Goal: Task Accomplishment & Management: Manage account settings

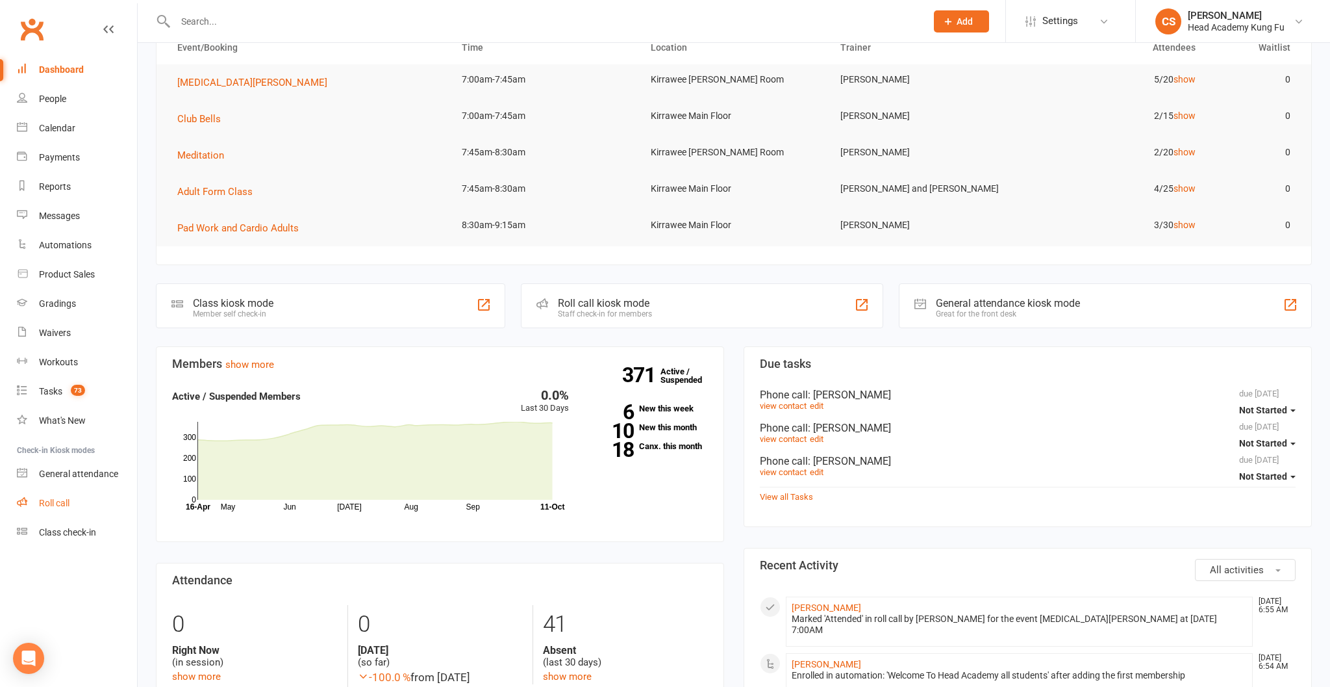
drag, startPoint x: 91, startPoint y: 490, endPoint x: 61, endPoint y: 491, distance: 29.9
click at [91, 489] on link "Roll call" at bounding box center [77, 503] width 120 height 29
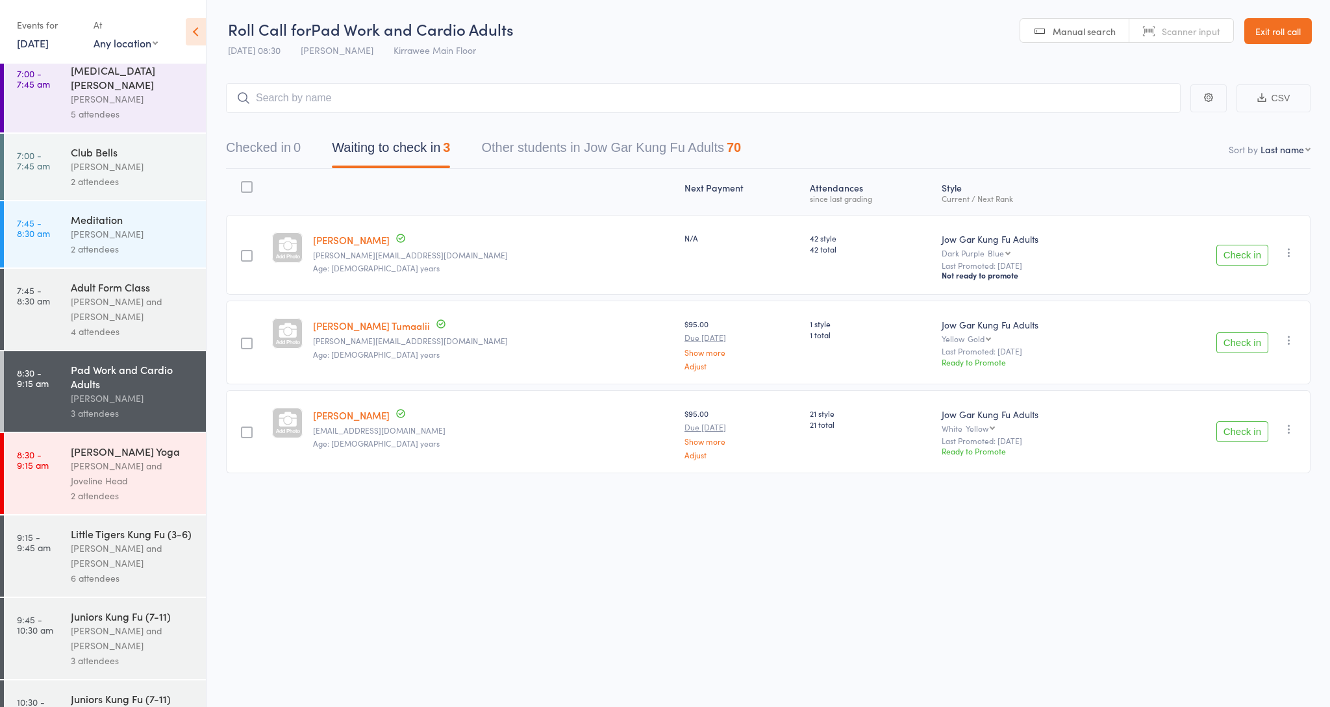
scroll to position [5, 0]
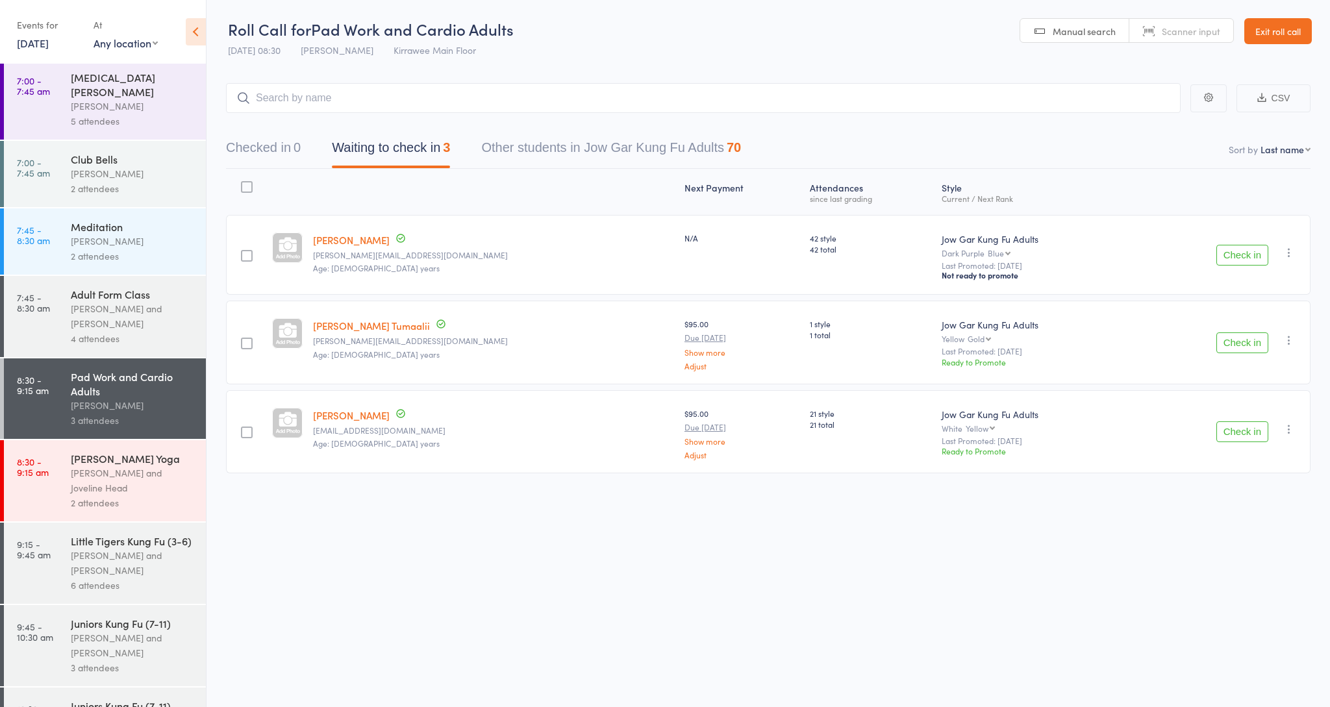
click at [95, 548] on div "[PERSON_NAME] and [PERSON_NAME]" at bounding box center [133, 563] width 124 height 30
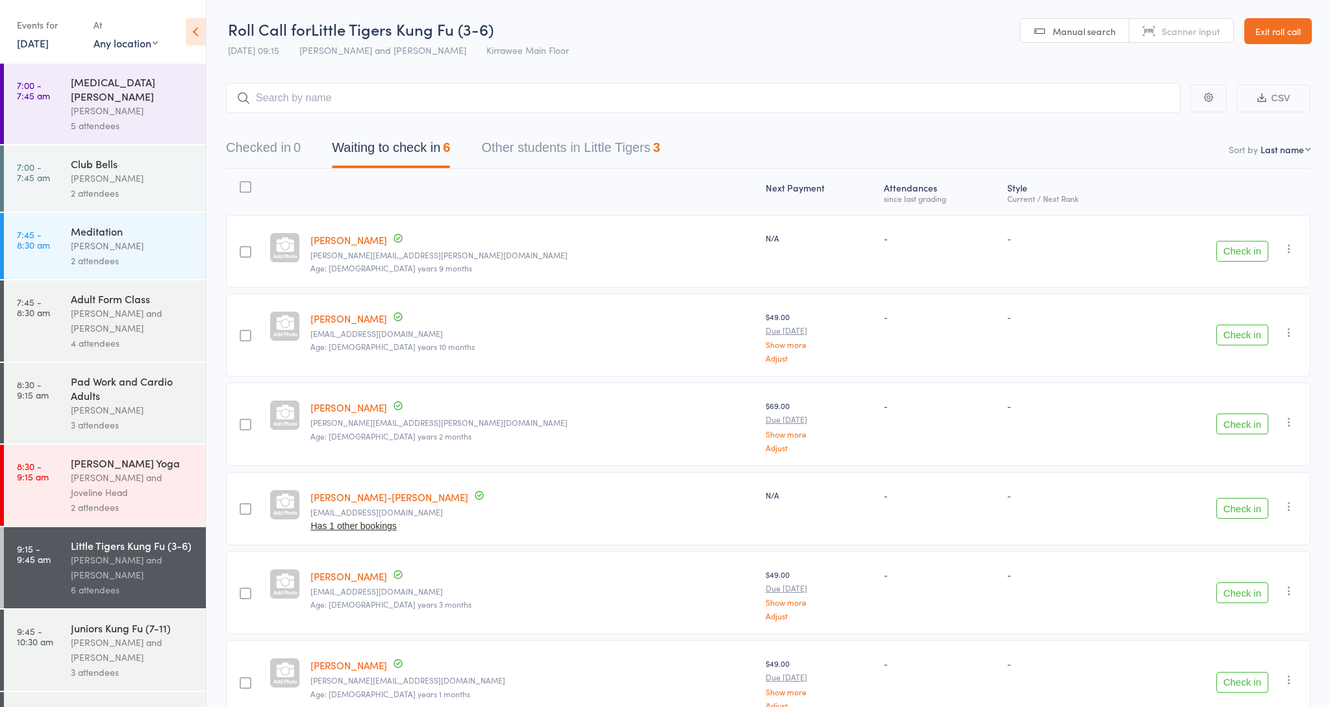
click at [496, 266] on small "Age: [DEMOGRAPHIC_DATA] years 9 months" at bounding box center [533, 268] width 444 height 9
drag, startPoint x: 604, startPoint y: 185, endPoint x: 598, endPoint y: 189, distance: 7.6
click at [598, 189] on div at bounding box center [532, 192] width 455 height 34
click at [905, 95] on input "search" at bounding box center [703, 98] width 955 height 30
click at [160, 470] on div "Nathan Head and Joveline Head" at bounding box center [133, 485] width 124 height 30
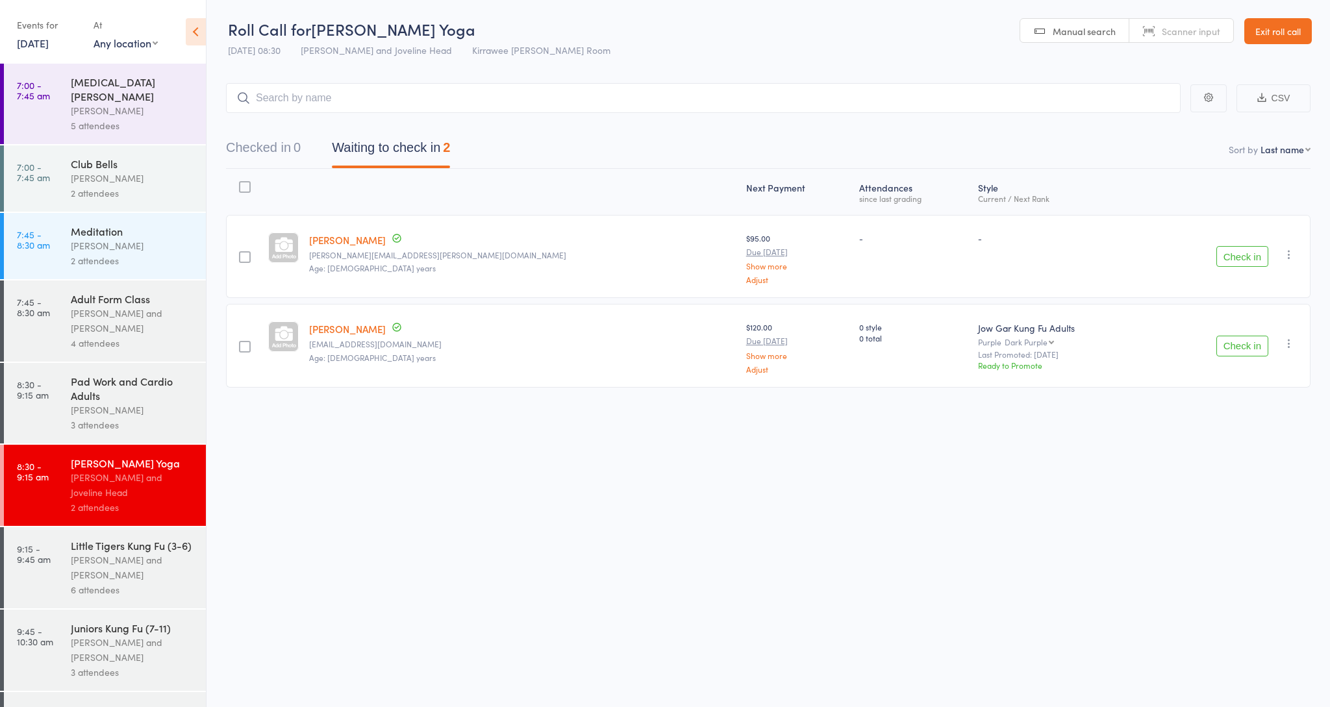
click at [140, 553] on div "[PERSON_NAME] and [PERSON_NAME]" at bounding box center [133, 568] width 124 height 30
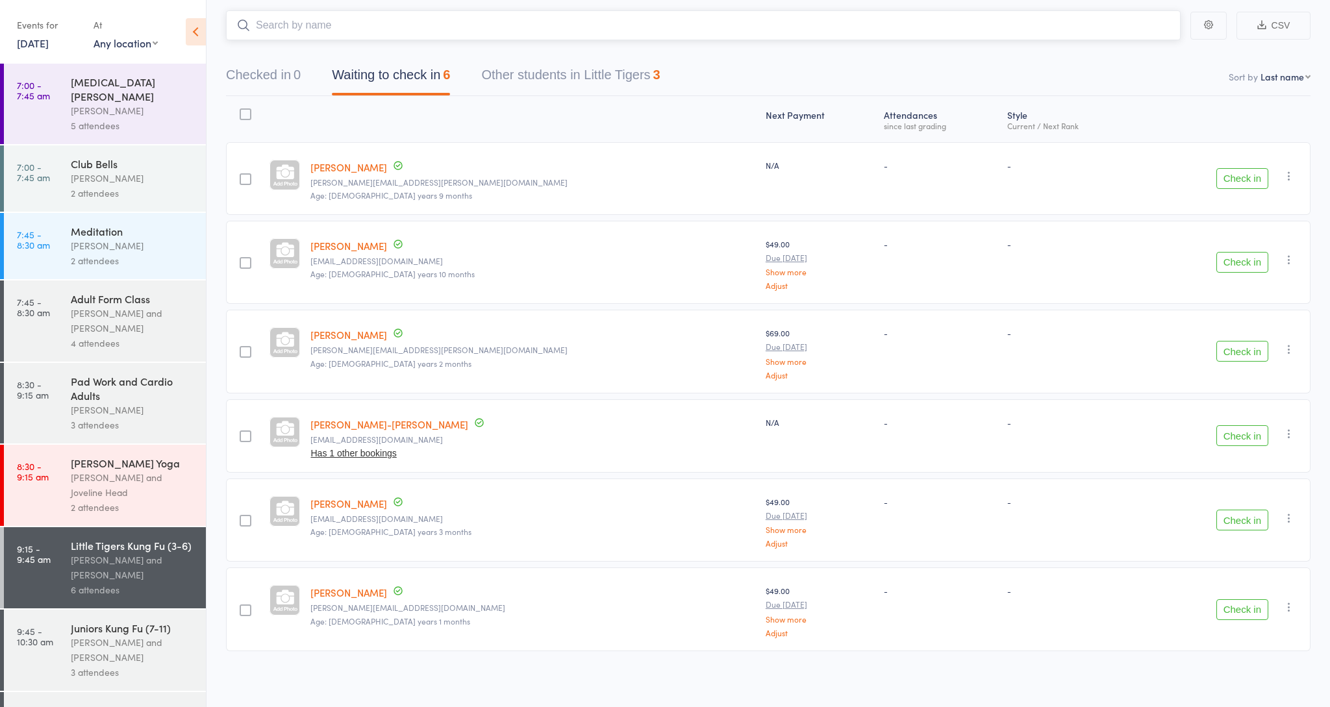
scroll to position [72, 0]
drag, startPoint x: 49, startPoint y: 628, endPoint x: 60, endPoint y: 630, distance: 11.2
click at [50, 629] on time "9:45 - 10:30 am" at bounding box center [35, 636] width 36 height 21
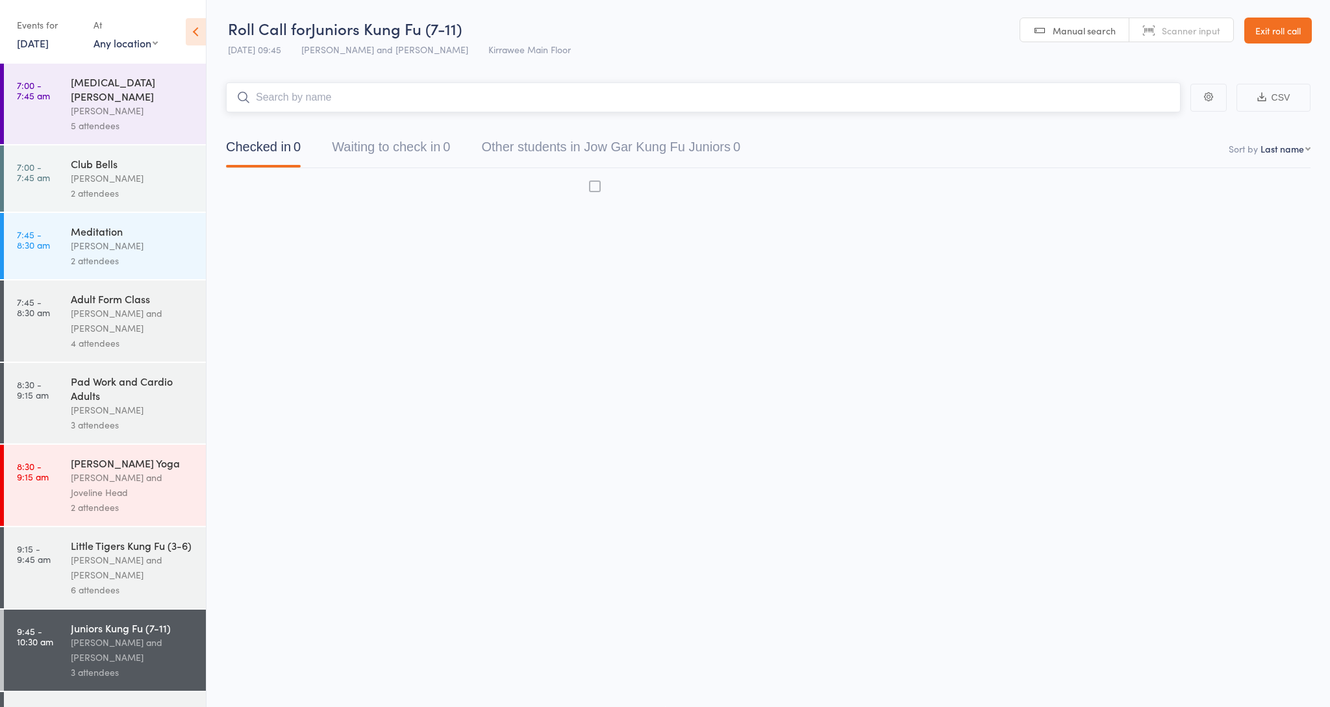
scroll to position [1, 0]
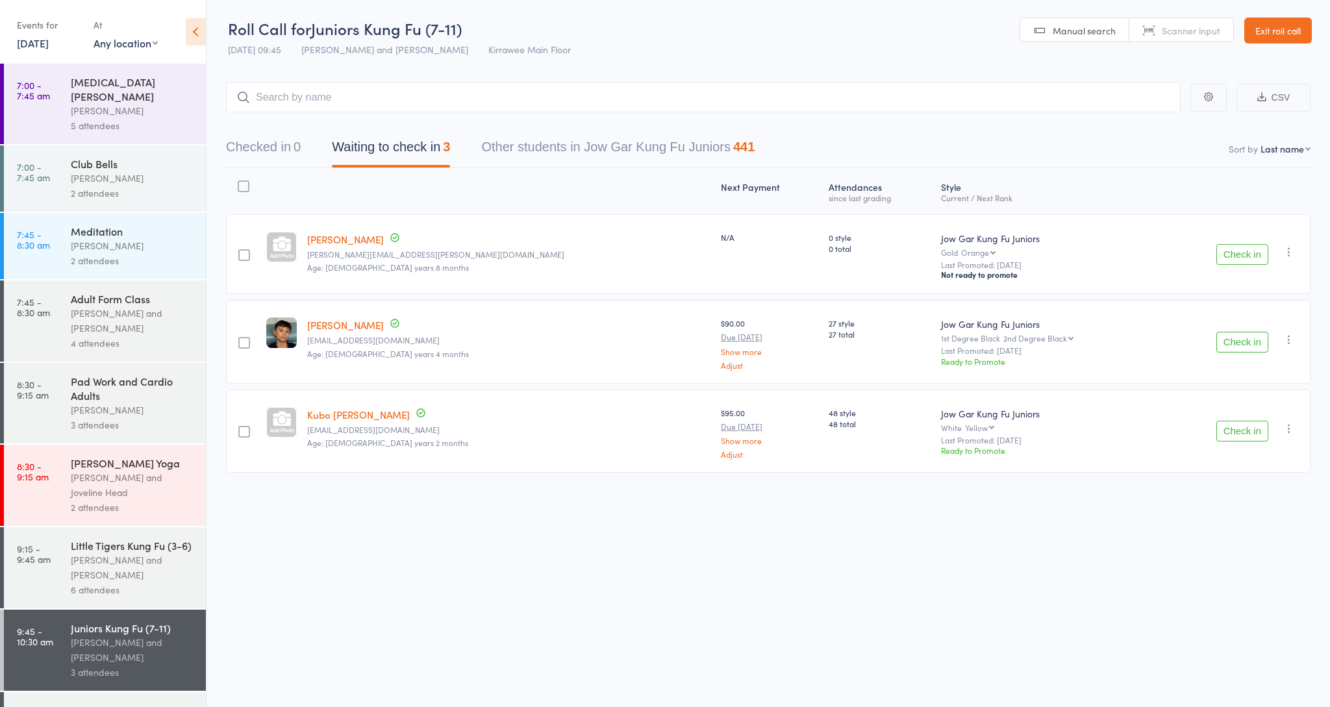
click at [472, 324] on div "James Lindsay Dr.ccliu@gmail.com Age: 9 years 4 months" at bounding box center [509, 341] width 414 height 83
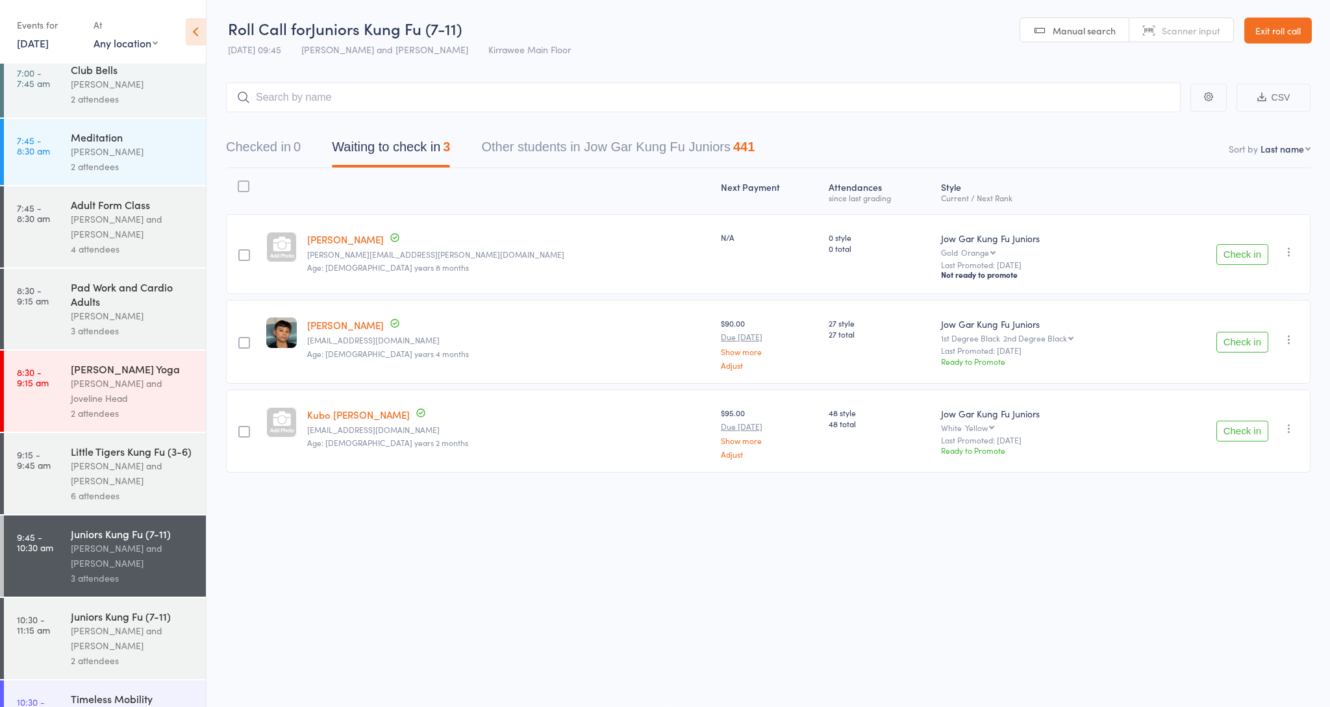
click at [110, 637] on div "[PERSON_NAME] and [PERSON_NAME]" at bounding box center [133, 639] width 124 height 30
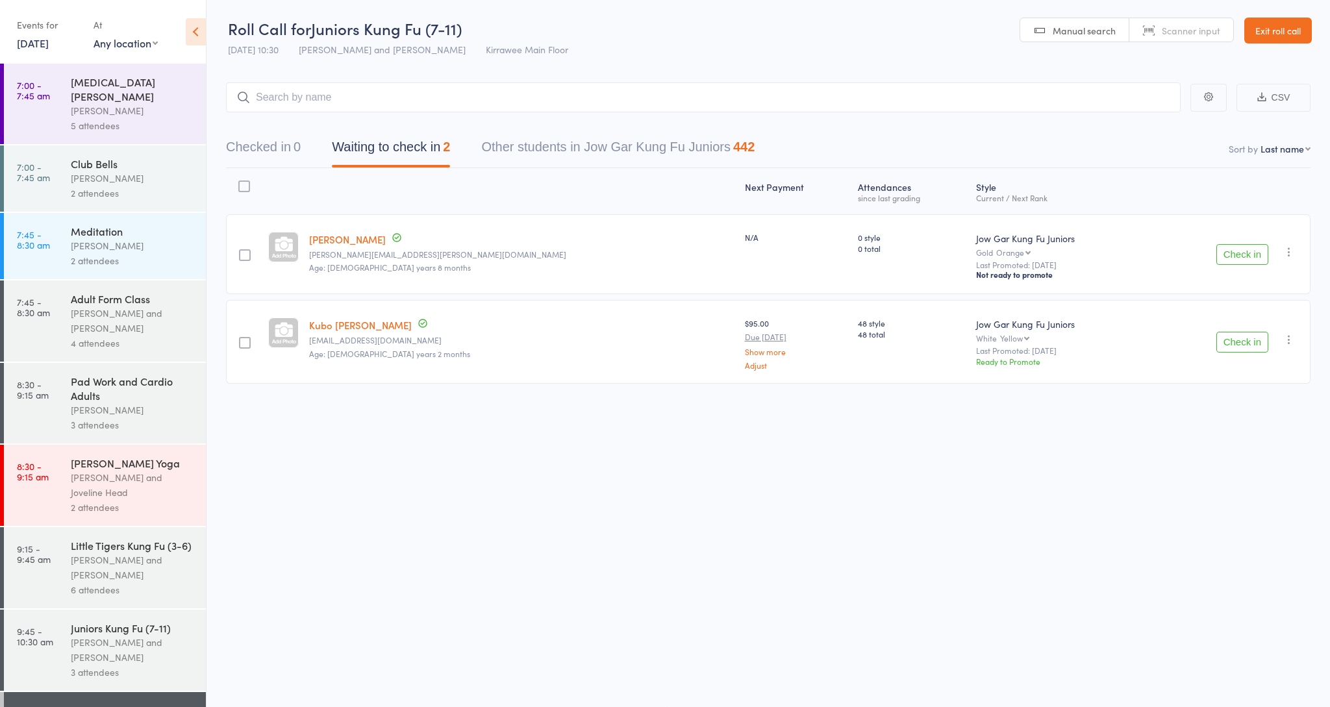
click at [116, 621] on div "Juniors Kung Fu (7-11)" at bounding box center [133, 628] width 124 height 14
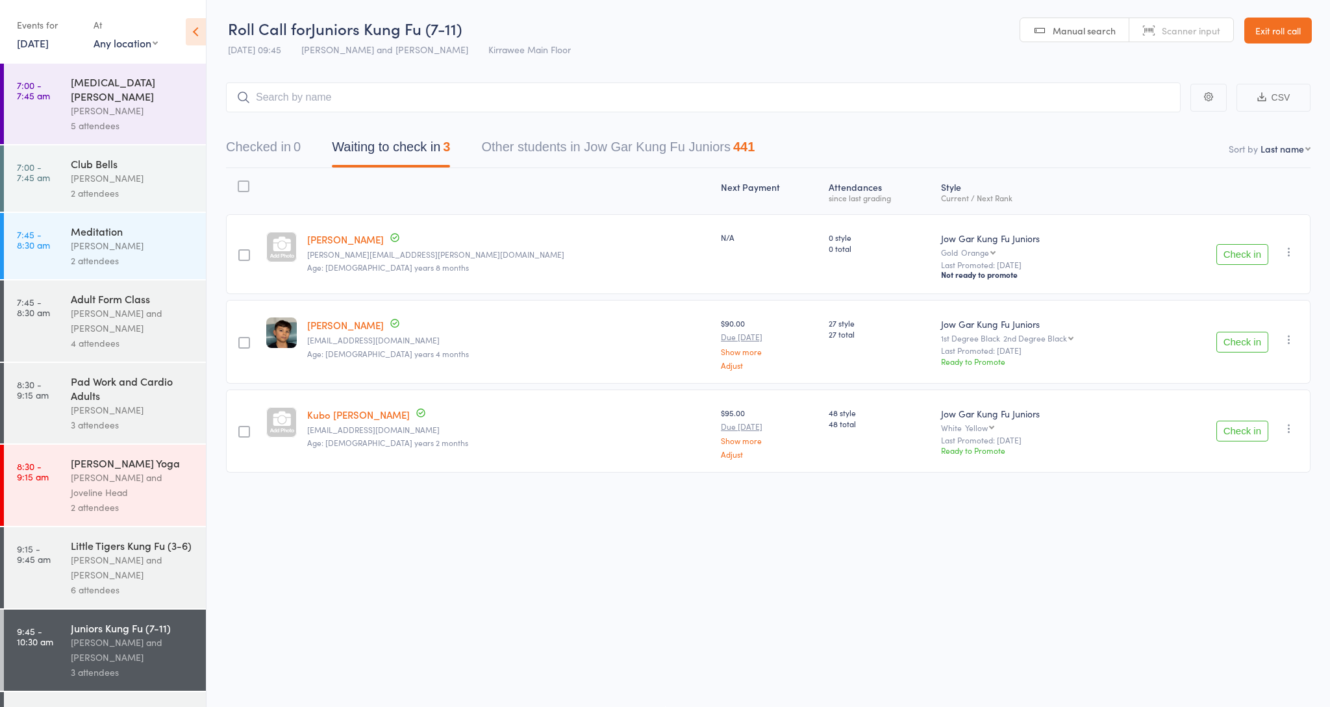
click at [141, 563] on div "[PERSON_NAME] and [PERSON_NAME]" at bounding box center [133, 568] width 124 height 30
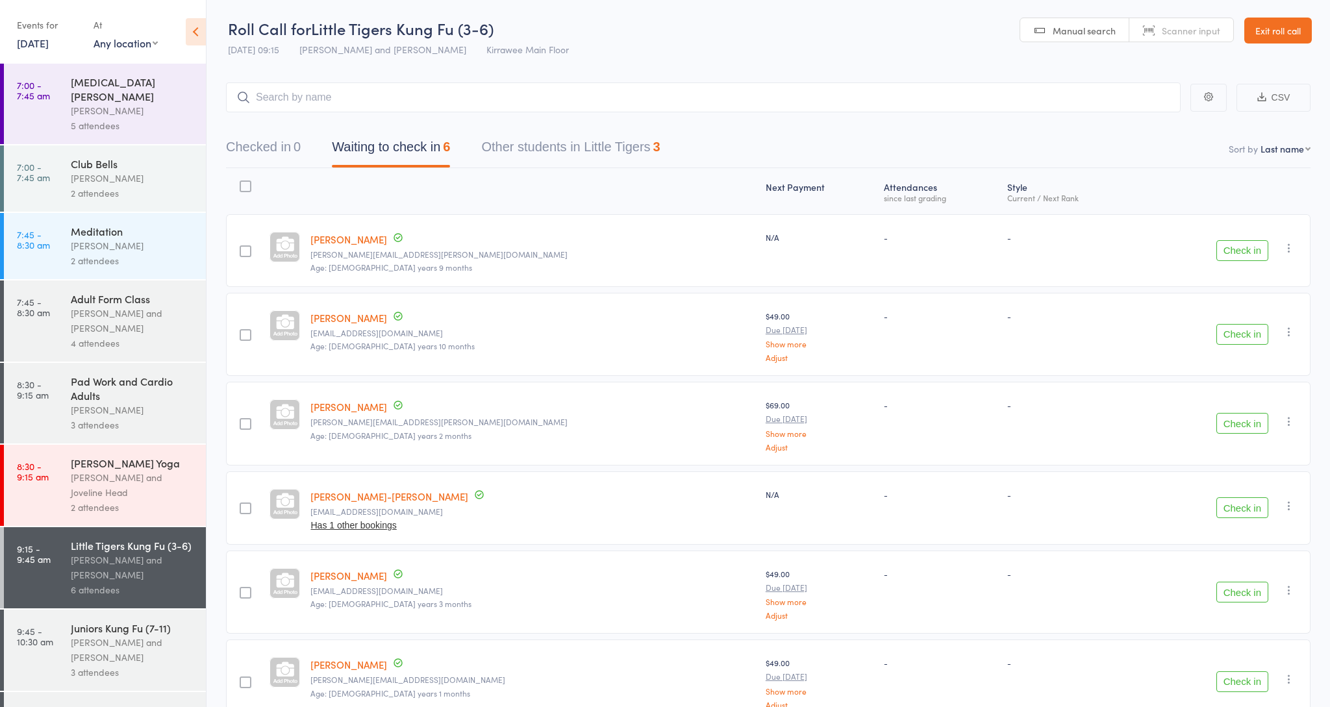
click at [298, 154] on div "0" at bounding box center [297, 147] width 7 height 14
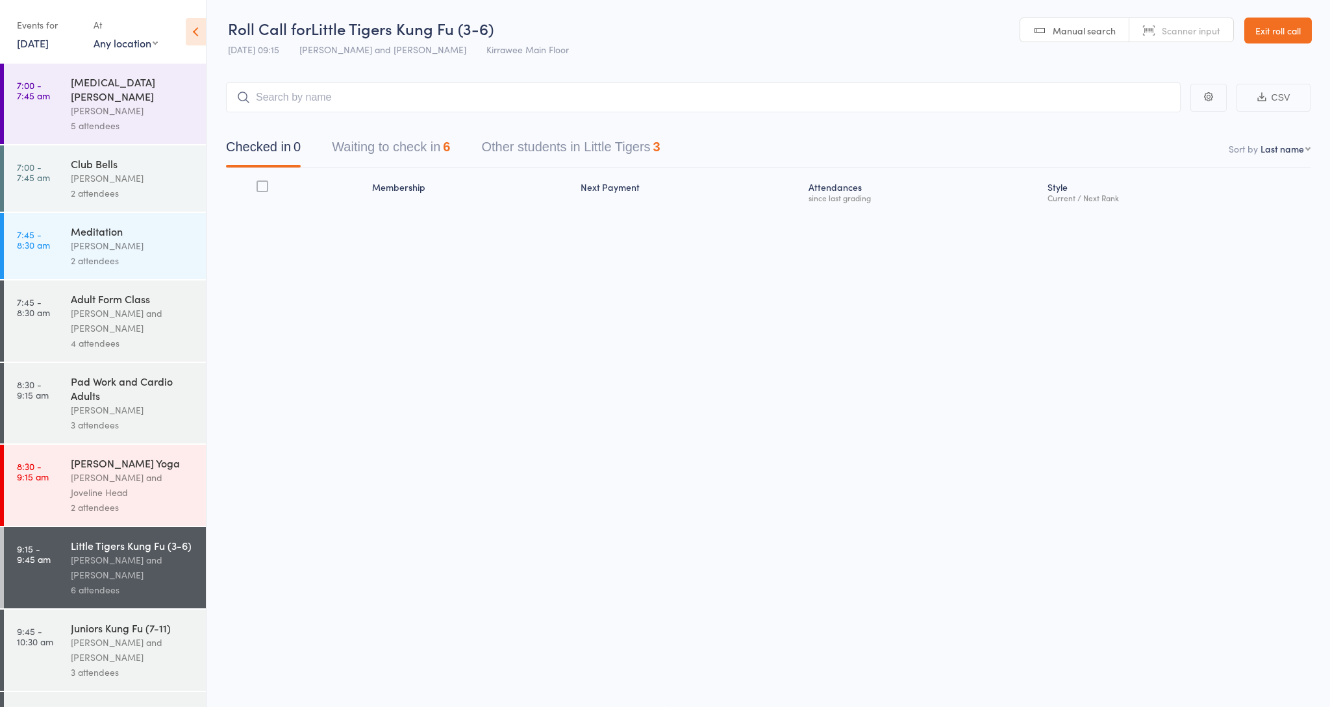
click at [724, 344] on div "Roll Call for Little Tigers Kung Fu (3-6) 11 Oct 09:15 Nathan Head and Nathan D…" at bounding box center [665, 352] width 1330 height 707
drag, startPoint x: 707, startPoint y: 344, endPoint x: 499, endPoint y: 146, distance: 287.6
click at [665, 312] on div "Roll Call for Little Tigers Kung Fu (3-6) 11 Oct 09:15 Nathan Head and Nathan D…" at bounding box center [665, 352] width 1330 height 707
click at [499, 112] on div "Checked in 0 Waiting to check in 6 Other students in Little Tigers 3" at bounding box center [768, 140] width 1085 height 56
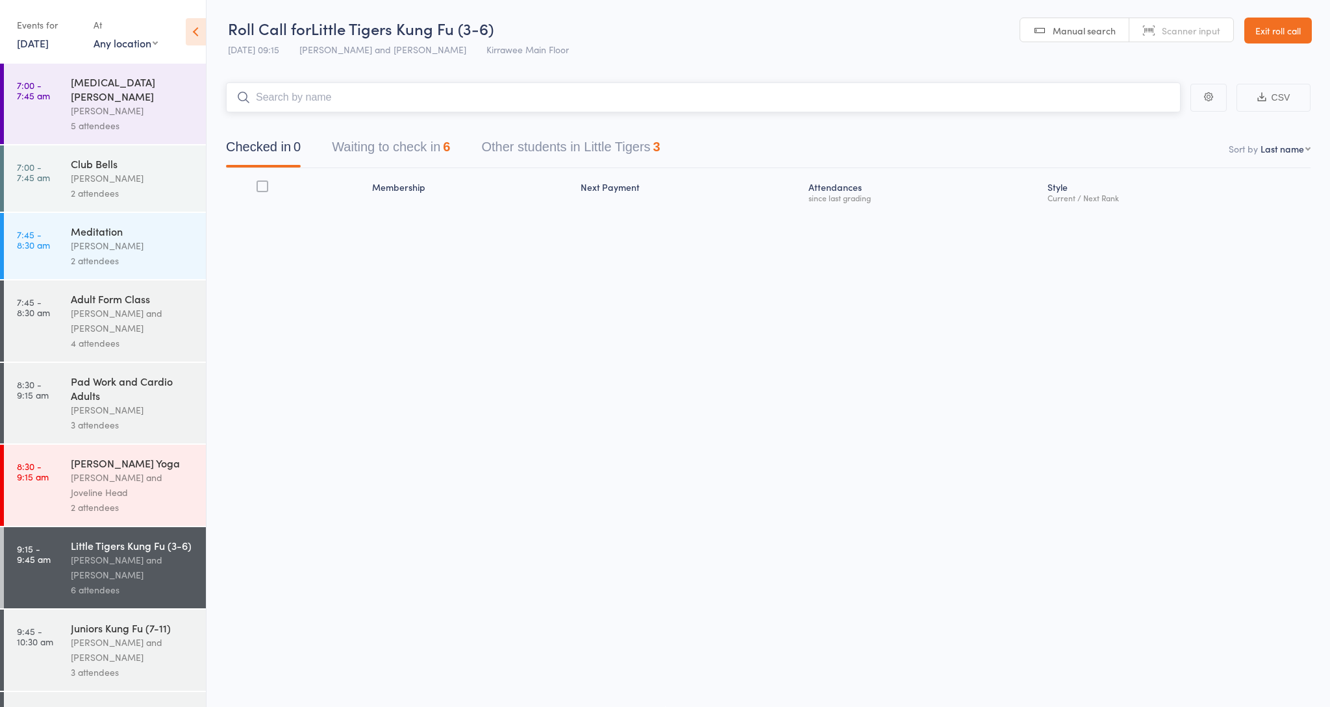
click at [527, 110] on input "search" at bounding box center [703, 98] width 955 height 30
click at [533, 96] on input "search" at bounding box center [703, 98] width 955 height 30
click at [542, 99] on input "search" at bounding box center [703, 98] width 955 height 30
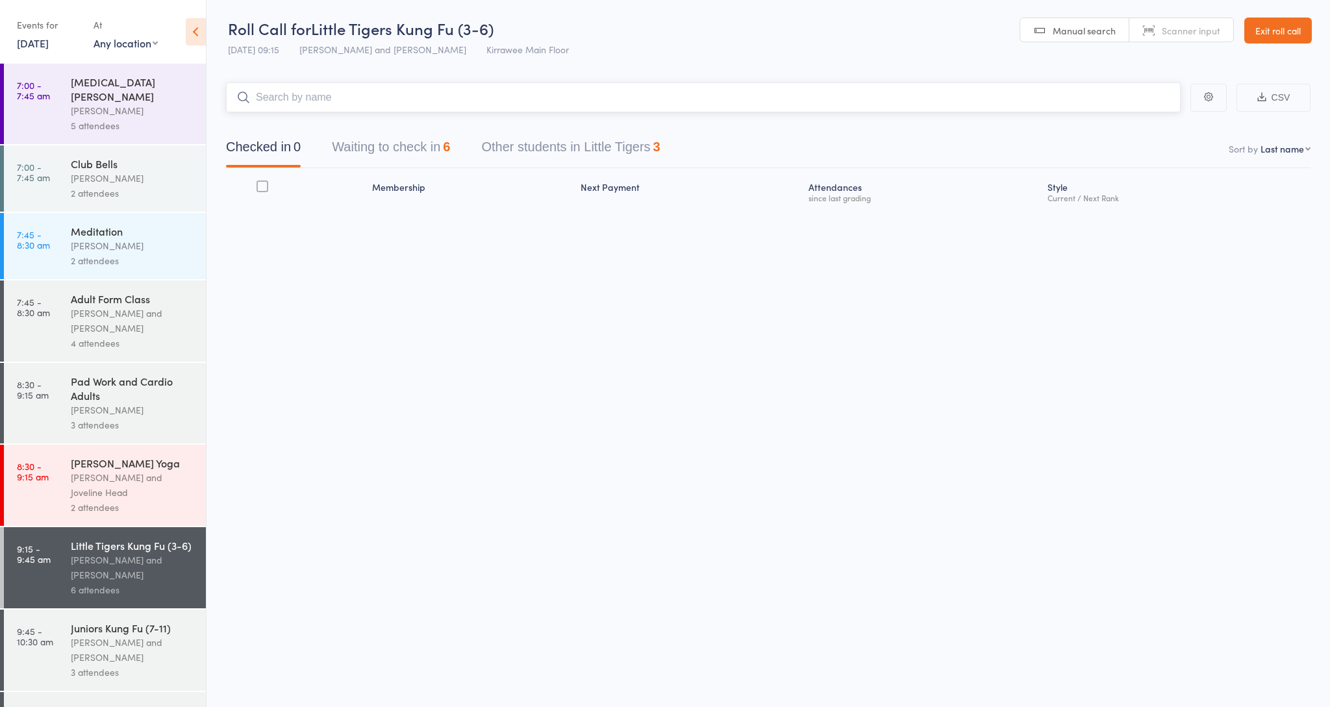
click at [542, 99] on input "search" at bounding box center [703, 98] width 955 height 30
click at [1018, 101] on input "search" at bounding box center [703, 98] width 955 height 30
click at [1018, 99] on input "search" at bounding box center [703, 98] width 955 height 30
click at [1026, 90] on input "search" at bounding box center [703, 98] width 955 height 30
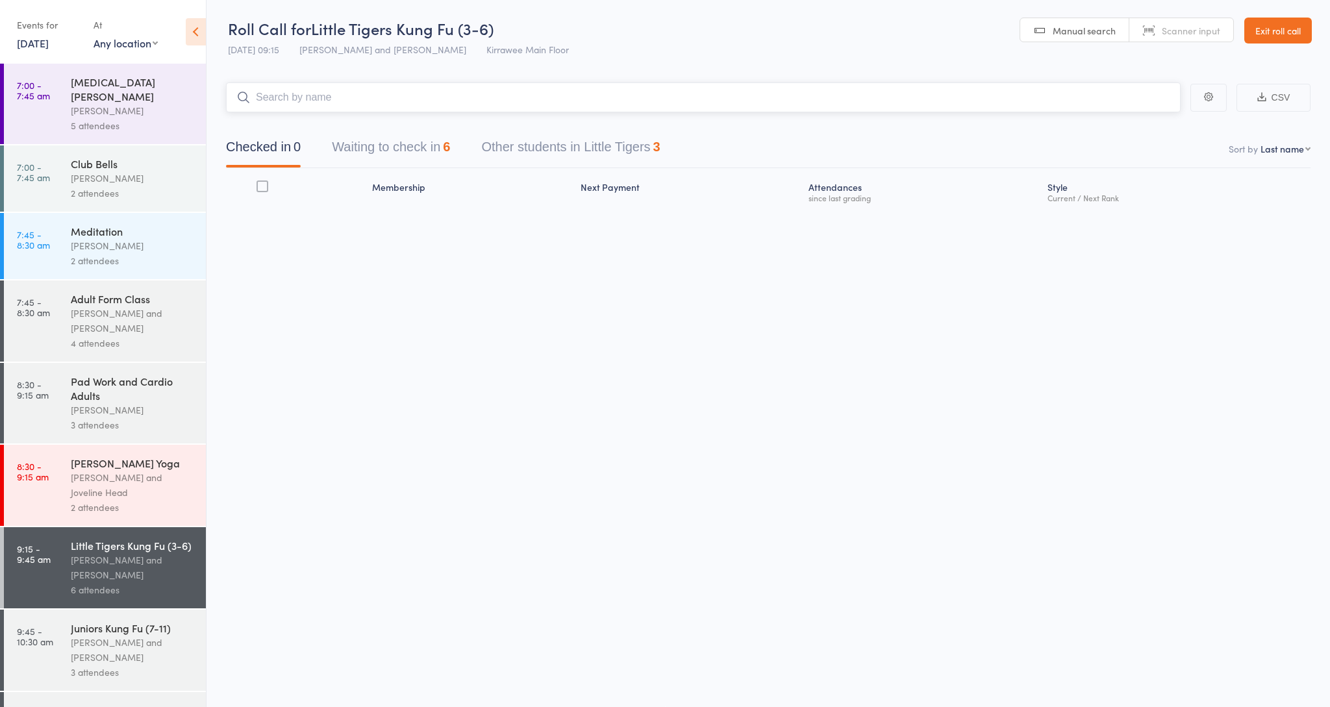
click at [1026, 90] on input "search" at bounding box center [703, 98] width 955 height 30
click at [1108, 94] on input "search" at bounding box center [703, 98] width 955 height 30
click at [859, 41] on div "Roll Call for Little Tigers Kung Fu (3-6) 11 Oct 09:15 Nathan Head and Nathan D…" at bounding box center [665, 352] width 1330 height 707
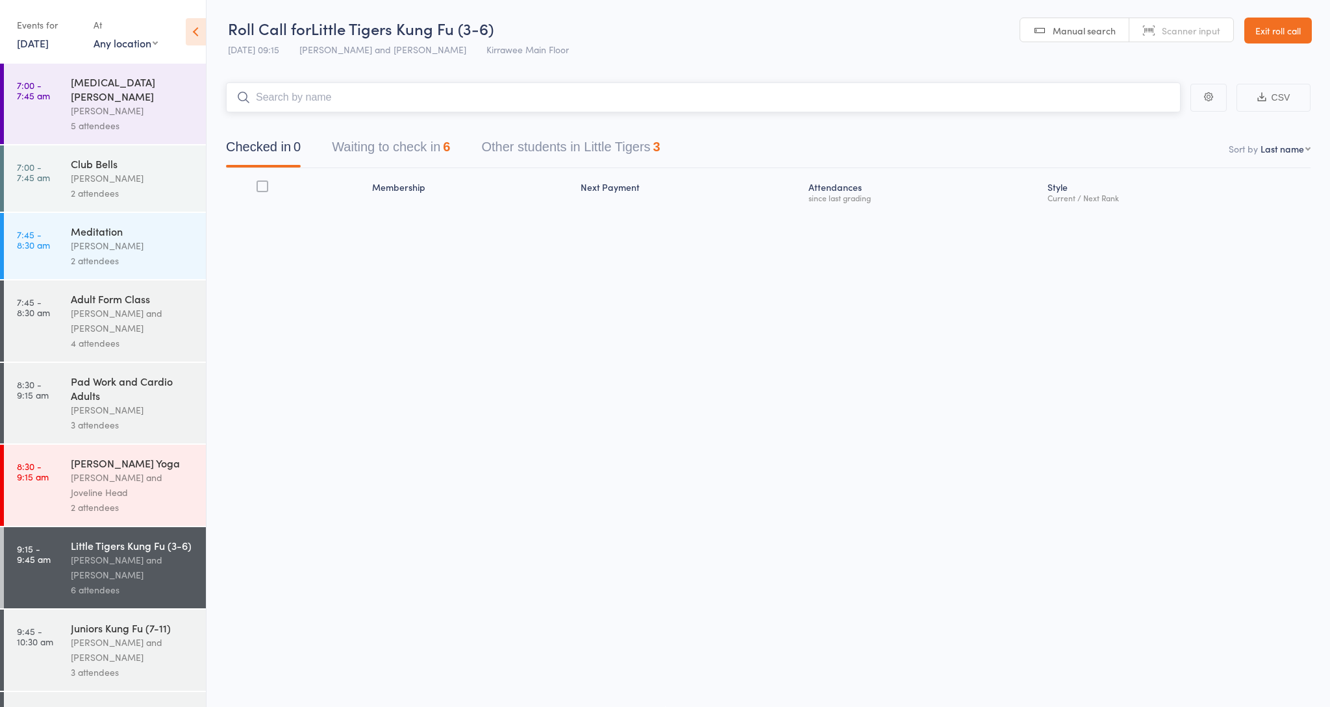
drag, startPoint x: 282, startPoint y: 110, endPoint x: 322, endPoint y: 99, distance: 41.1
click at [305, 103] on input "search" at bounding box center [703, 98] width 955 height 30
click at [322, 99] on input "search" at bounding box center [703, 98] width 955 height 30
click at [325, 96] on input "search" at bounding box center [703, 98] width 955 height 30
type input "g"
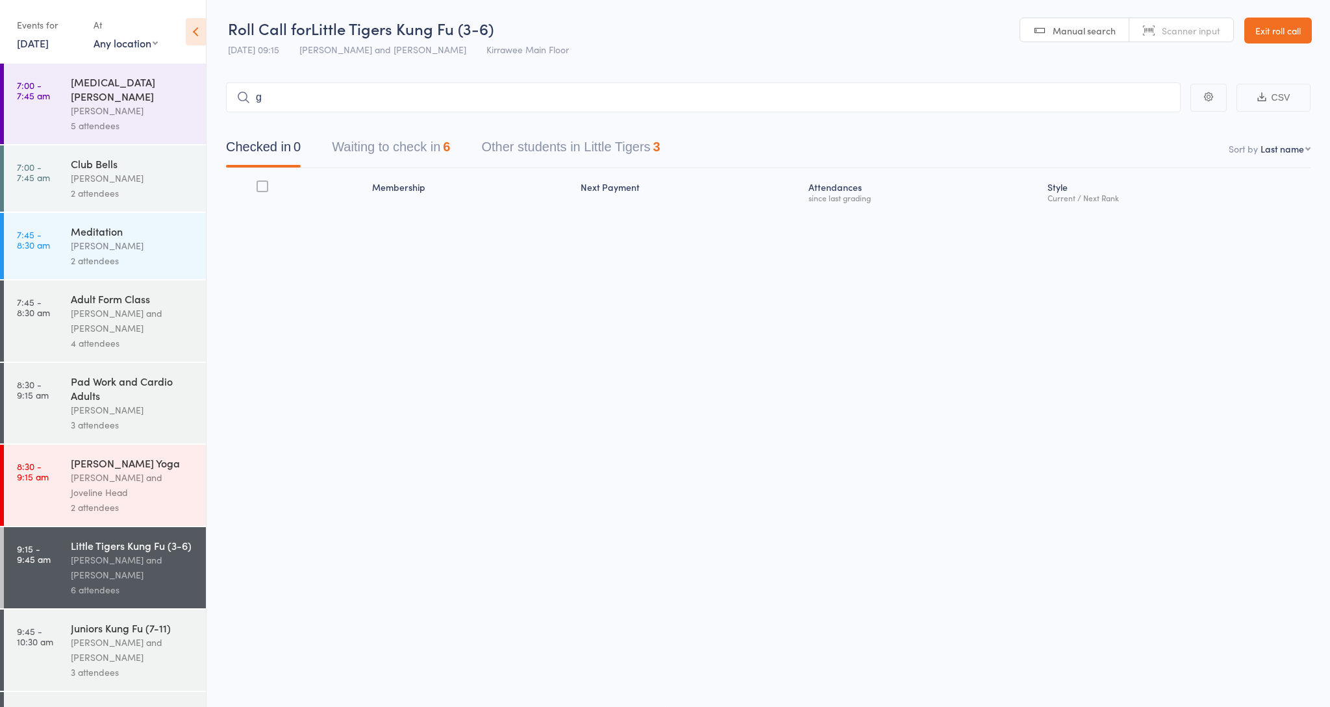
click at [1277, 26] on link "Exit roll call" at bounding box center [1279, 31] width 68 height 26
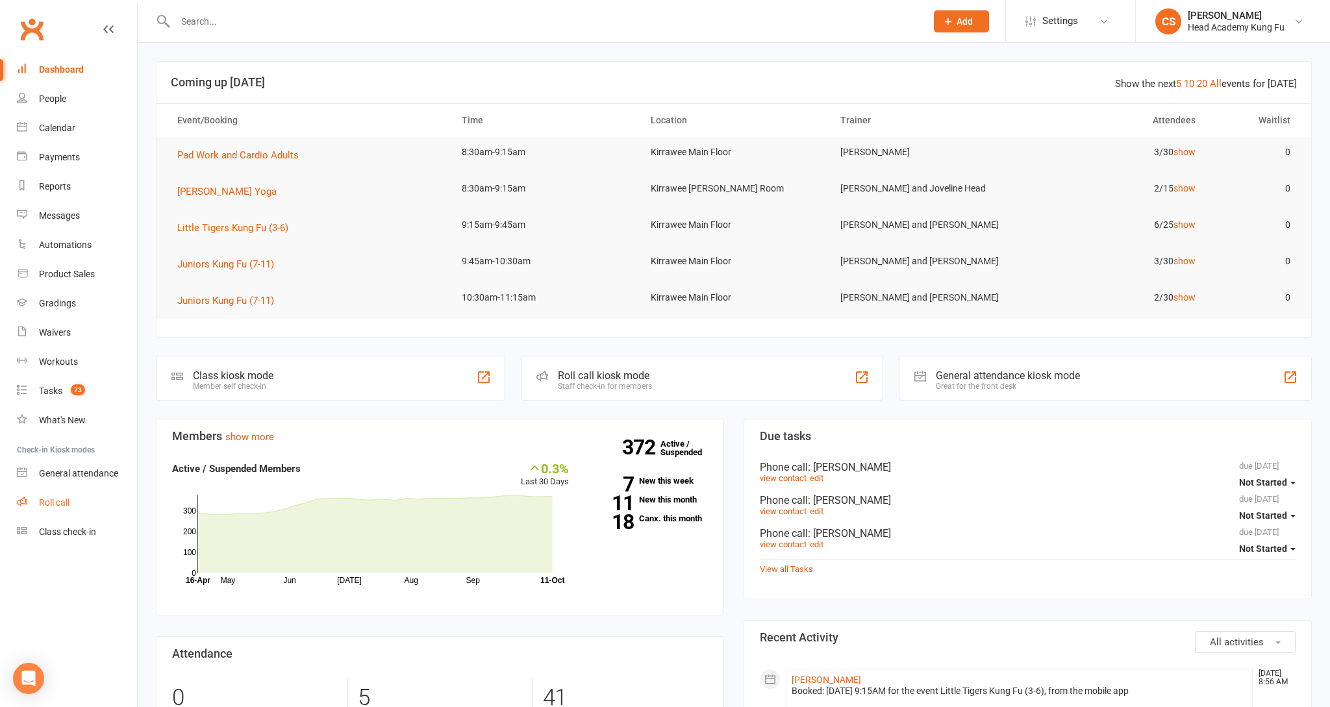
click at [90, 505] on link "Roll call" at bounding box center [77, 503] width 120 height 29
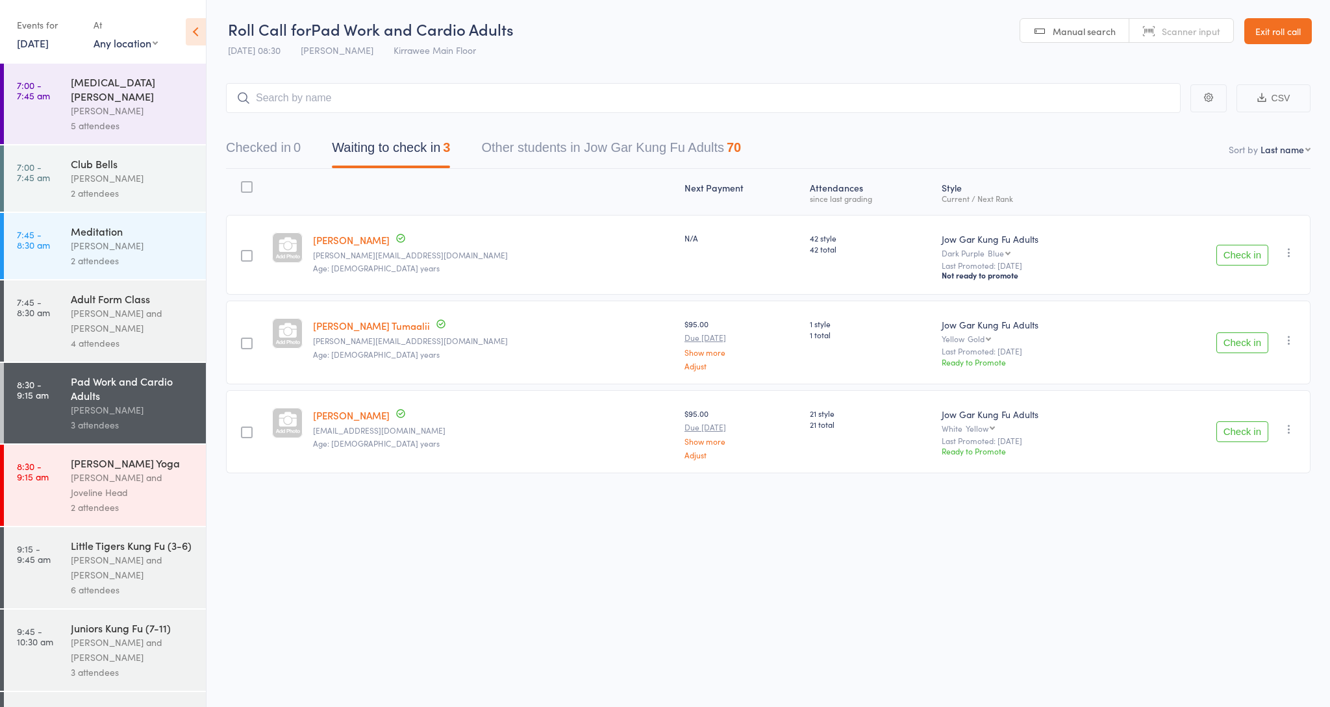
click at [147, 557] on div "[PERSON_NAME] and [PERSON_NAME]" at bounding box center [133, 568] width 124 height 30
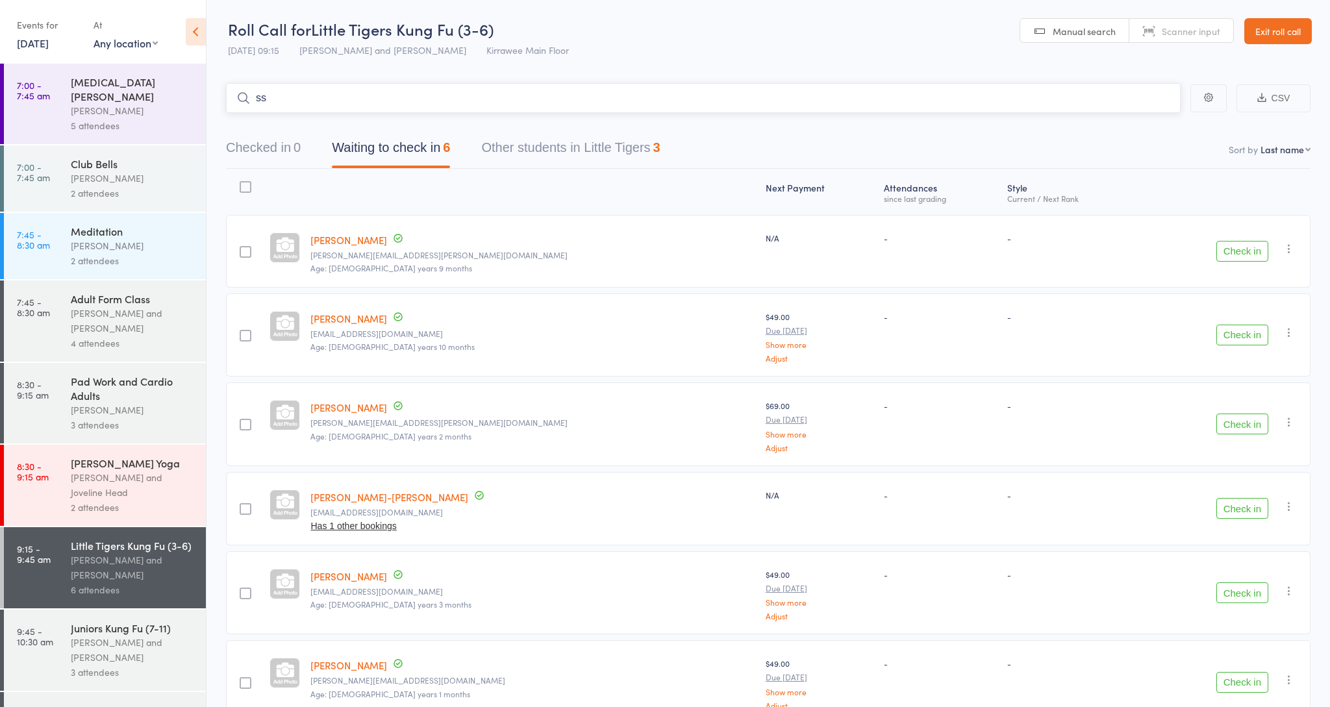
type input "s"
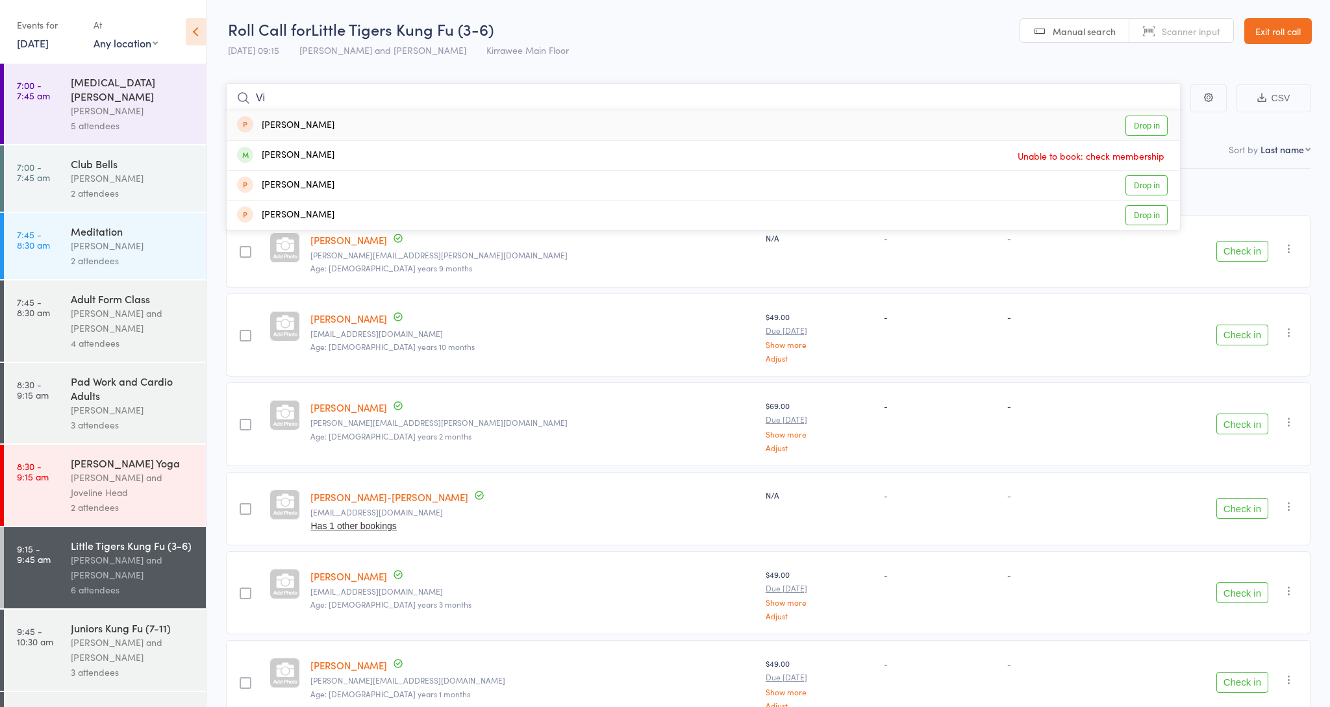
type input "V"
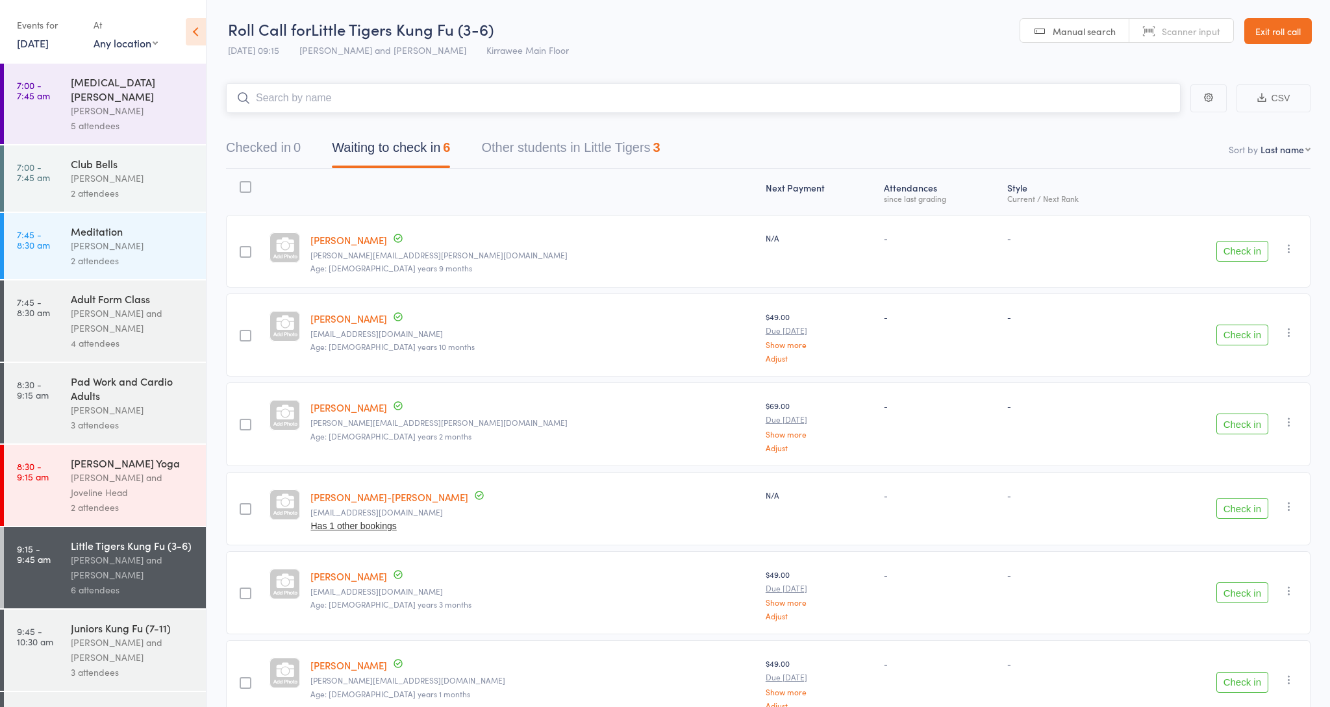
click at [246, 160] on button "Checked in 0" at bounding box center [263, 151] width 75 height 34
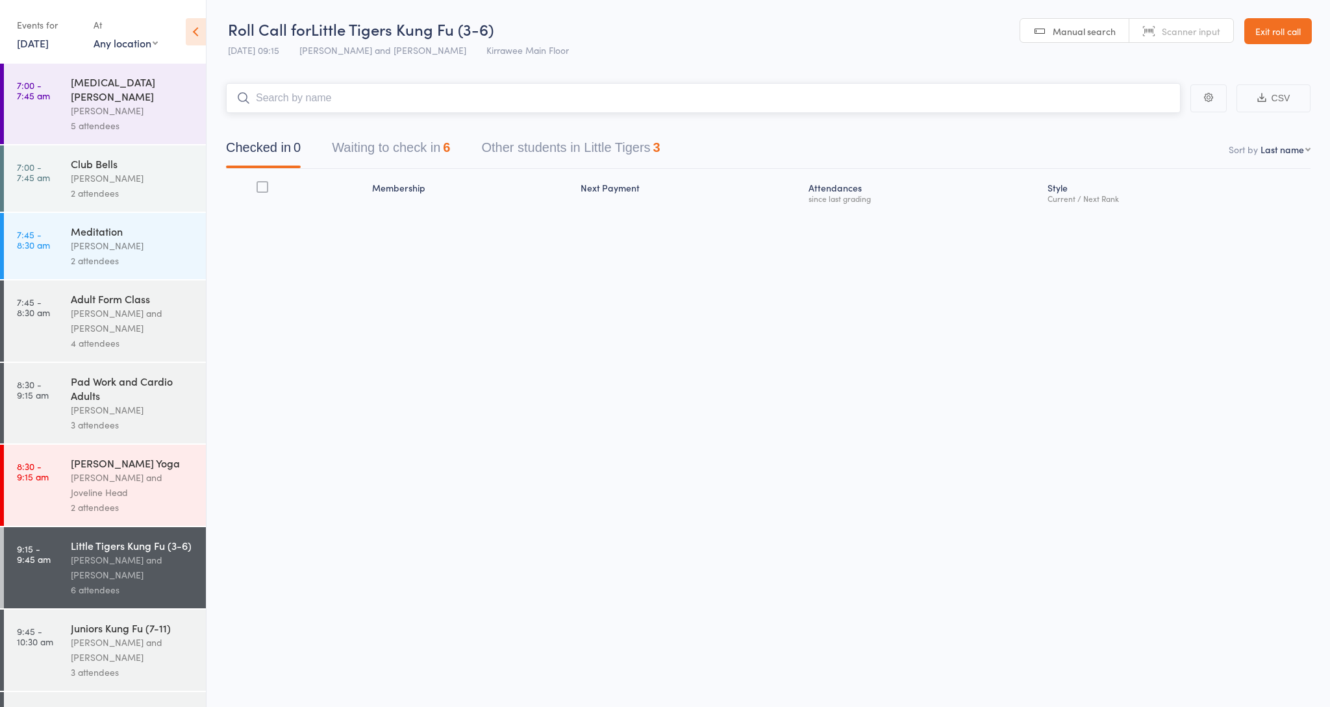
click at [552, 108] on input "search" at bounding box center [703, 98] width 955 height 30
click at [553, 106] on input "search" at bounding box center [703, 98] width 955 height 30
click at [569, 106] on input "search" at bounding box center [703, 98] width 955 height 30
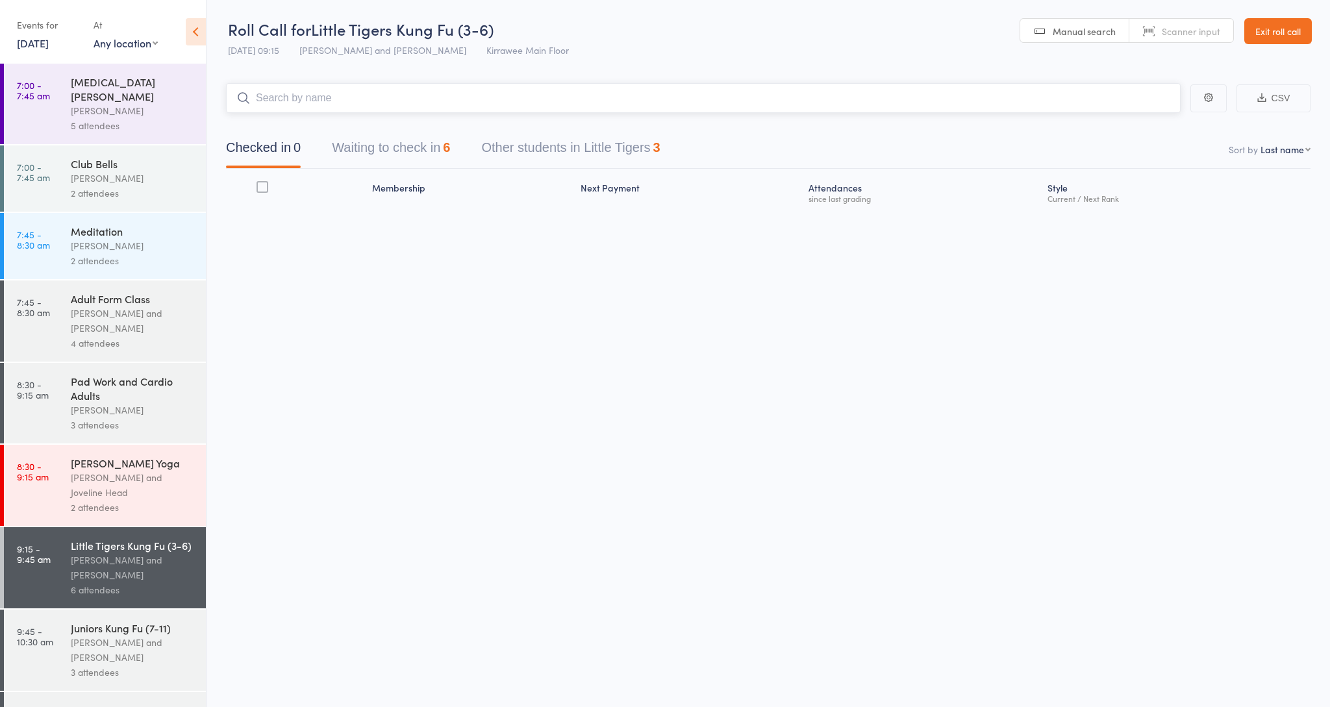
click at [570, 105] on input "search" at bounding box center [703, 98] width 955 height 30
click at [571, 104] on input "search" at bounding box center [703, 98] width 955 height 30
click at [572, 103] on input "search" at bounding box center [703, 98] width 955 height 30
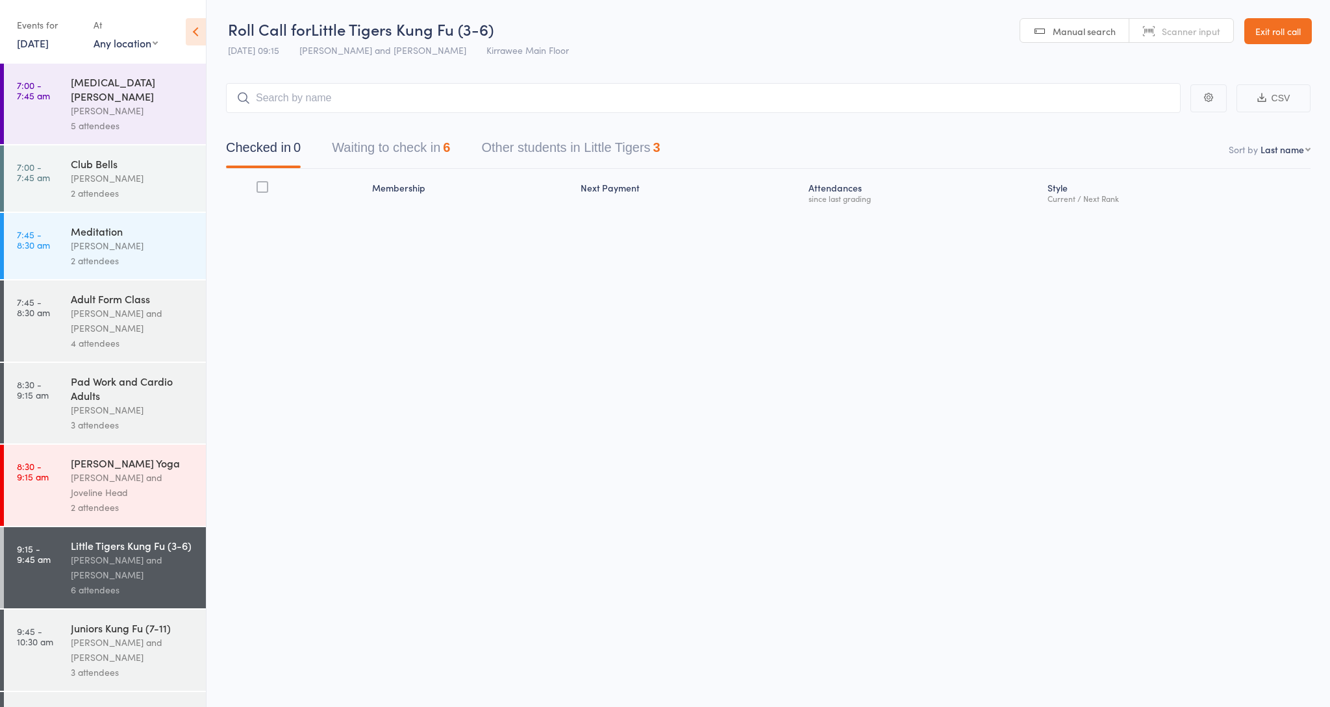
click at [137, 553] on div "[PERSON_NAME] and [PERSON_NAME]" at bounding box center [133, 568] width 124 height 30
click at [416, 103] on input "search" at bounding box center [703, 98] width 955 height 30
click at [114, 311] on div "[PERSON_NAME] and [PERSON_NAME]" at bounding box center [133, 321] width 124 height 30
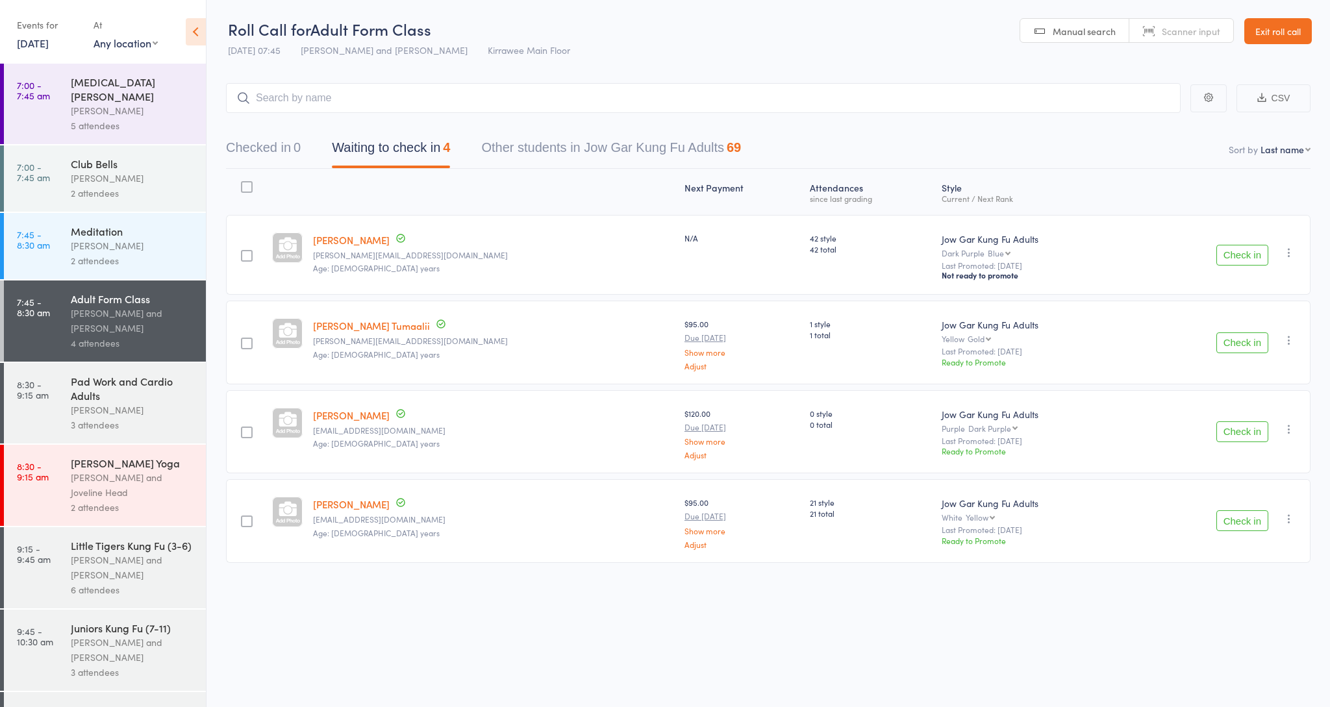
click at [253, 258] on div at bounding box center [247, 256] width 12 height 12
click at [244, 252] on input "checkbox" at bounding box center [244, 252] width 0 height 0
click at [249, 343] on div at bounding box center [247, 344] width 12 height 12
click at [244, 340] on input "checkbox" at bounding box center [244, 340] width 0 height 0
click at [249, 427] on div at bounding box center [247, 433] width 12 height 12
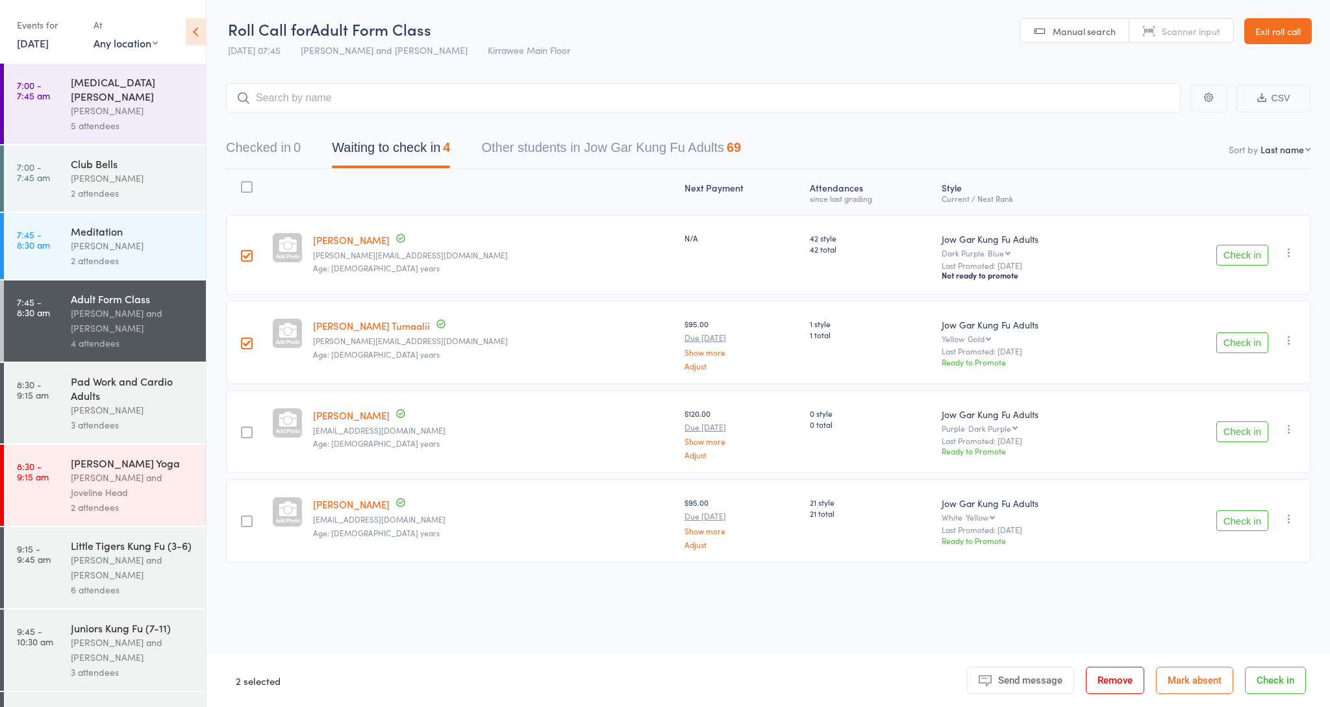
click at [244, 429] on input "checkbox" at bounding box center [244, 429] width 0 height 0
click at [248, 518] on div at bounding box center [247, 522] width 12 height 12
click at [244, 518] on input "checkbox" at bounding box center [244, 518] width 0 height 0
click at [1233, 266] on div "Check in Check in Promote Send message Add Note Add Task Add Flag Remove Mark a…" at bounding box center [1221, 255] width 180 height 80
click at [1237, 262] on button "Check in" at bounding box center [1243, 255] width 52 height 21
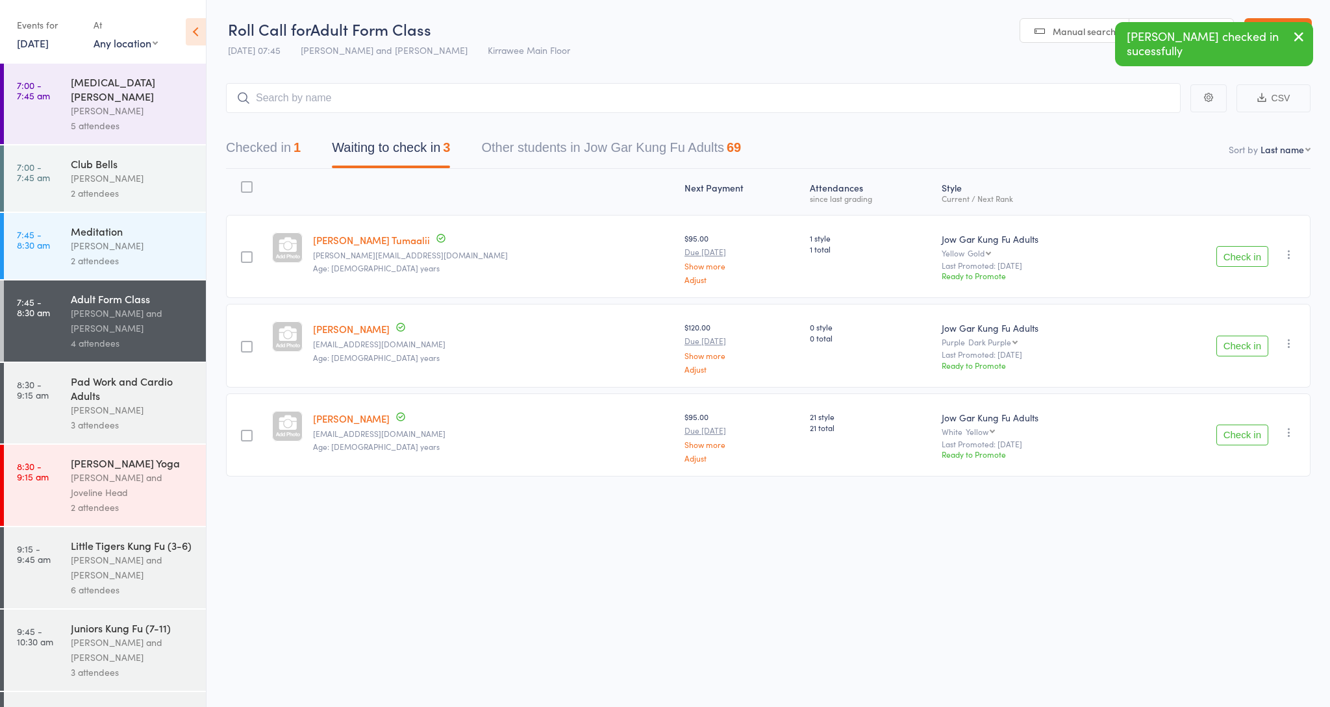
click at [1252, 263] on button "Check in" at bounding box center [1243, 256] width 52 height 21
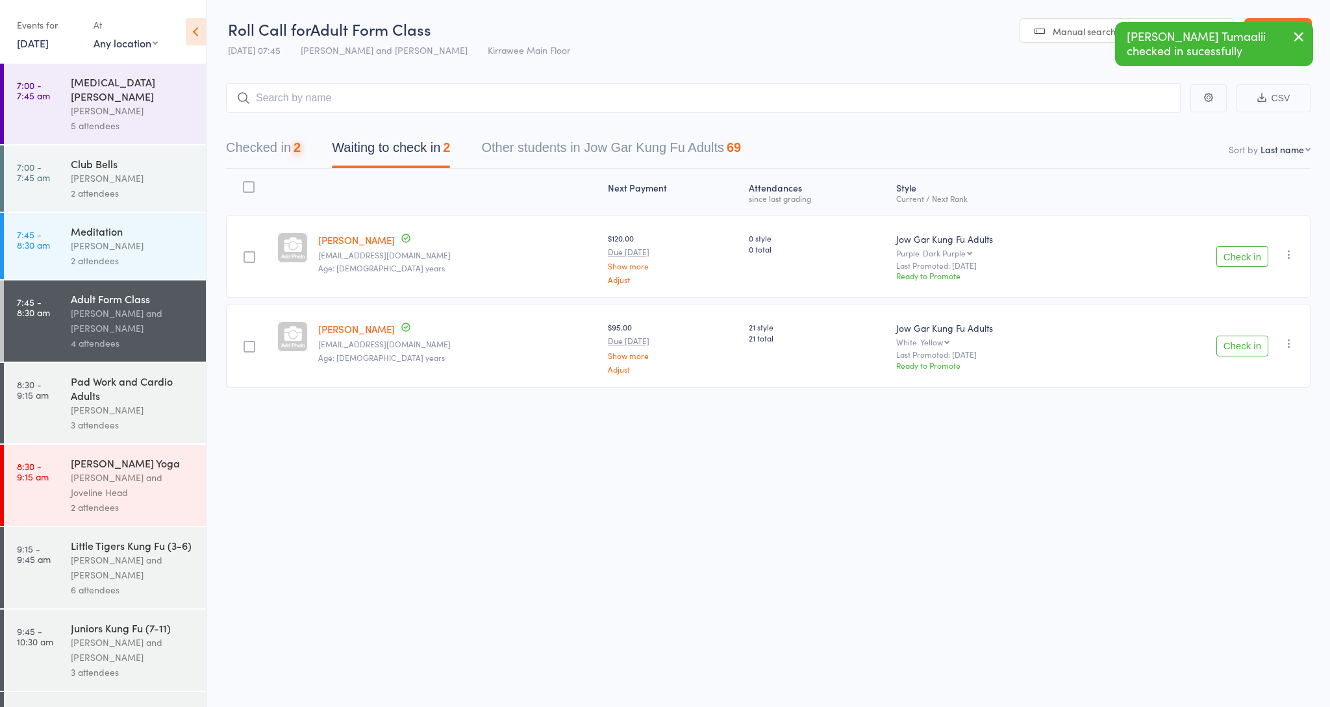
click at [1247, 260] on button "Check in" at bounding box center [1243, 256] width 52 height 21
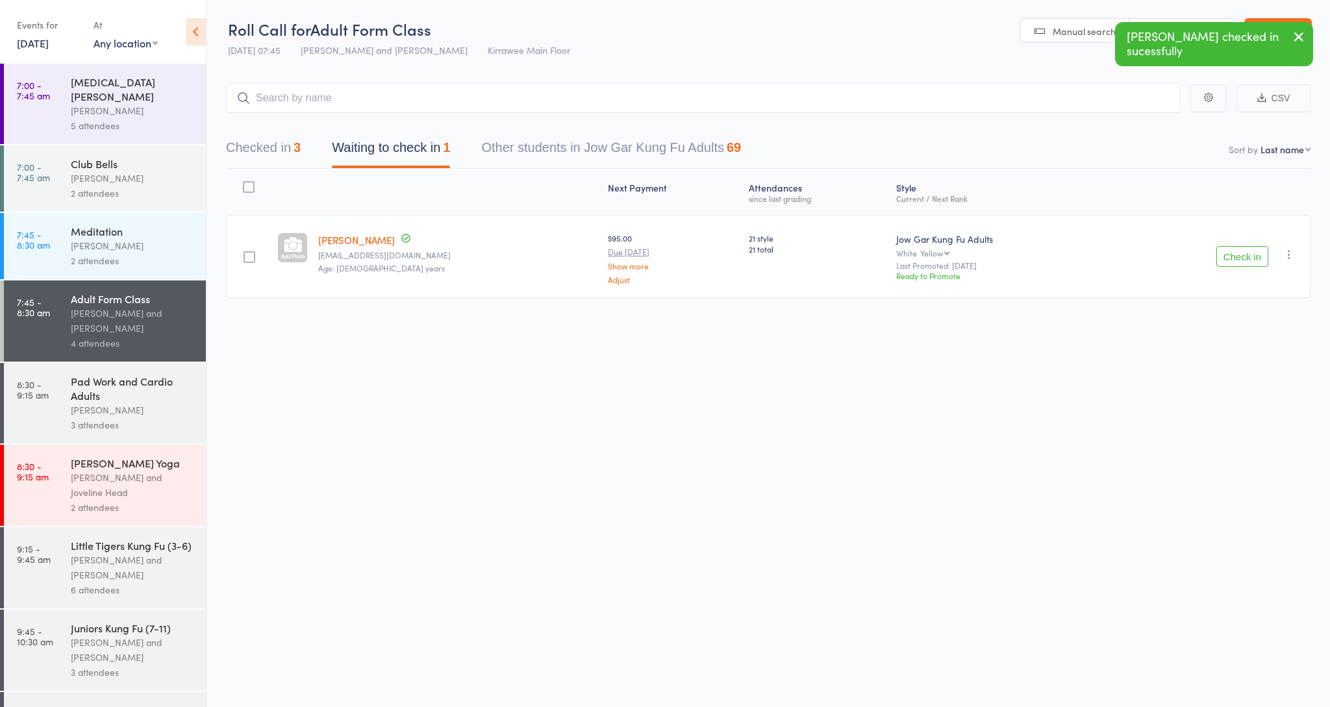
click at [1247, 260] on button "Check in" at bounding box center [1243, 256] width 52 height 21
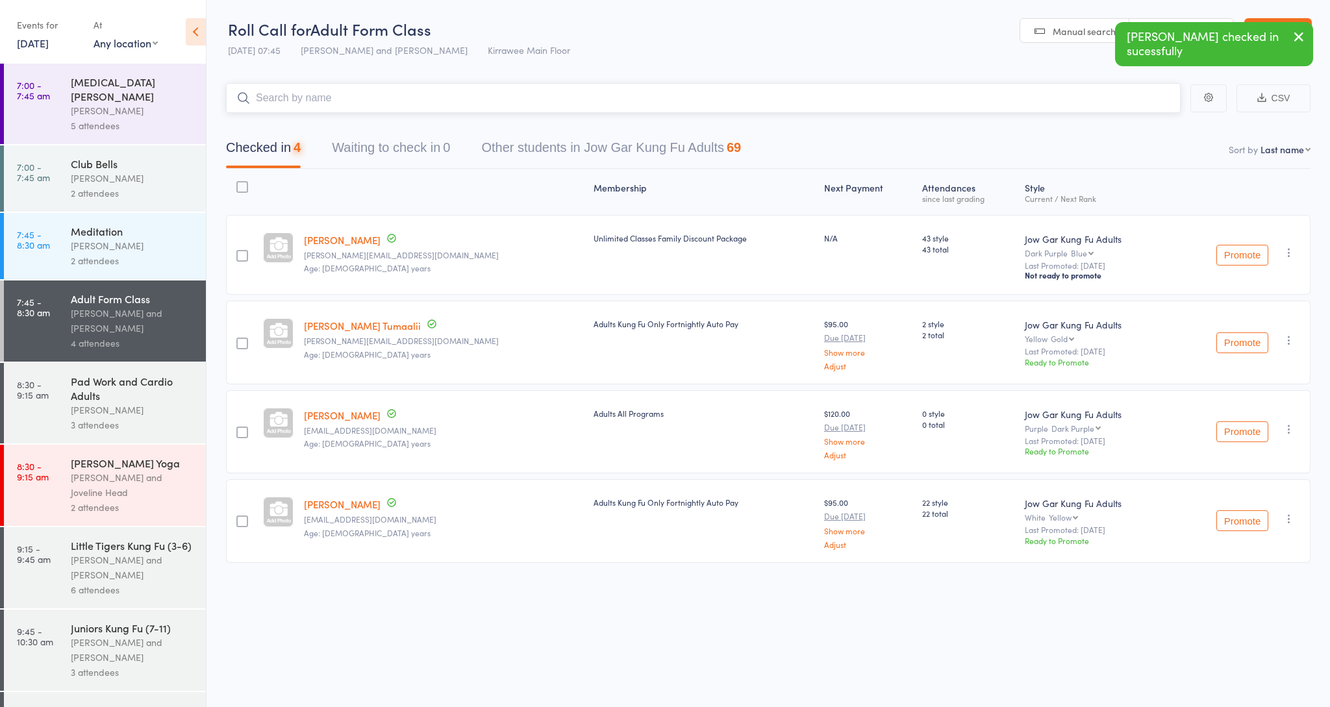
click at [644, 107] on input "search" at bounding box center [703, 98] width 955 height 30
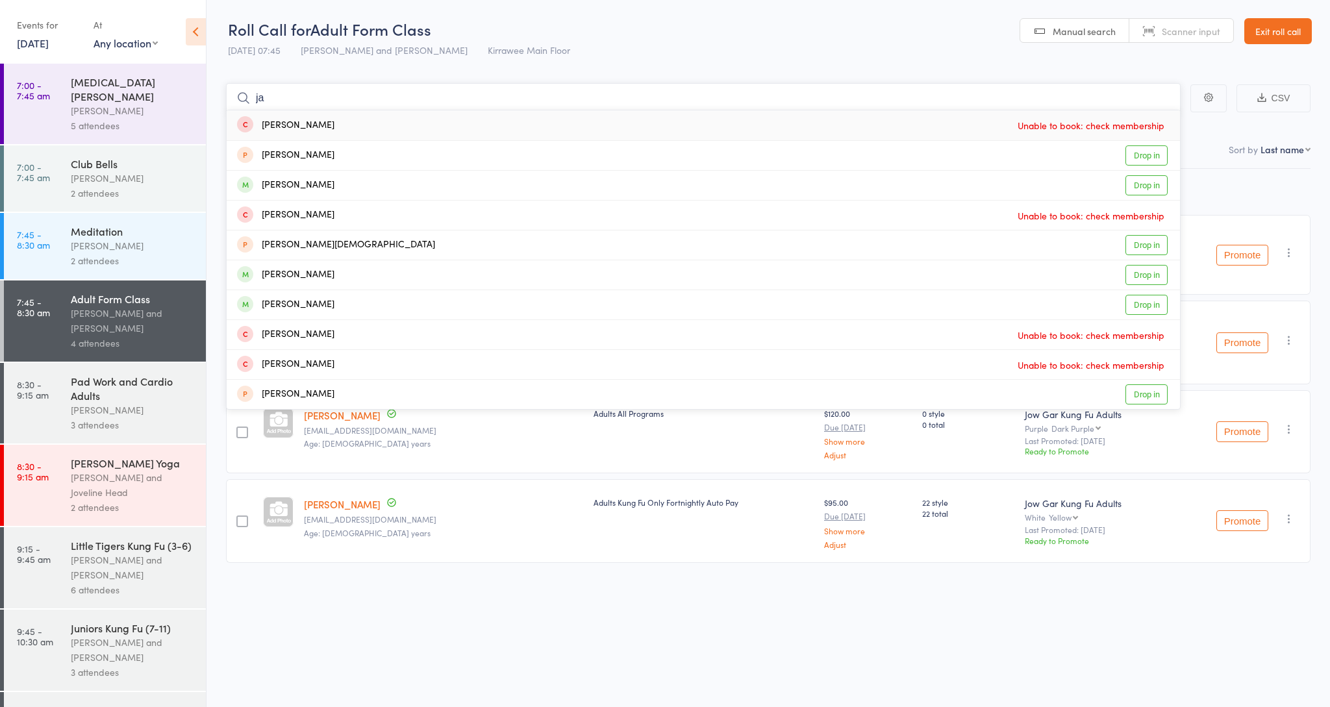
type input "j"
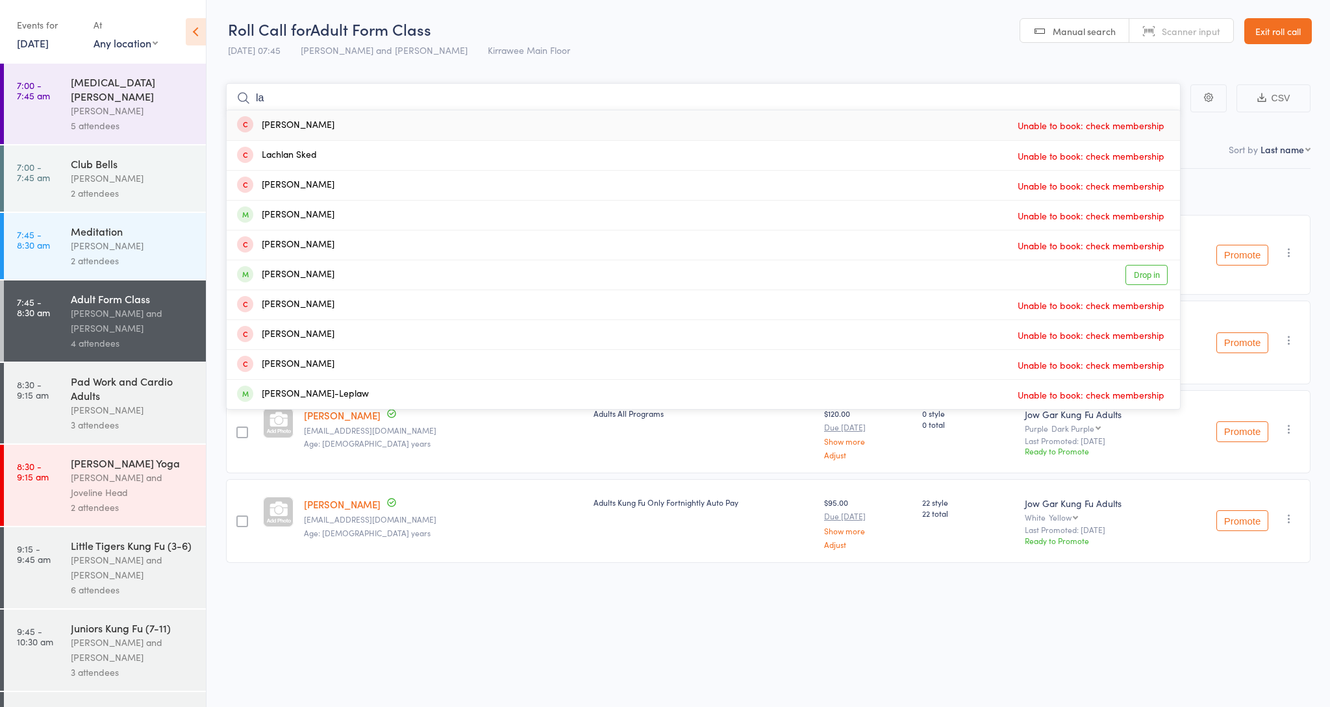
type input "l"
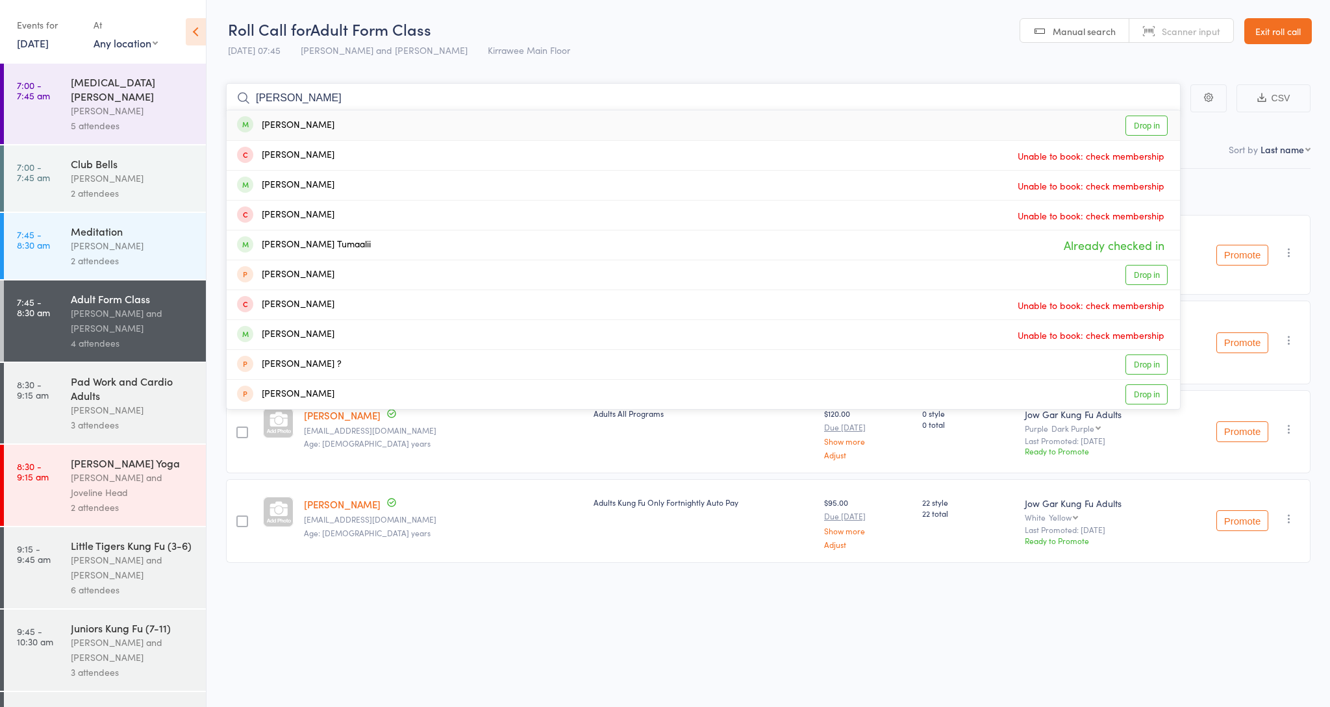
type input "Elijah"
drag, startPoint x: 627, startPoint y: 105, endPoint x: 766, endPoint y: 634, distance: 546.8
click at [766, 634] on div "Roll Call for Adult Form Class 11 Oct 07:45 Nathan Head and Nathan Donnellan Ki…" at bounding box center [665, 353] width 1330 height 707
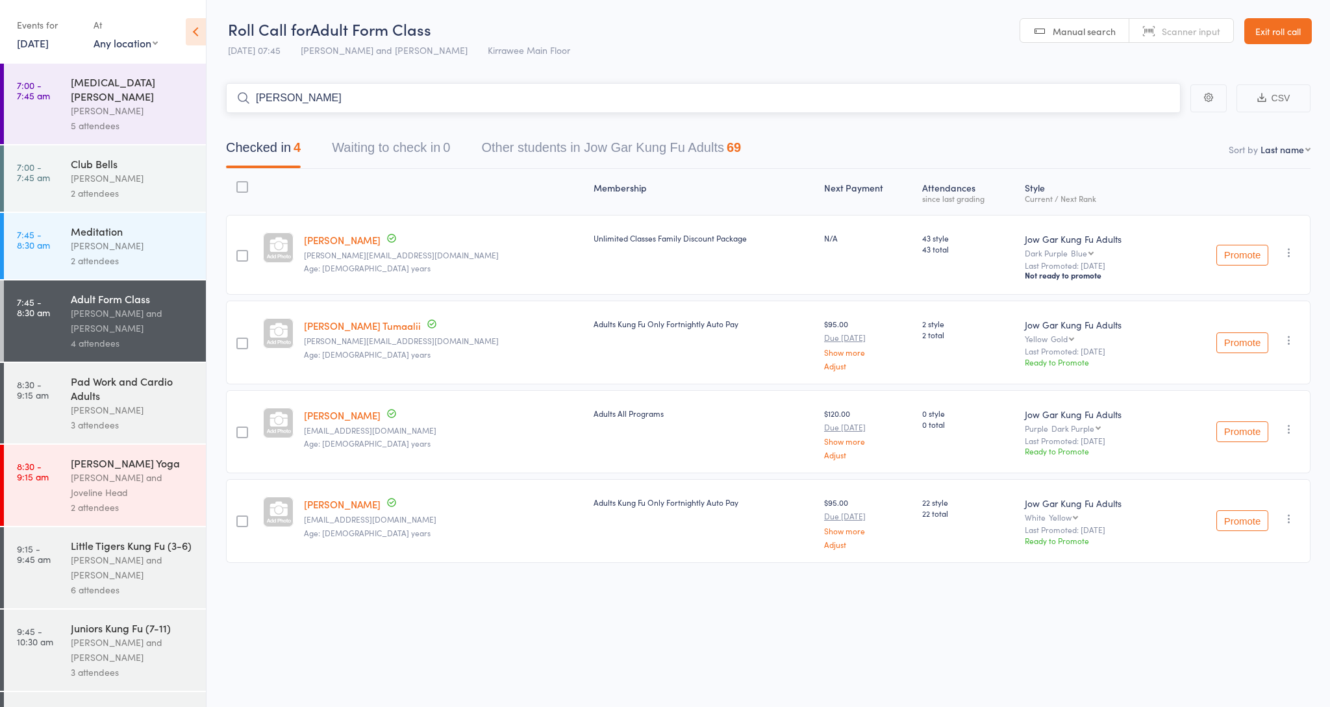
drag, startPoint x: 355, startPoint y: 108, endPoint x: 248, endPoint y: 103, distance: 107.9
click at [248, 103] on form "Elijah" at bounding box center [703, 98] width 955 height 30
click at [168, 374] on div "Pad Work and Cardio Adults" at bounding box center [133, 388] width 124 height 29
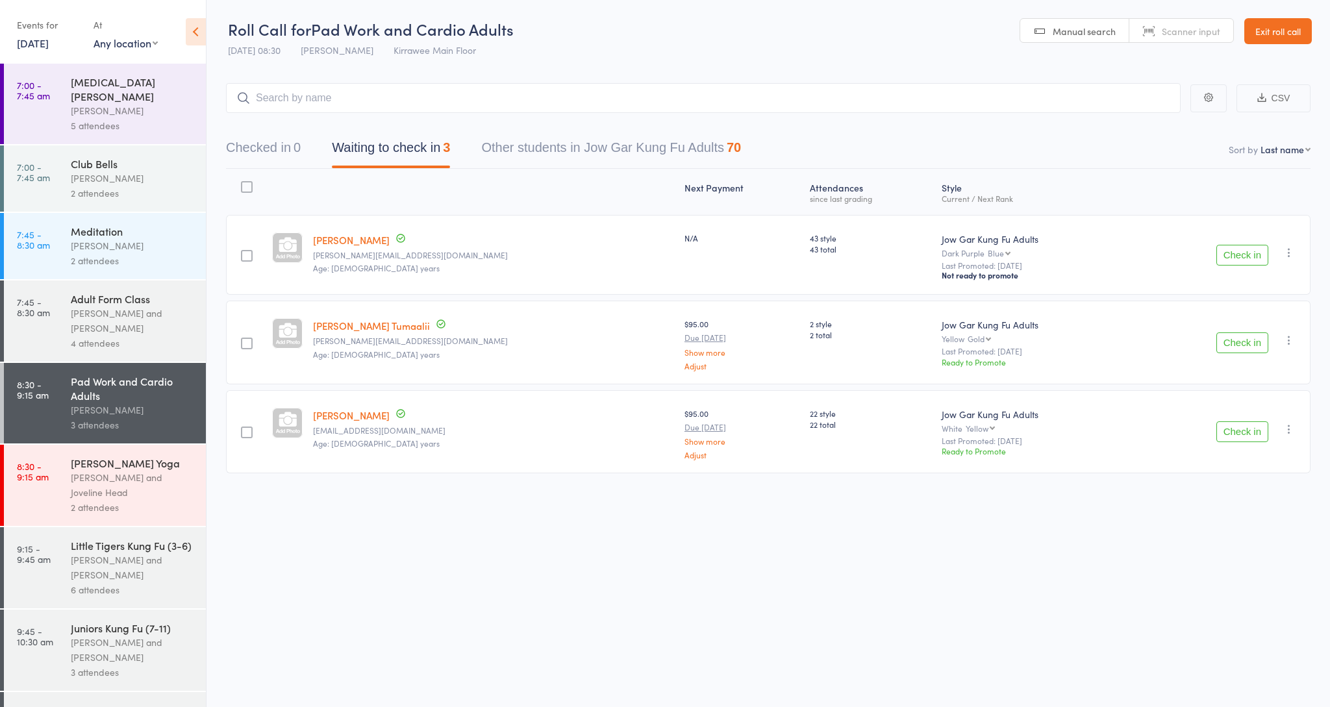
click at [1227, 261] on button "Check in" at bounding box center [1243, 255] width 52 height 21
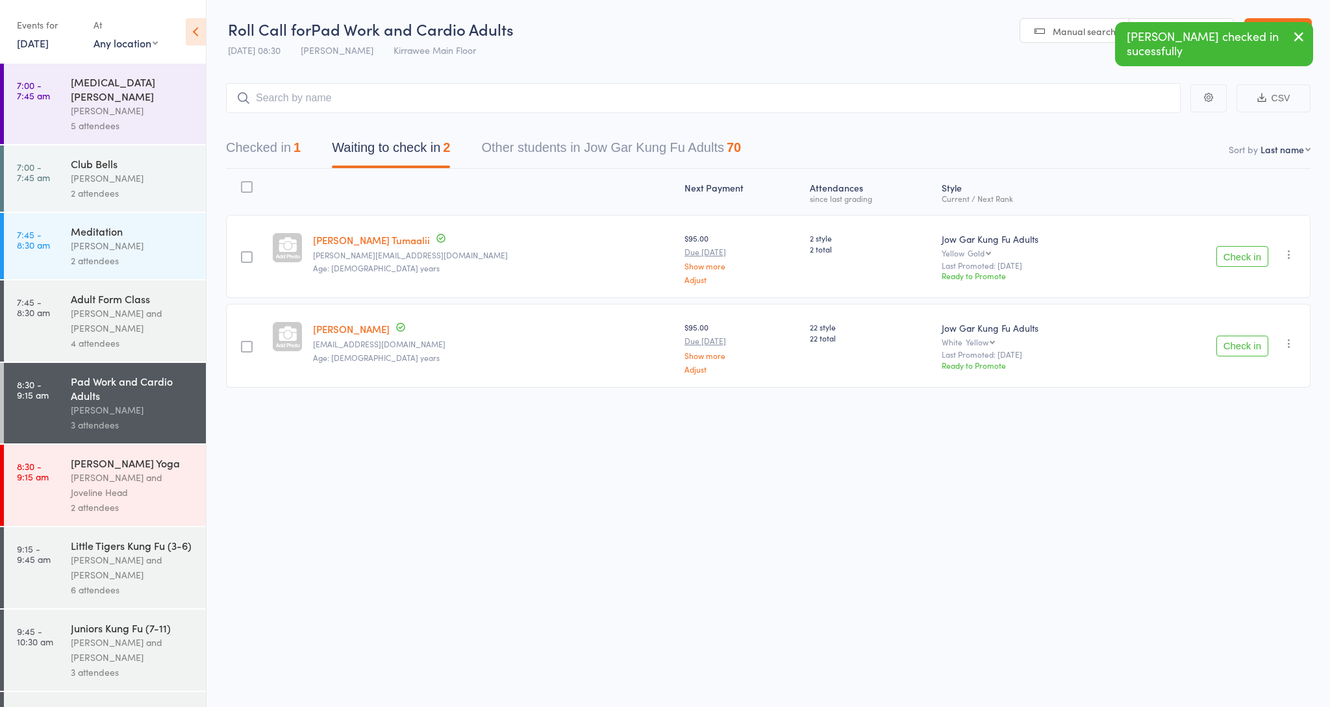
click at [1248, 264] on button "Check in" at bounding box center [1243, 256] width 52 height 21
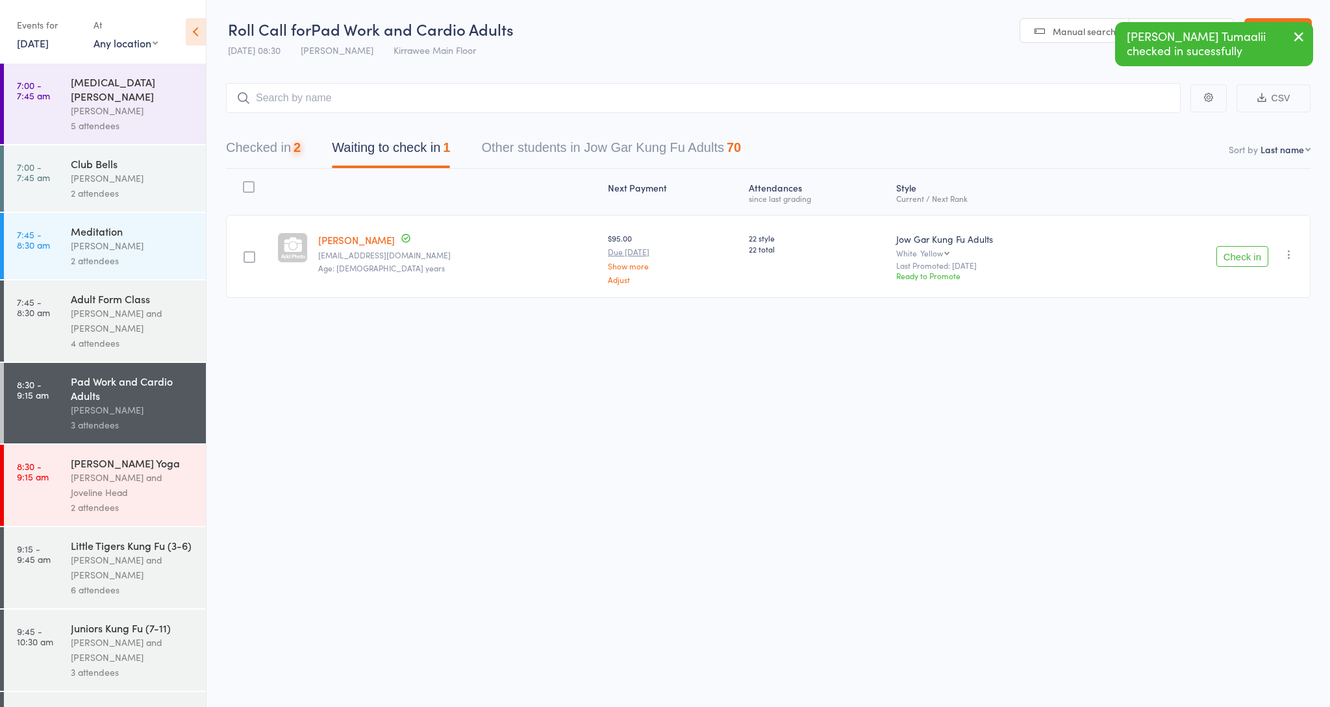
click at [1247, 268] on div "Check in Check in Promote Send message Add Note Add Task Add Flag Remove Mark a…" at bounding box center [1210, 256] width 202 height 83
click at [1247, 264] on button "Check in" at bounding box center [1243, 256] width 52 height 21
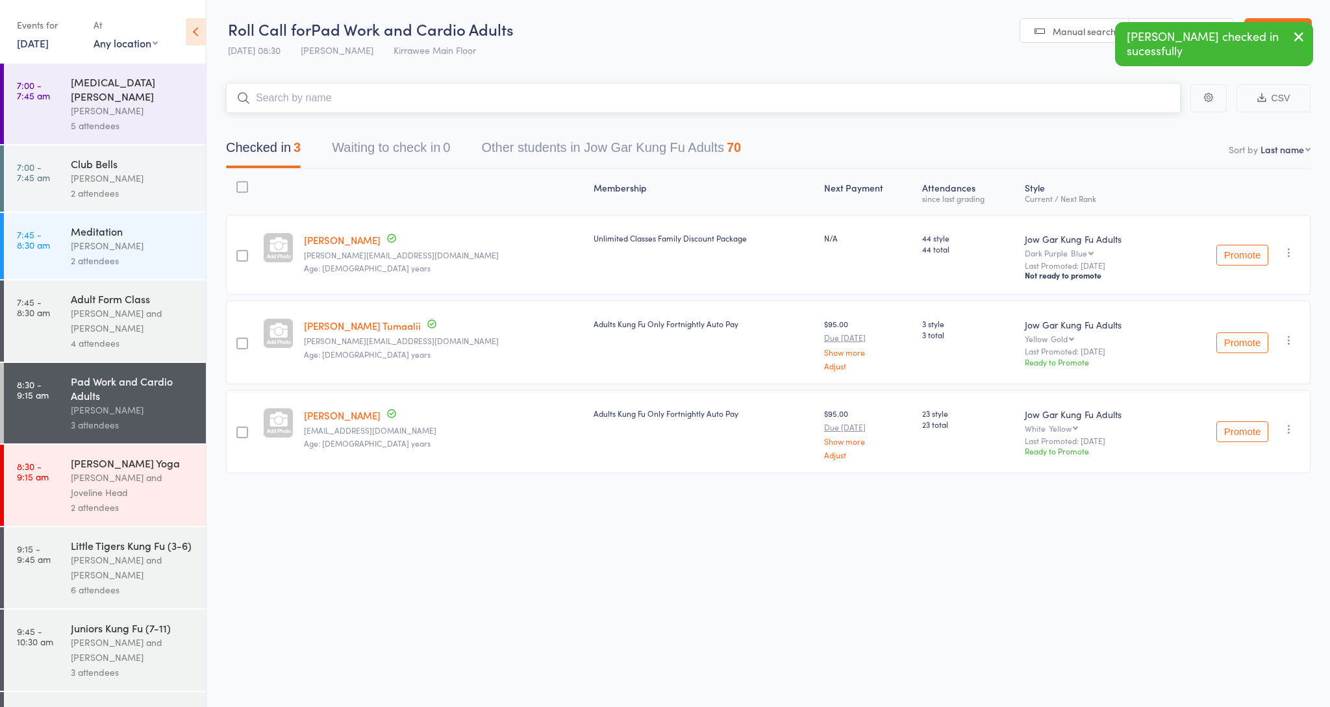
click at [747, 103] on input "search" at bounding box center [703, 98] width 955 height 30
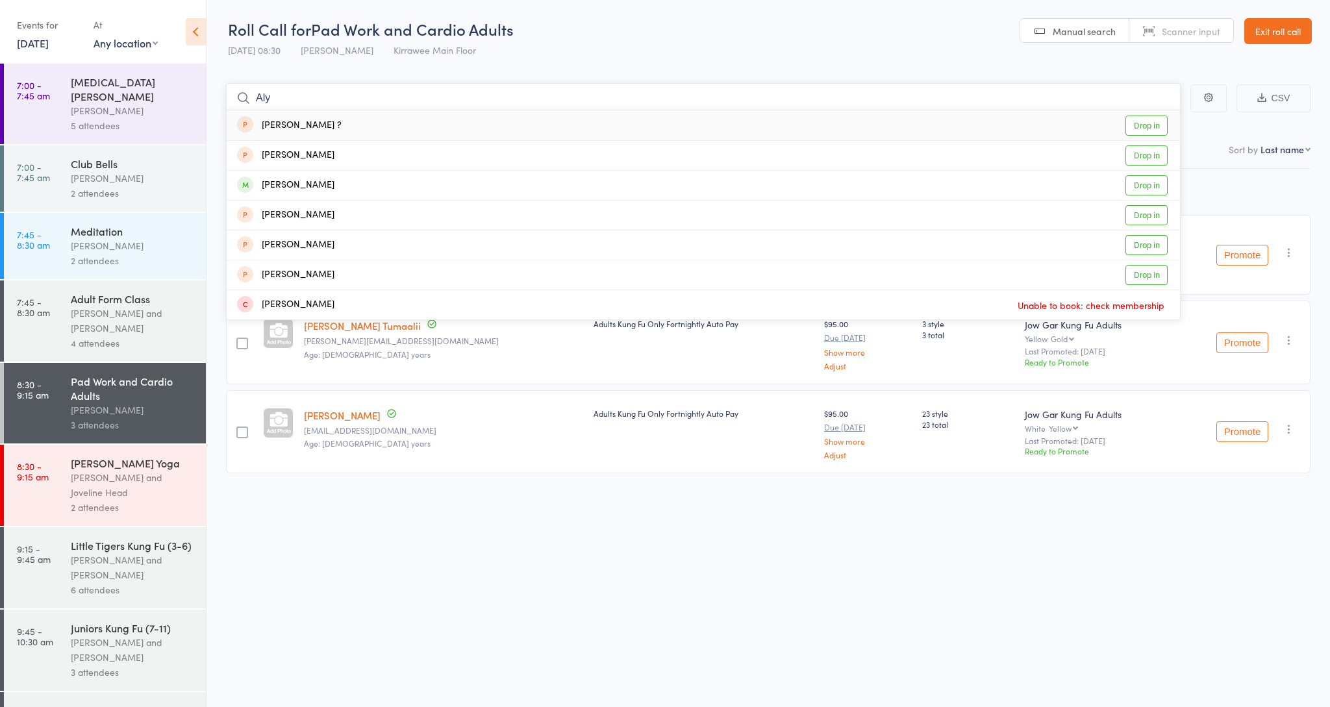
type input "Aly"
drag, startPoint x: 746, startPoint y: 103, endPoint x: 292, endPoint y: 185, distance: 461.5
click at [292, 185] on div "Alyssa Knight" at bounding box center [285, 185] width 97 height 15
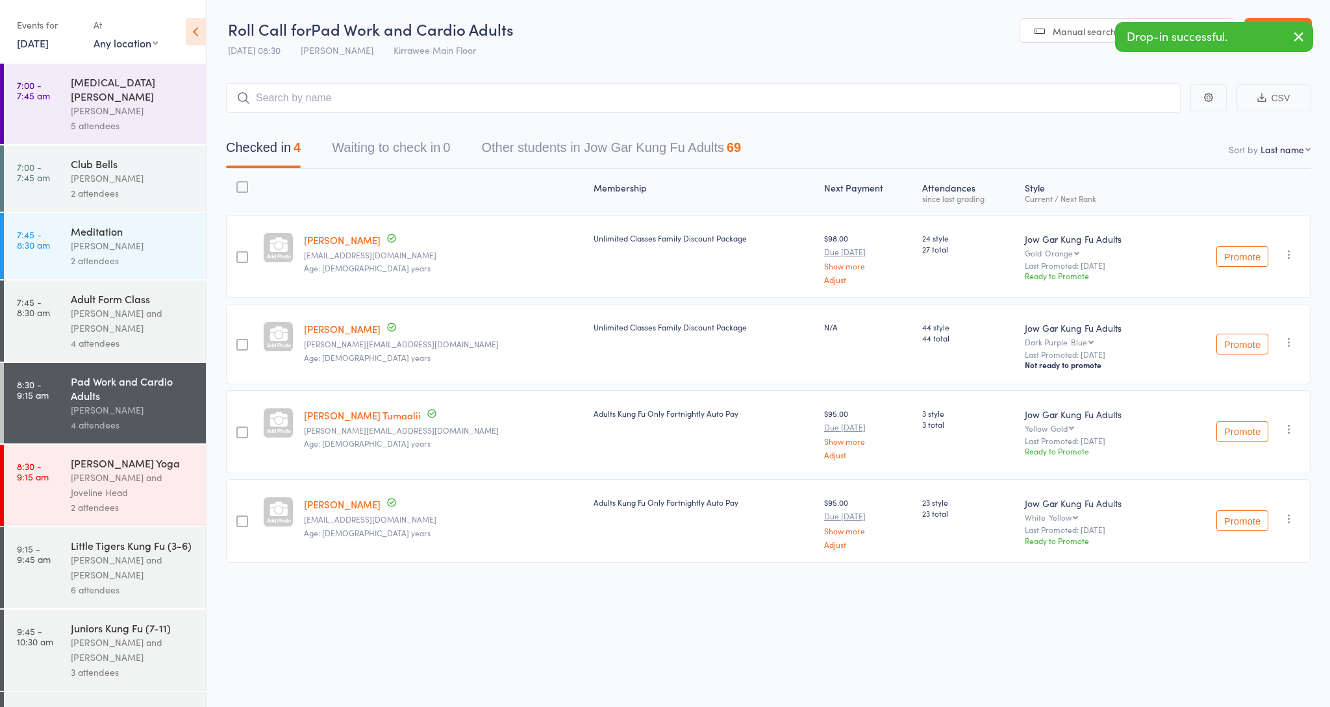
drag, startPoint x: 138, startPoint y: 283, endPoint x: 154, endPoint y: 279, distance: 16.6
click at [138, 292] on div "Adult Form Class" at bounding box center [133, 299] width 124 height 14
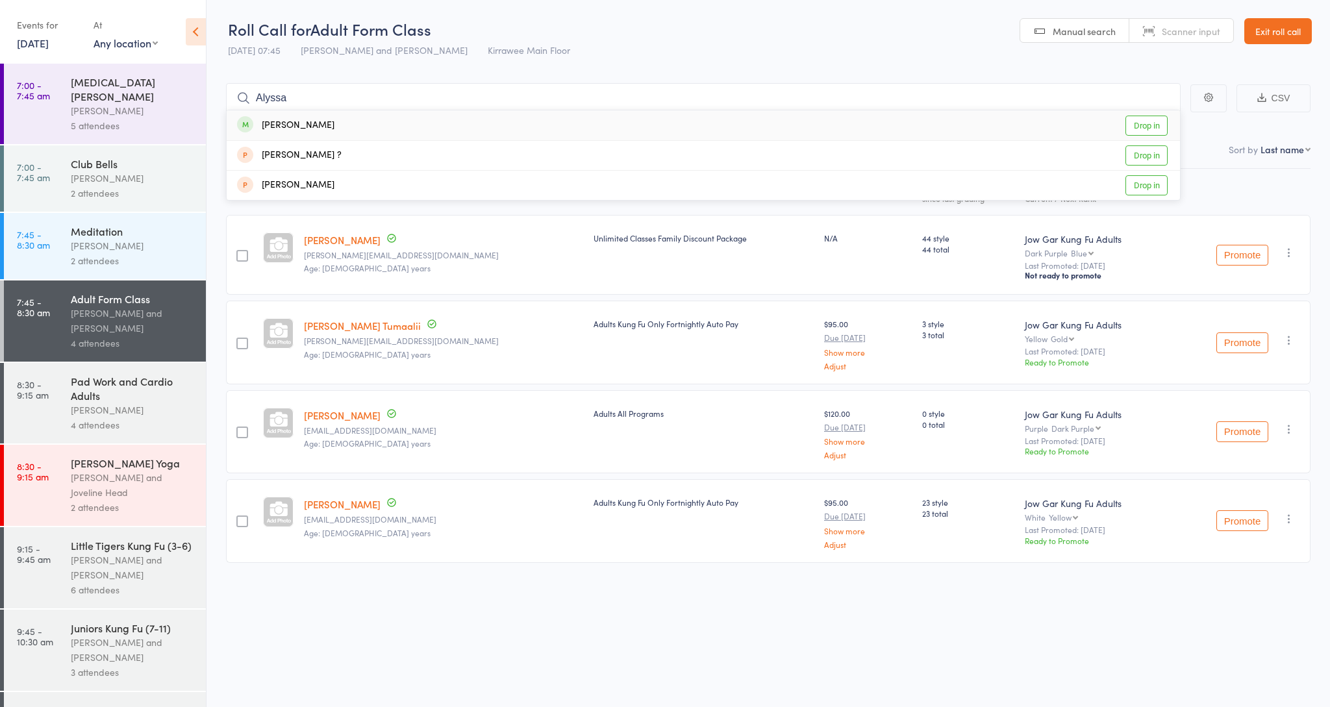
type input "Alyssa"
drag, startPoint x: 299, startPoint y: 212, endPoint x: 350, endPoint y: 130, distance: 96.8
click at [350, 130] on div "Alyssa Knight Drop in" at bounding box center [704, 125] width 954 height 30
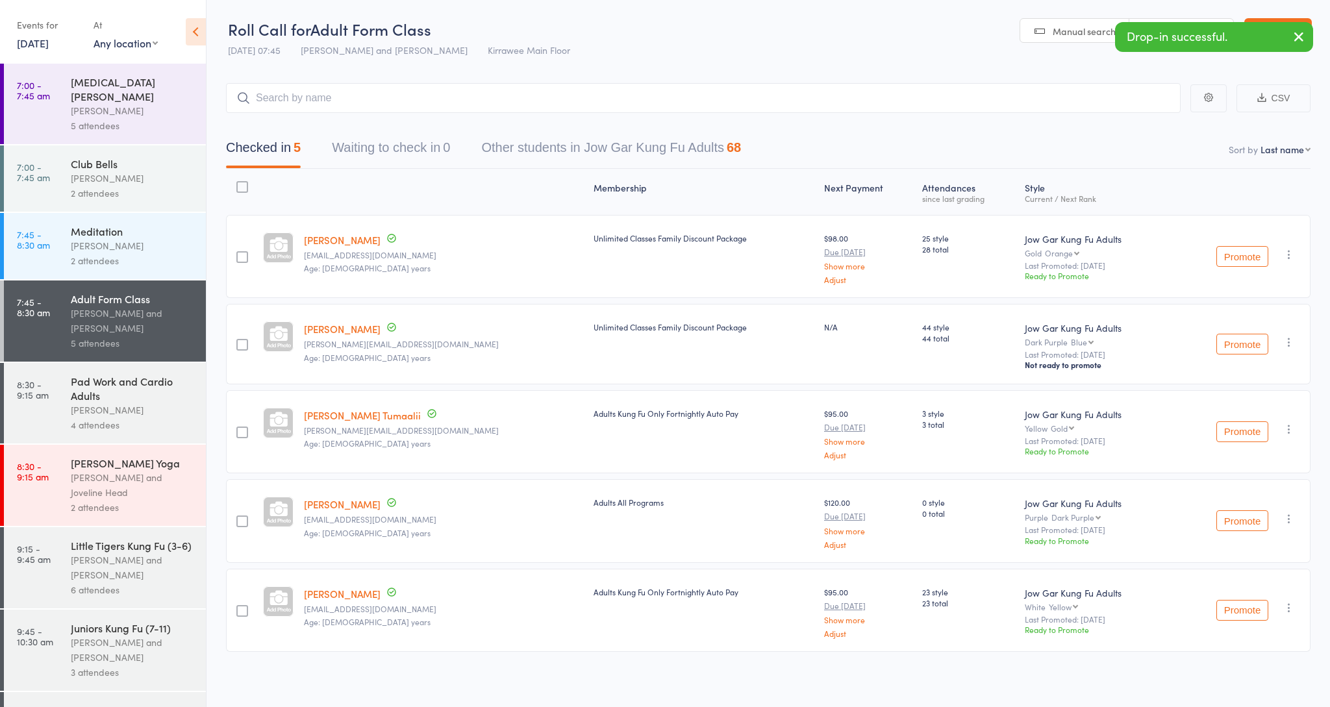
click at [179, 374] on div "Pad Work and Cardio Adults" at bounding box center [133, 388] width 124 height 29
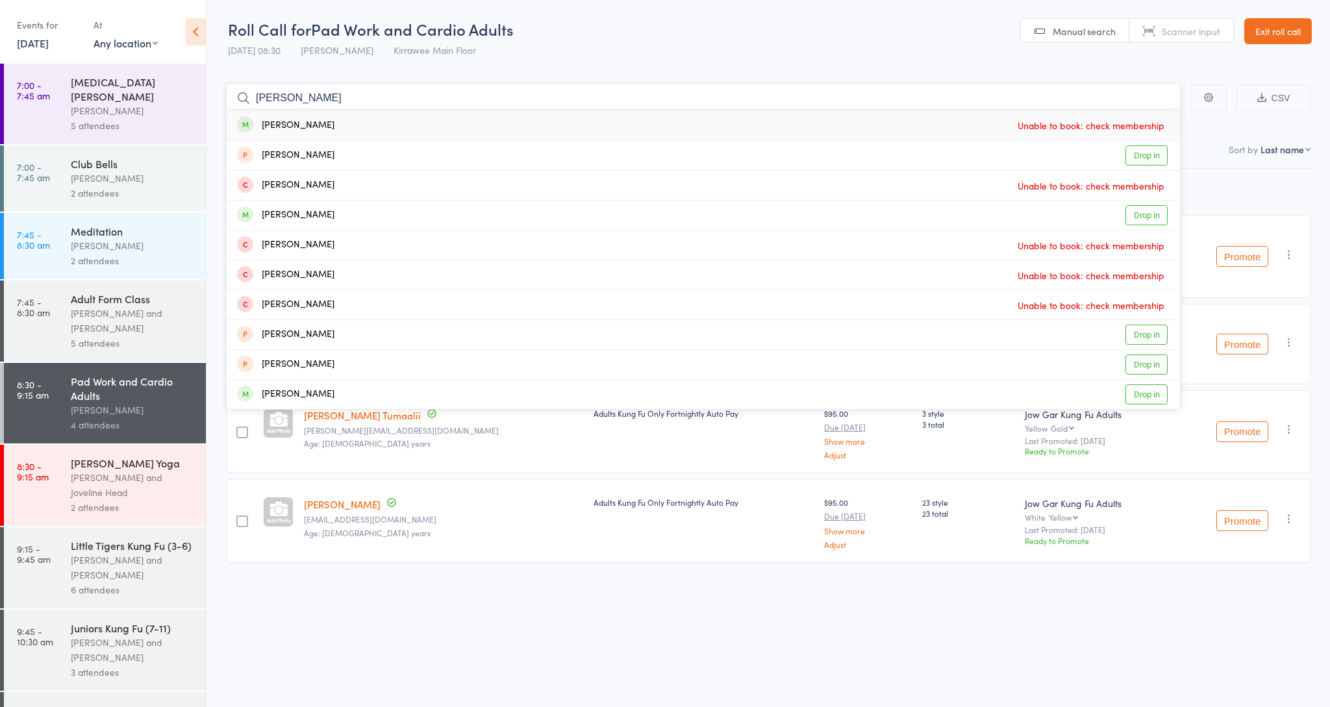
type input "Leo"
drag, startPoint x: 339, startPoint y: 253, endPoint x: 392, endPoint y: 393, distance: 149.9
click at [392, 393] on div "Leonardo Lis Drop in" at bounding box center [704, 394] width 954 height 29
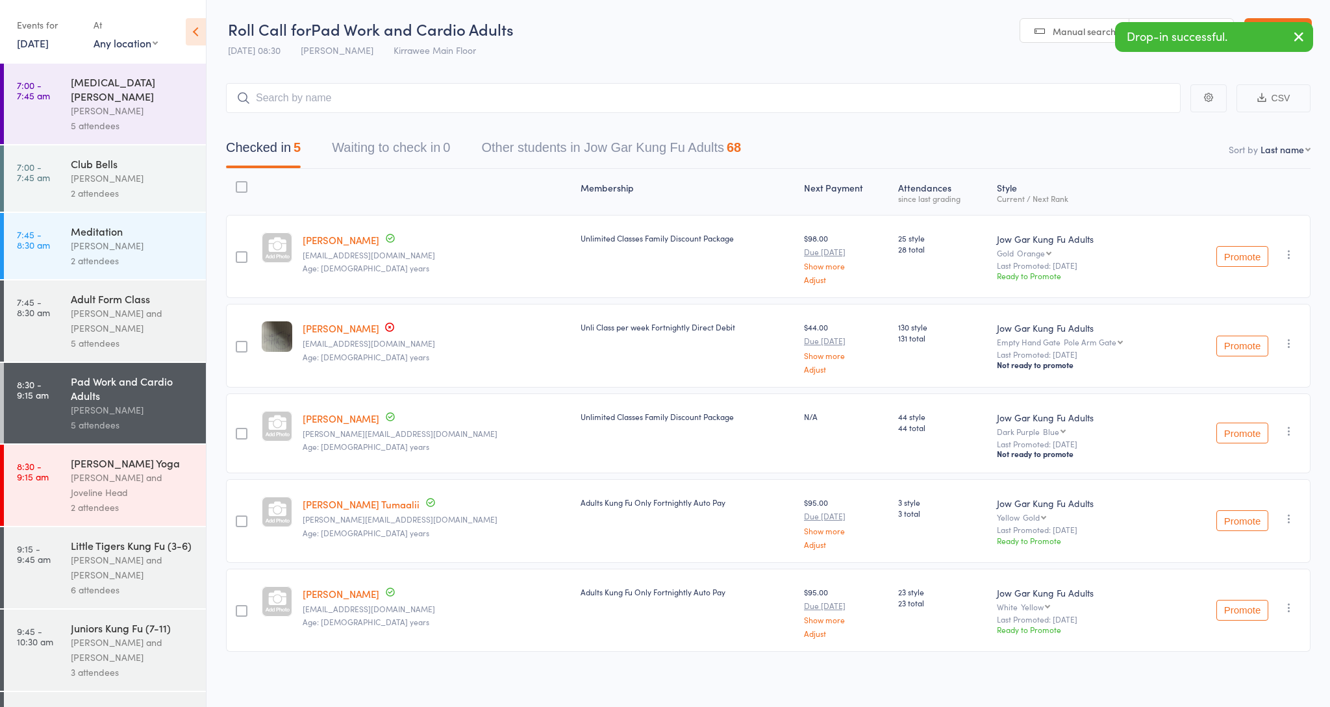
click at [185, 316] on div "[PERSON_NAME] and [PERSON_NAME]" at bounding box center [133, 321] width 124 height 30
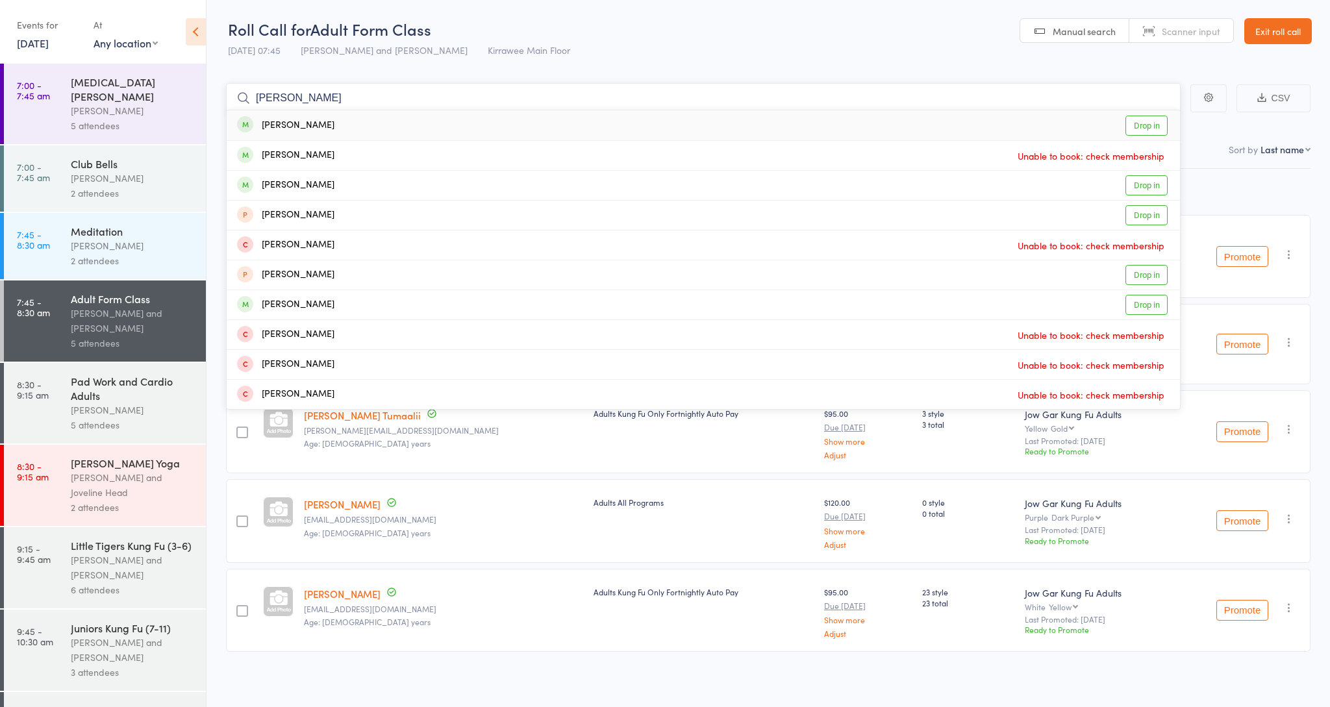
type input "Leo lis"
click at [326, 132] on div "Leonardo Lis Drop in" at bounding box center [704, 125] width 954 height 30
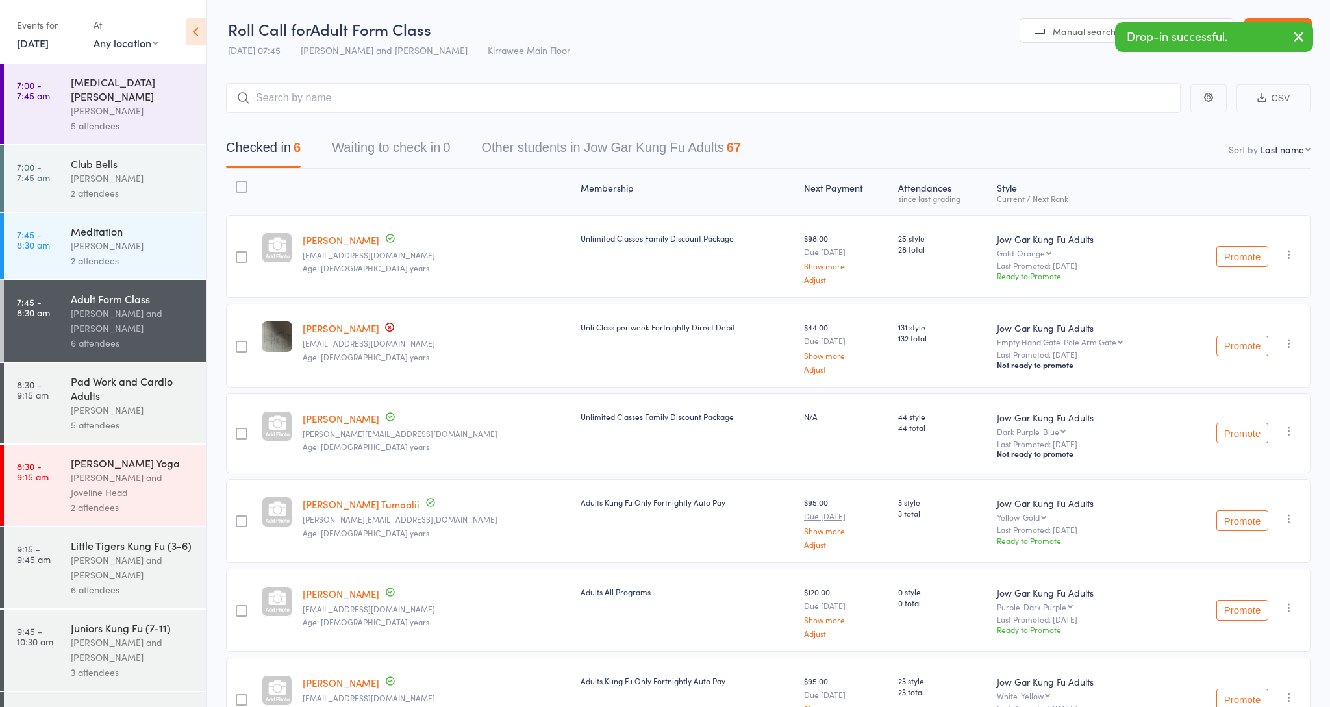
click at [189, 374] on div "Pad Work and Cardio Adults" at bounding box center [133, 388] width 124 height 29
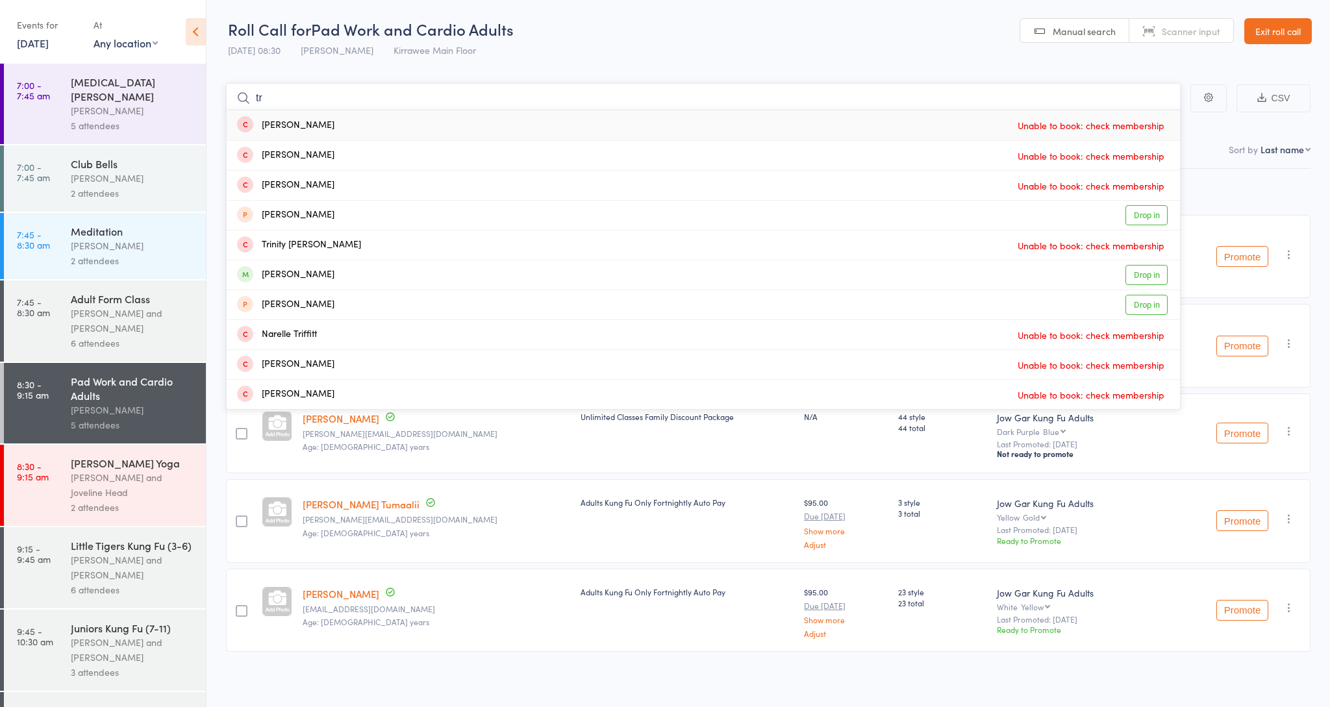
type input "t"
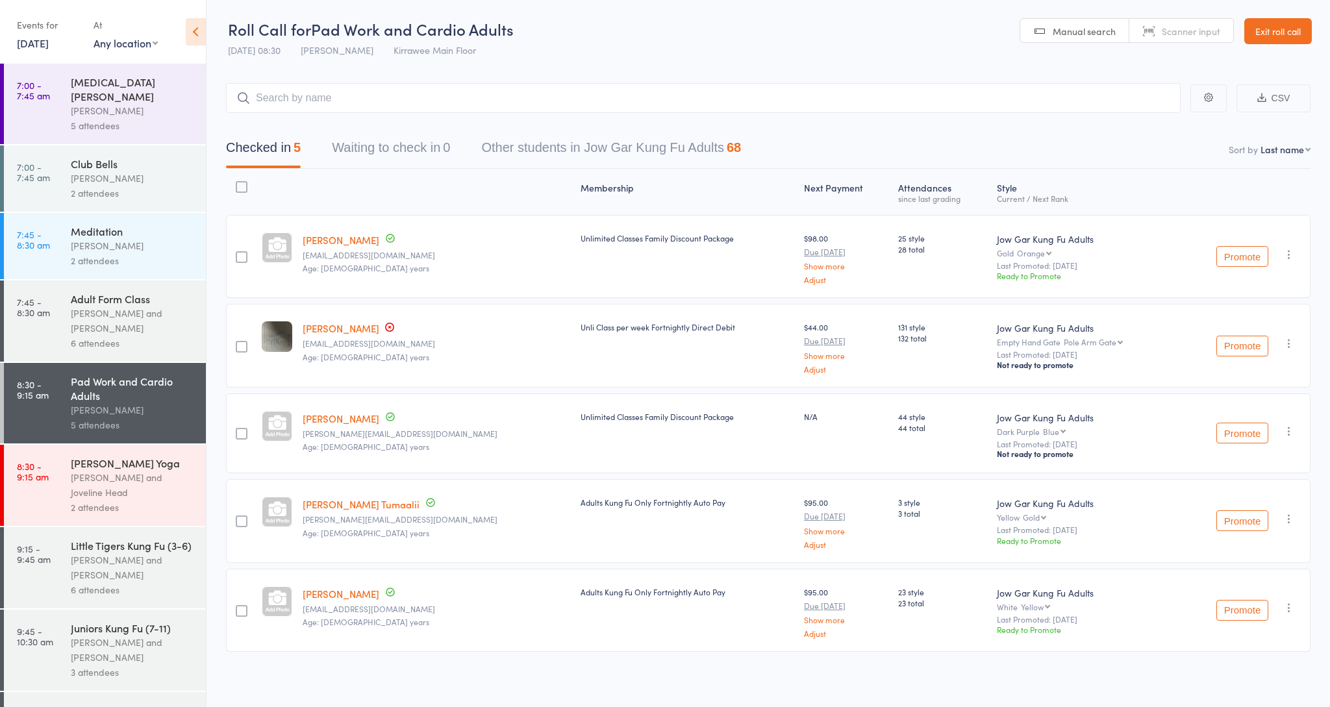
click at [120, 342] on div "Adult Form Class Nathan Head and Nathan Donnellan 6 attendees" at bounding box center [138, 321] width 135 height 81
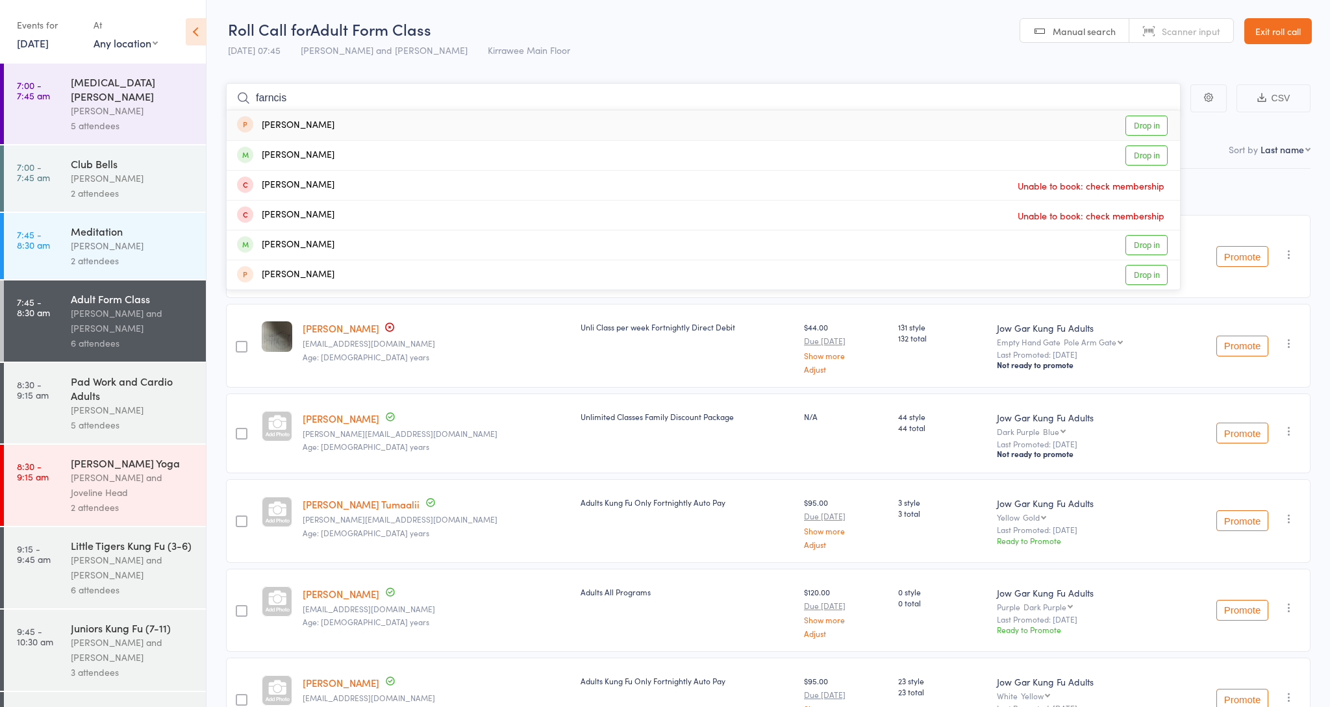
type input "Francis"
drag, startPoint x: 326, startPoint y: 159, endPoint x: 312, endPoint y: 151, distance: 15.4
click at [312, 151] on div "Francis Smith" at bounding box center [285, 155] width 97 height 15
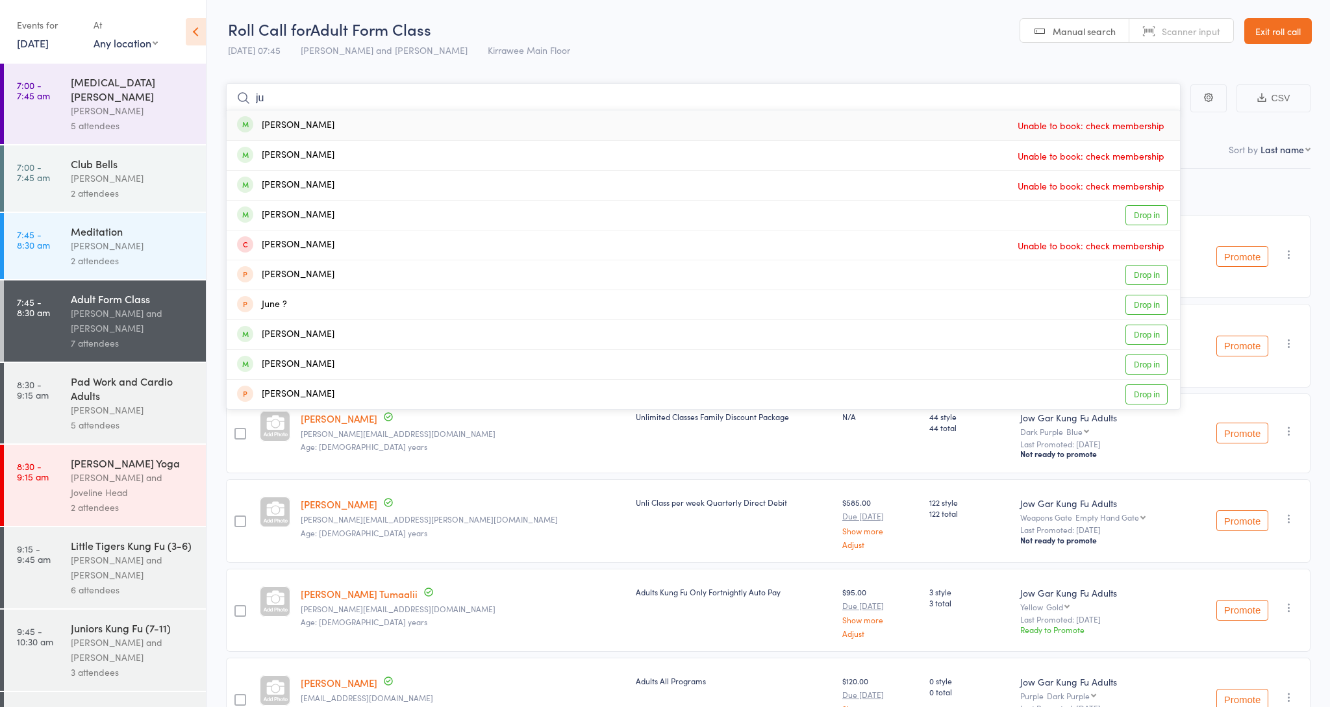
type input "j"
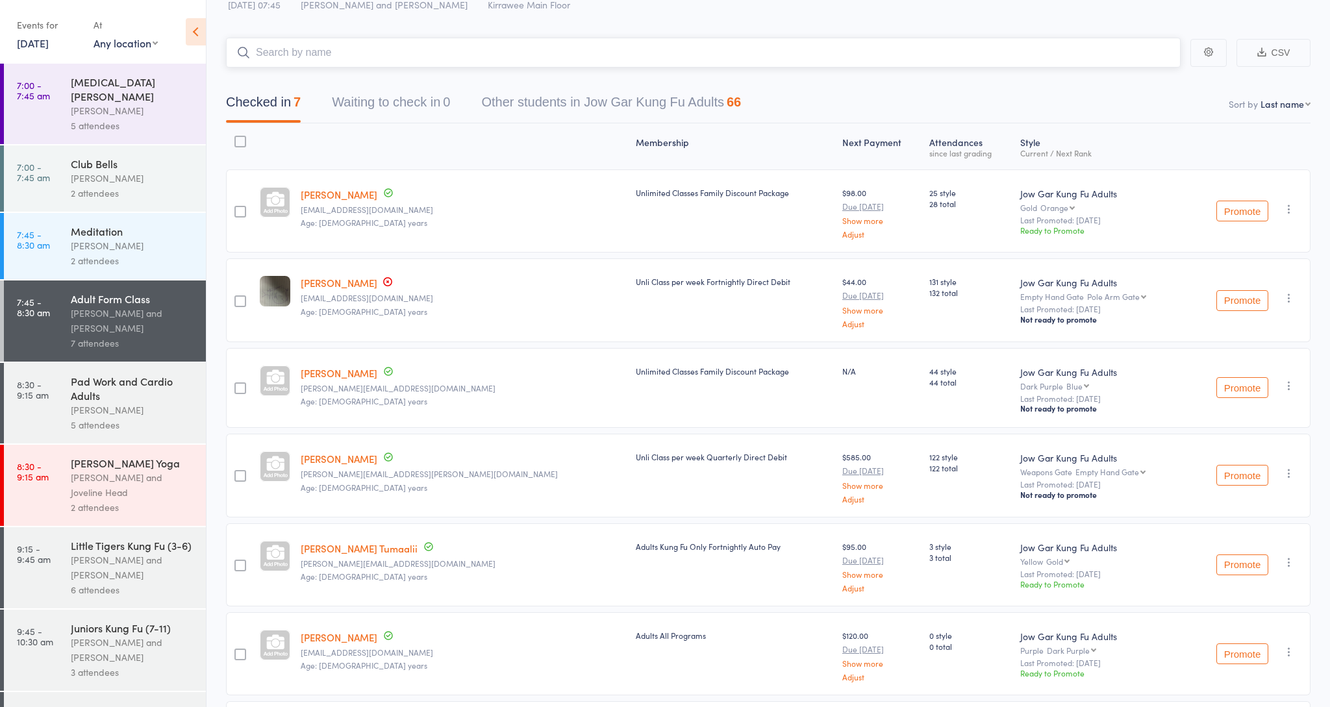
scroll to position [40, 0]
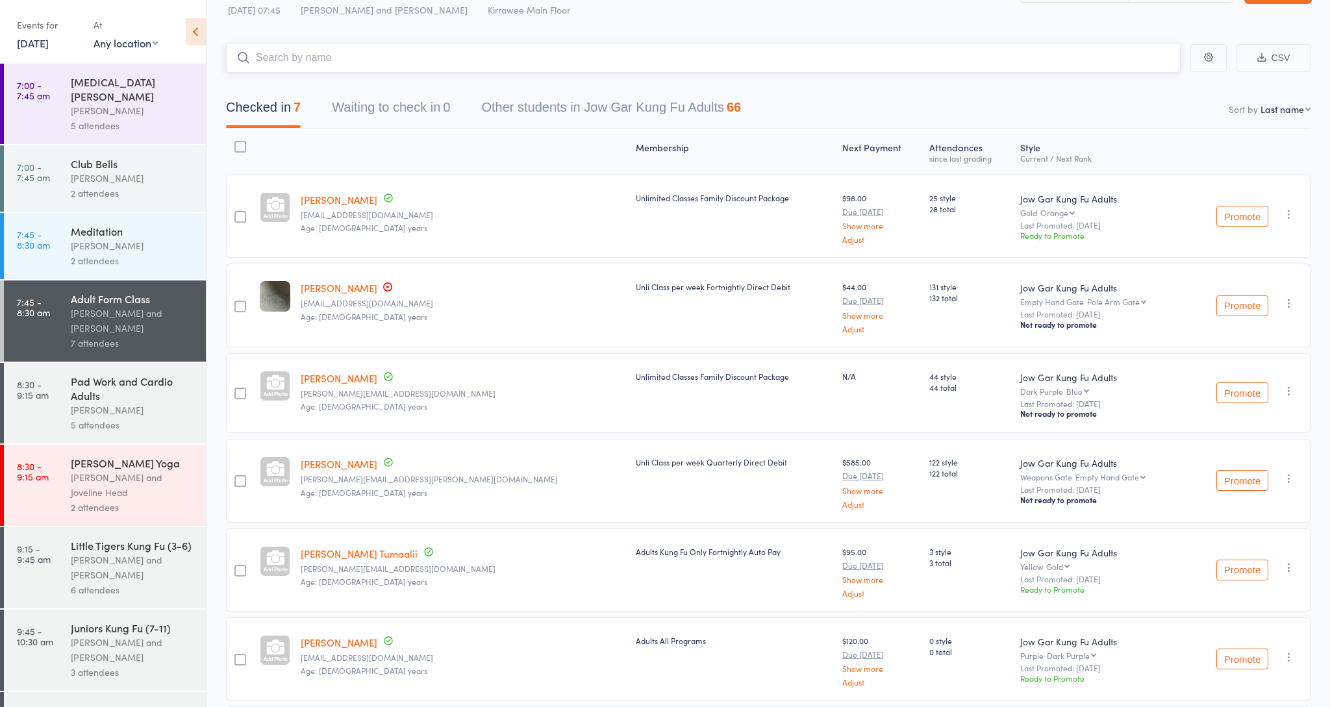
click at [836, 68] on input "search" at bounding box center [703, 58] width 955 height 30
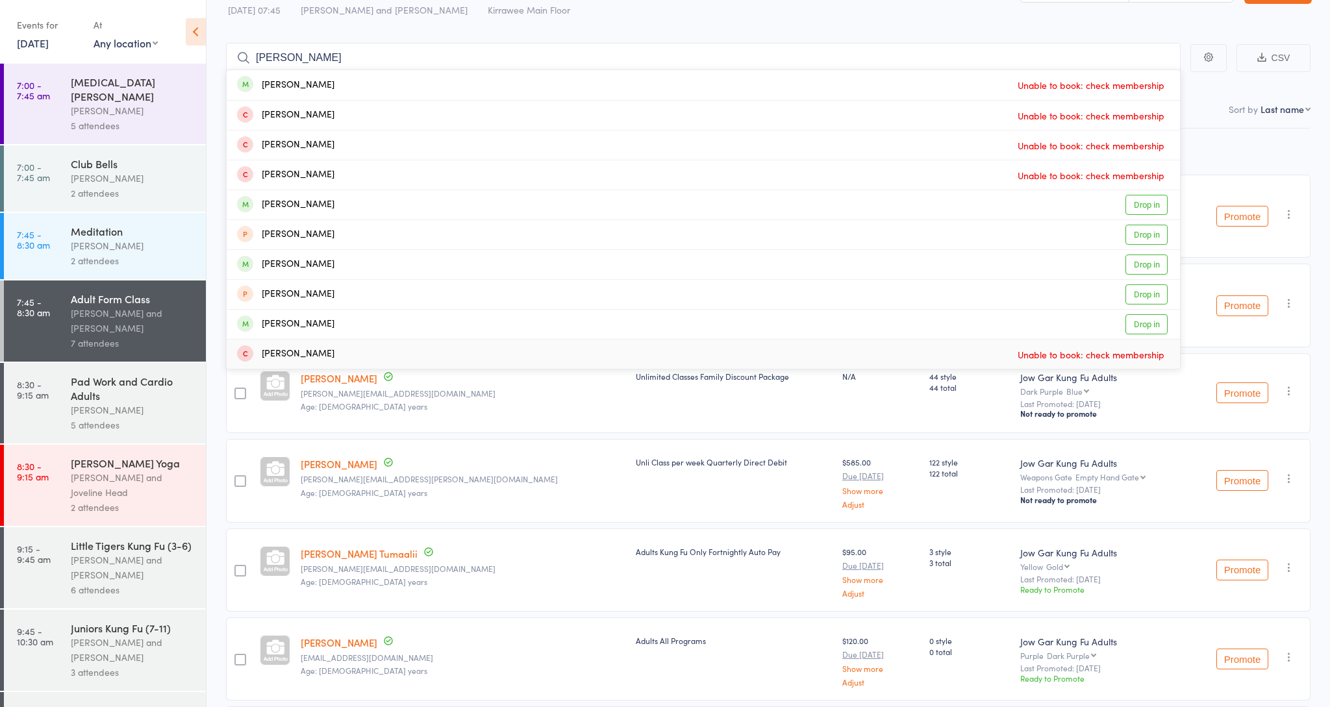
click at [180, 306] on div "[PERSON_NAME] and [PERSON_NAME]" at bounding box center [133, 321] width 124 height 30
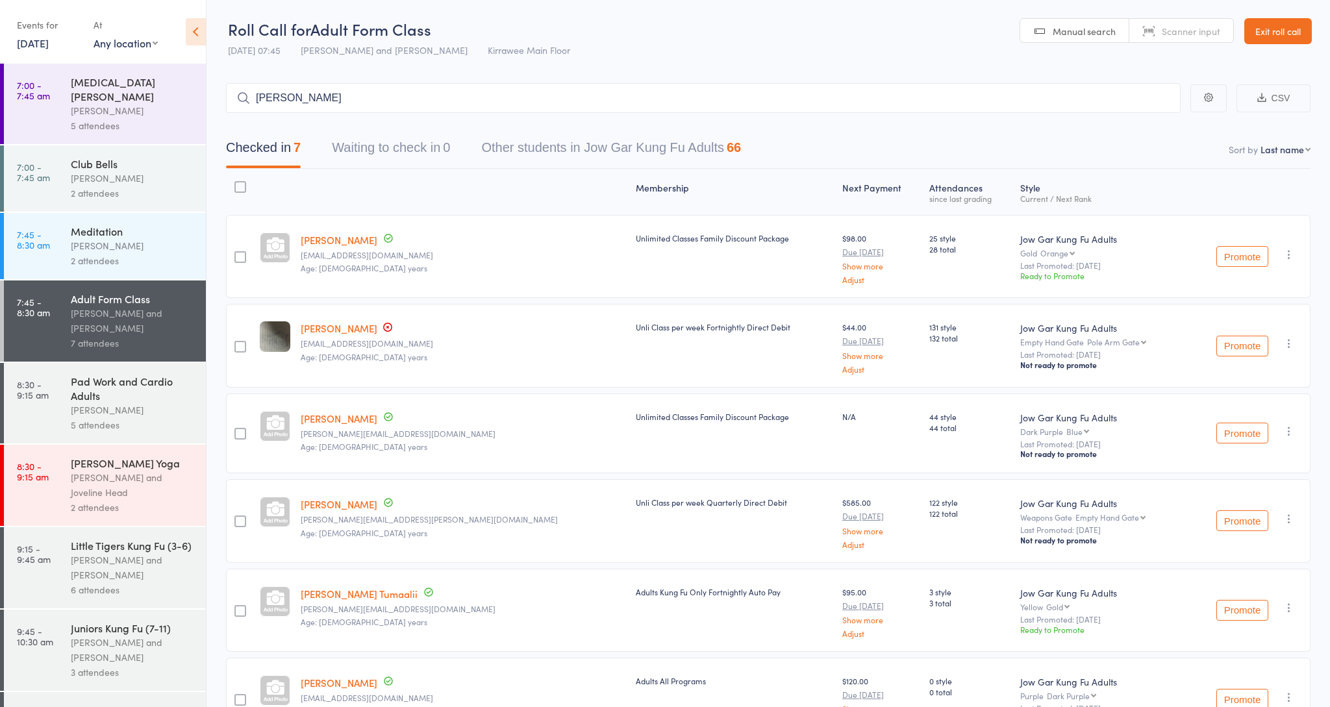
scroll to position [0, 0]
drag, startPoint x: 345, startPoint y: 103, endPoint x: 239, endPoint y: 98, distance: 106.0
click at [239, 98] on form "Nikola" at bounding box center [703, 98] width 955 height 30
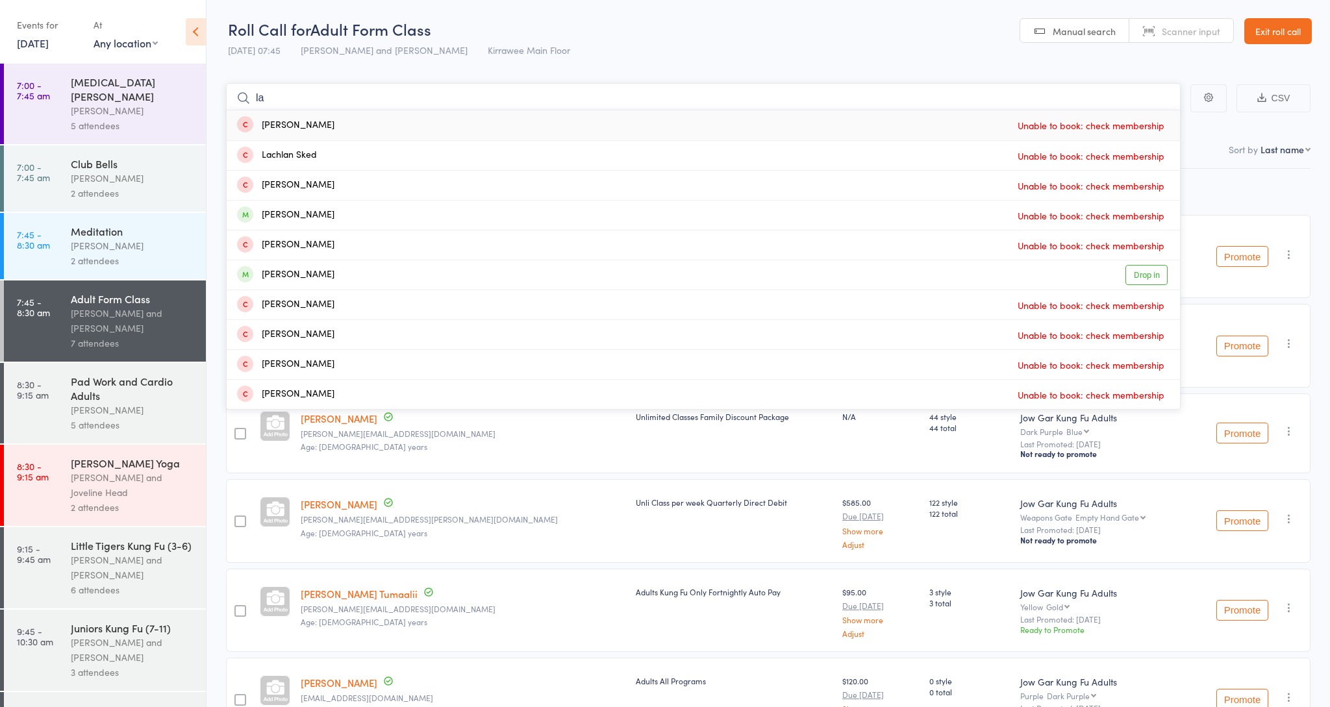
type input "l"
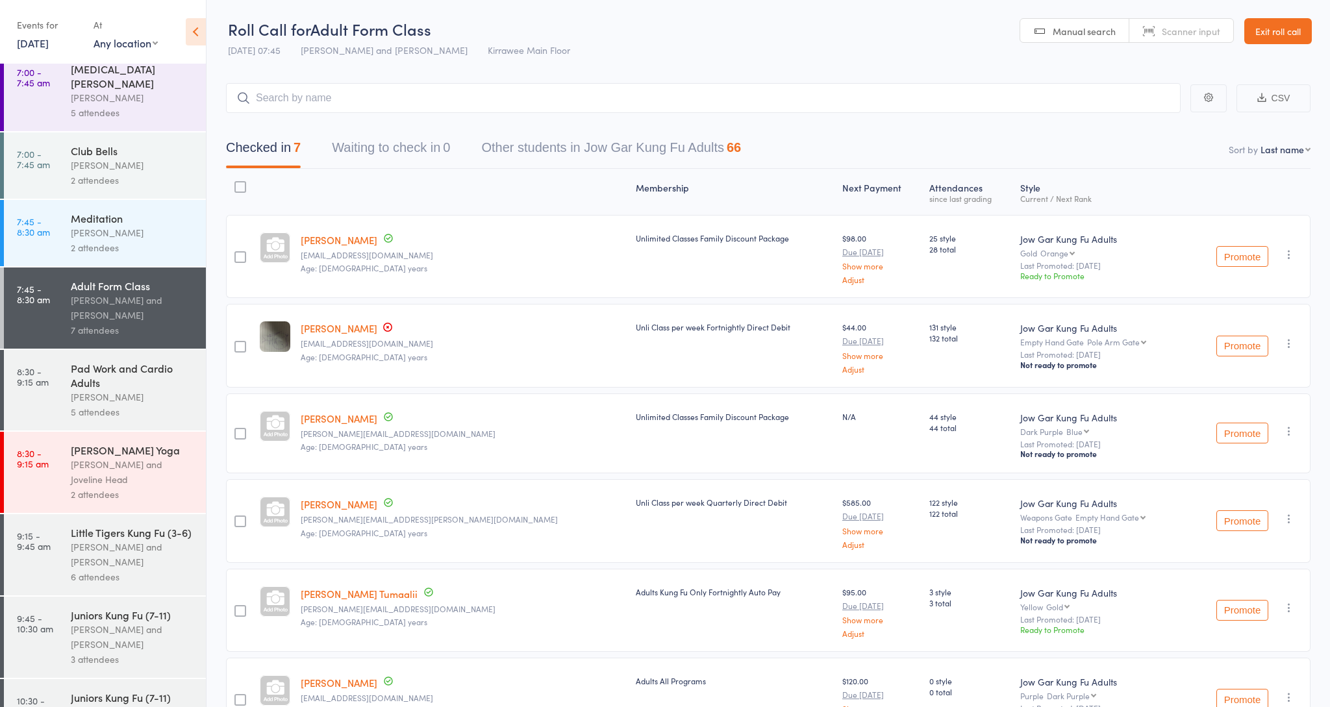
click at [174, 390] on div "[PERSON_NAME]" at bounding box center [133, 397] width 124 height 15
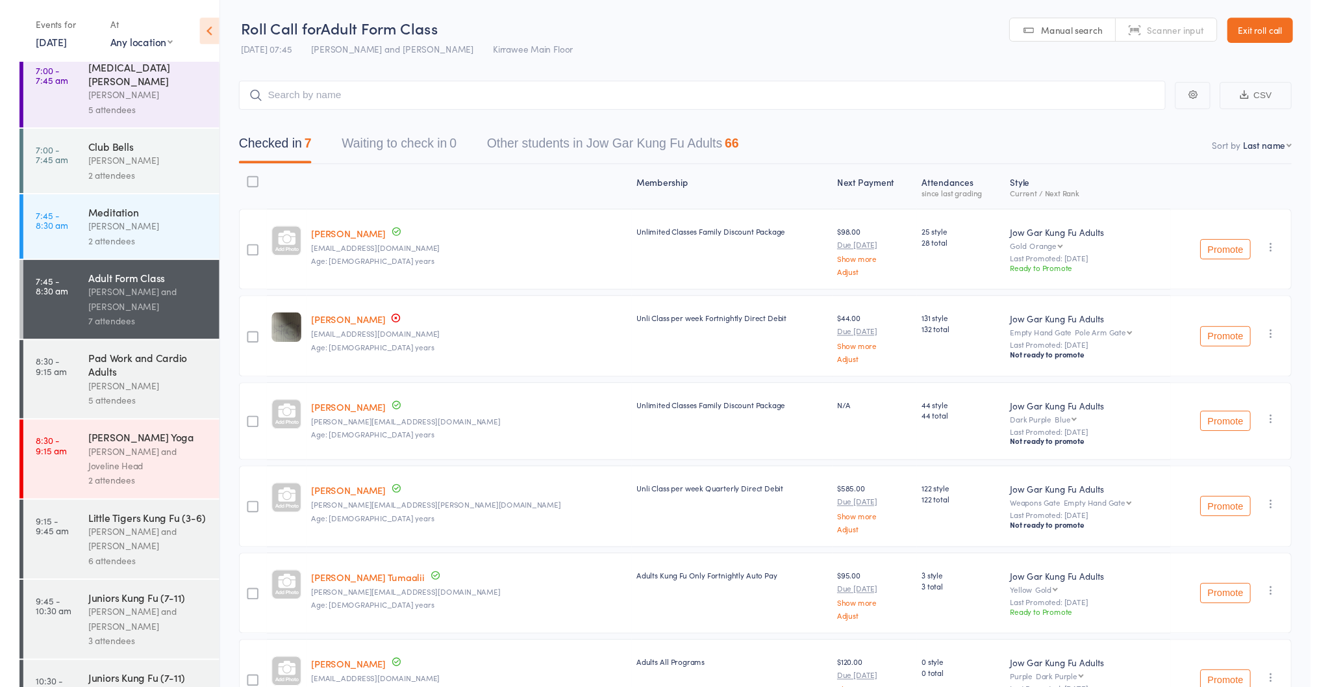
scroll to position [15, 0]
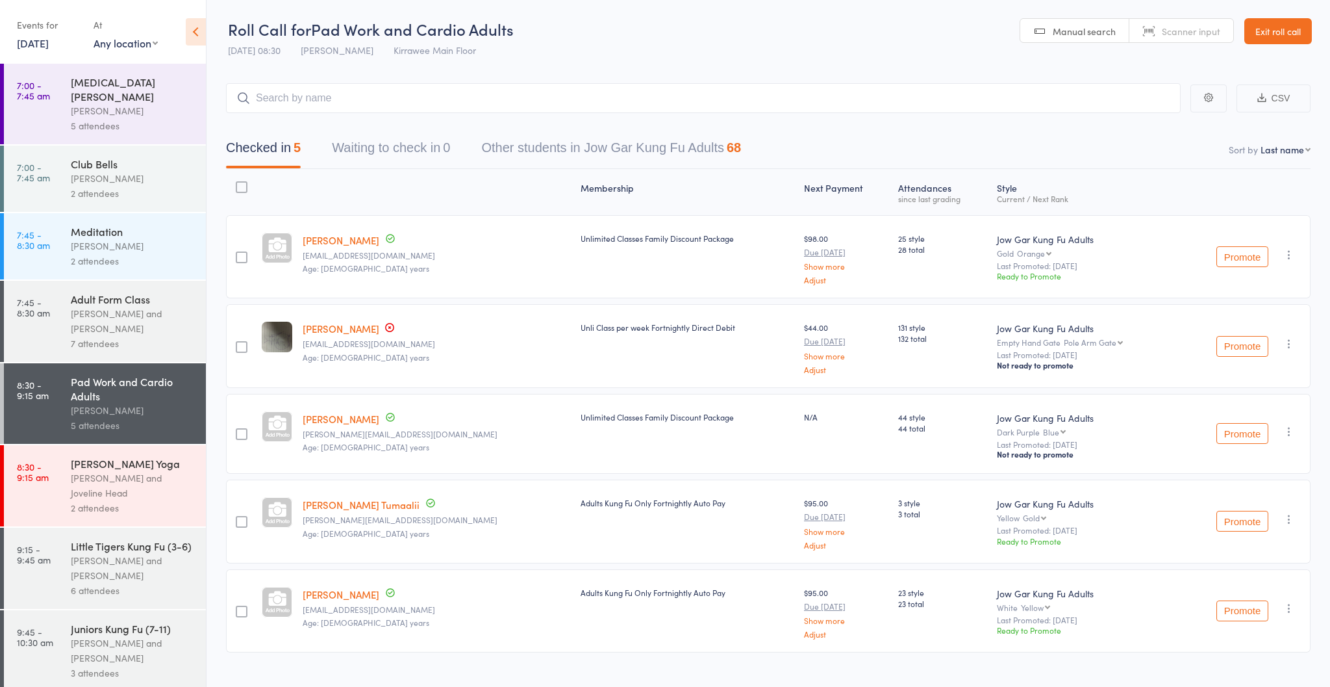
click at [197, 294] on div "Adult Form Class Nathan Head and Nathan Donnellan 7 attendees" at bounding box center [138, 321] width 135 height 81
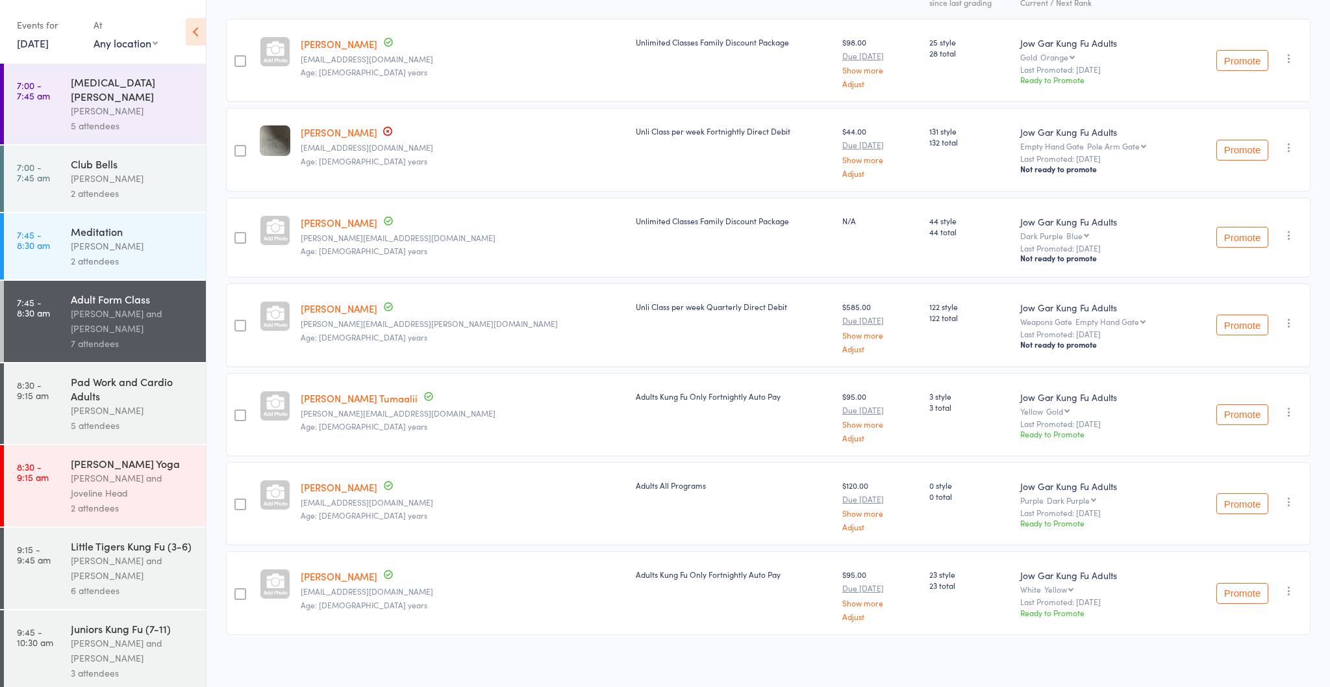
scroll to position [196, 0]
click at [123, 376] on div "Pad Work and Cardio Adults" at bounding box center [133, 388] width 124 height 29
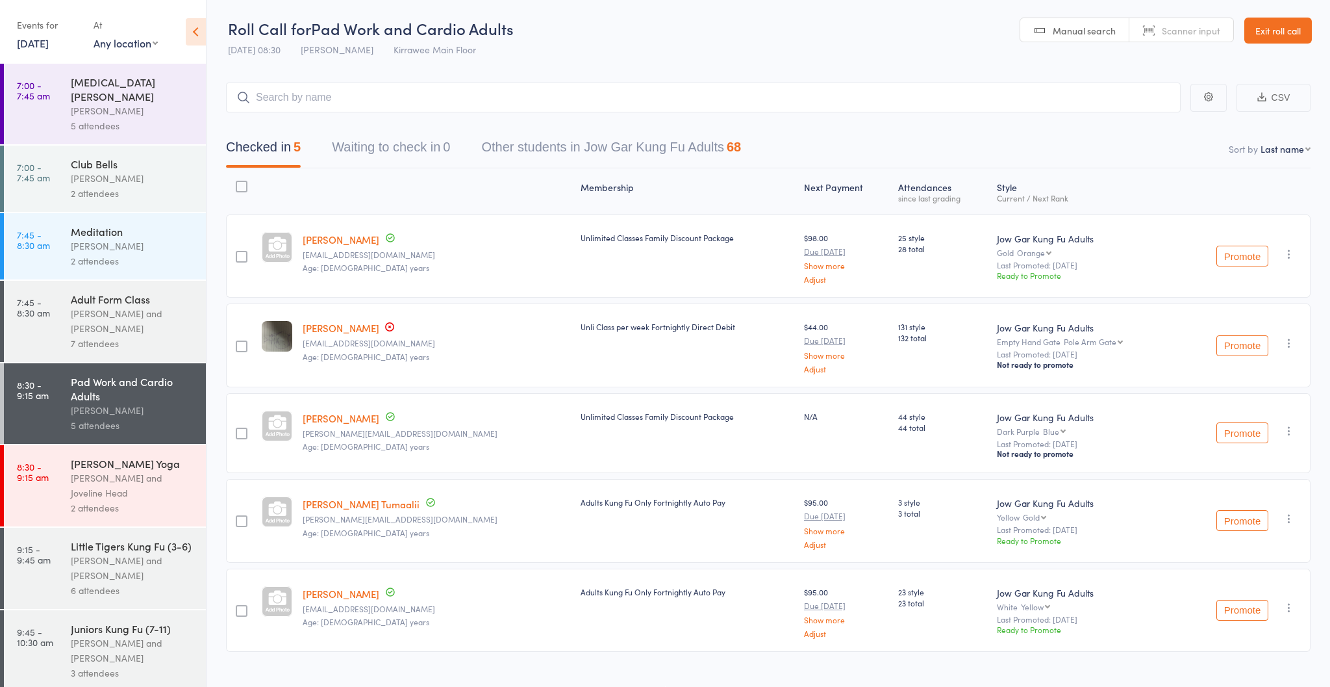
click at [170, 336] on div "7 attendees" at bounding box center [133, 343] width 124 height 15
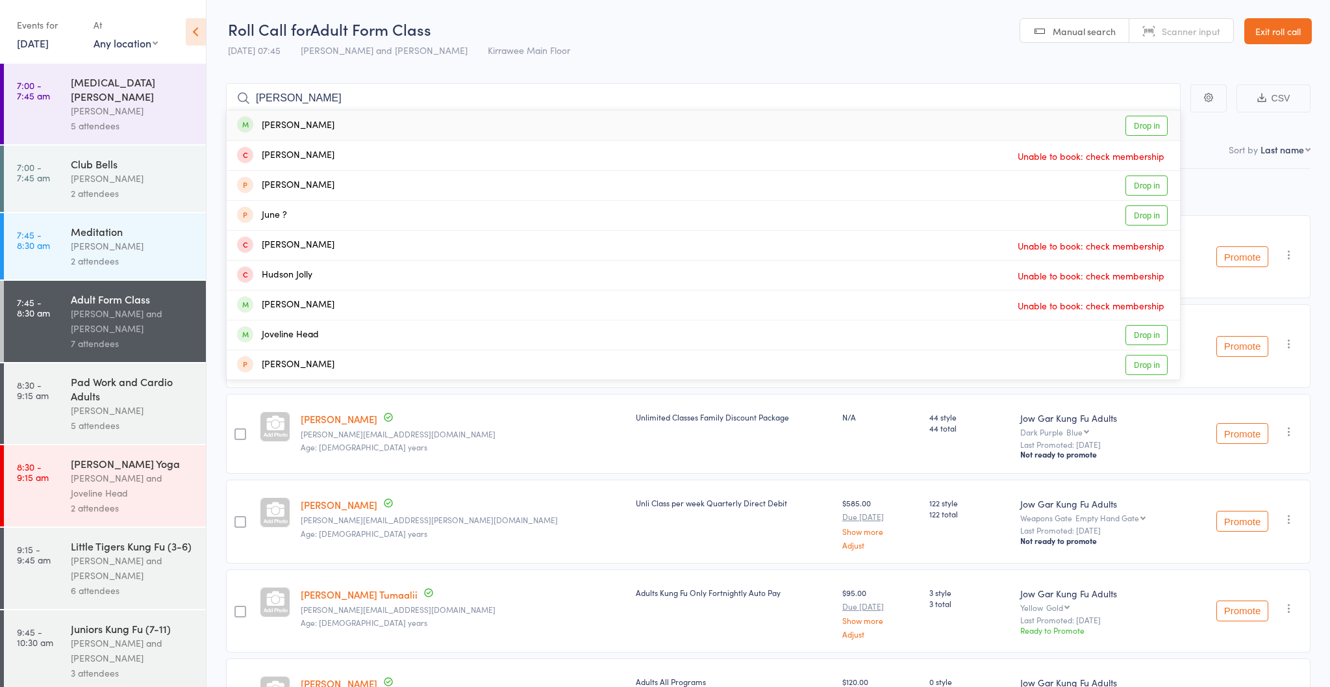
type input "jolene"
click at [438, 131] on div "Jolene Zhu Drop in" at bounding box center [704, 125] width 954 height 30
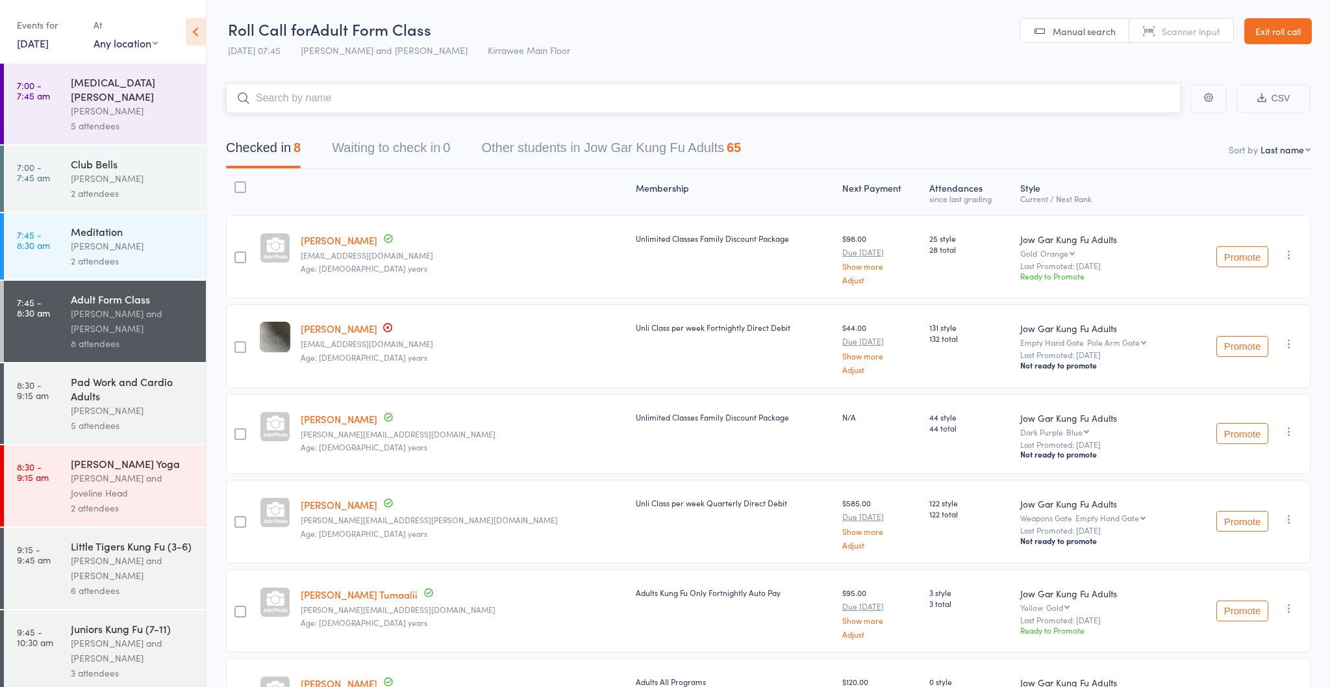
click at [567, 150] on button "Other students in Jow Gar Kung Fu Adults 65" at bounding box center [611, 151] width 260 height 34
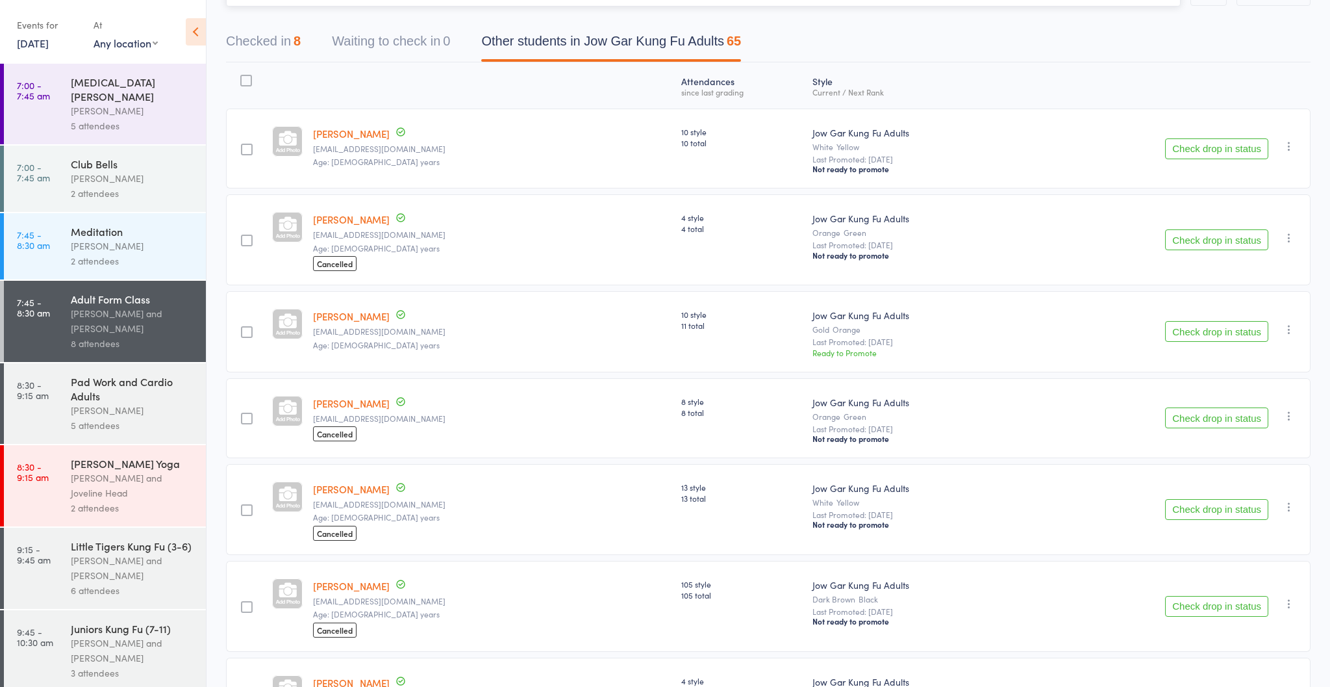
scroll to position [107, 0]
click at [1222, 330] on button "Check drop in status" at bounding box center [1216, 330] width 103 height 21
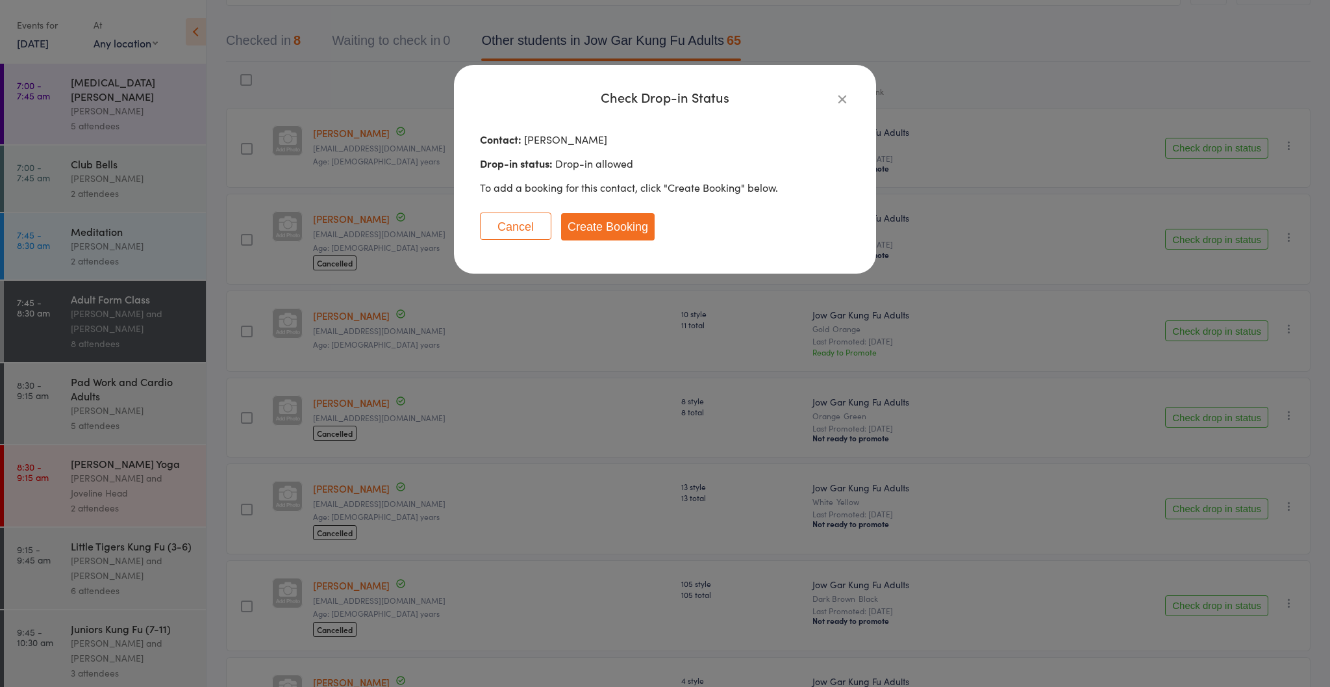
click at [528, 221] on button "Cancel" at bounding box center [515, 225] width 71 height 27
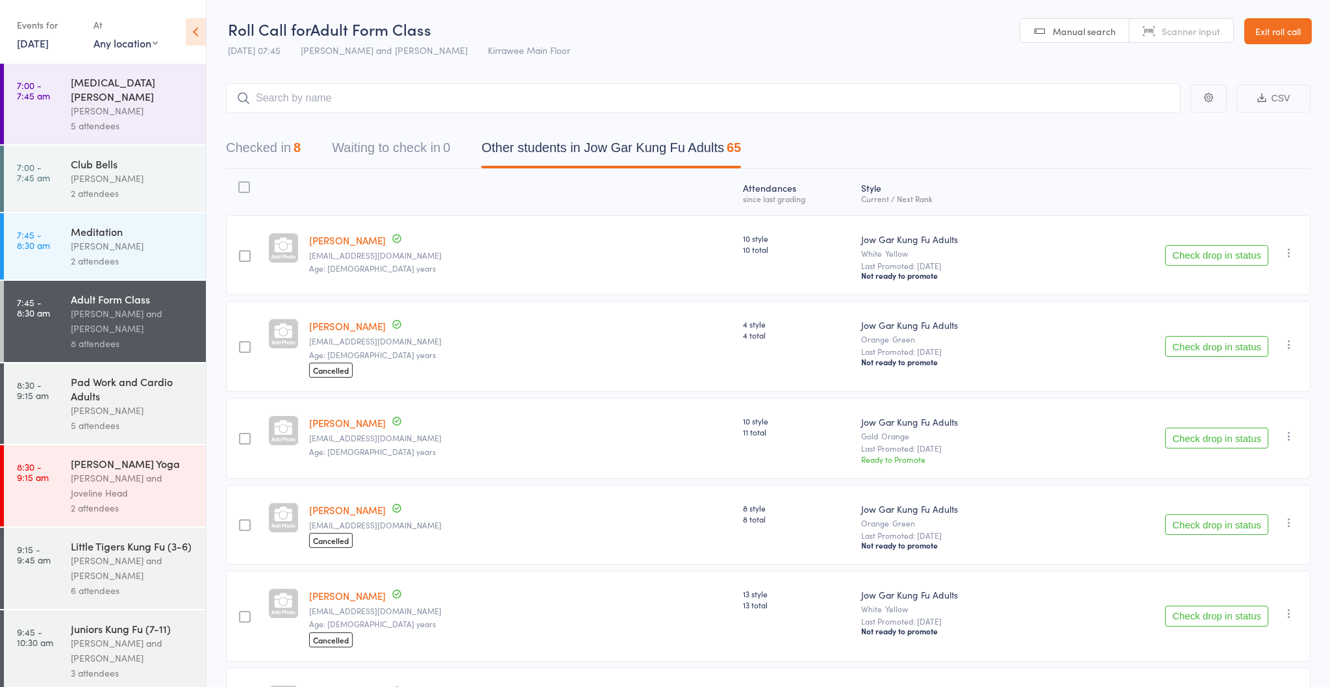
scroll to position [0, 0]
click at [295, 149] on div "8" at bounding box center [297, 147] width 7 height 14
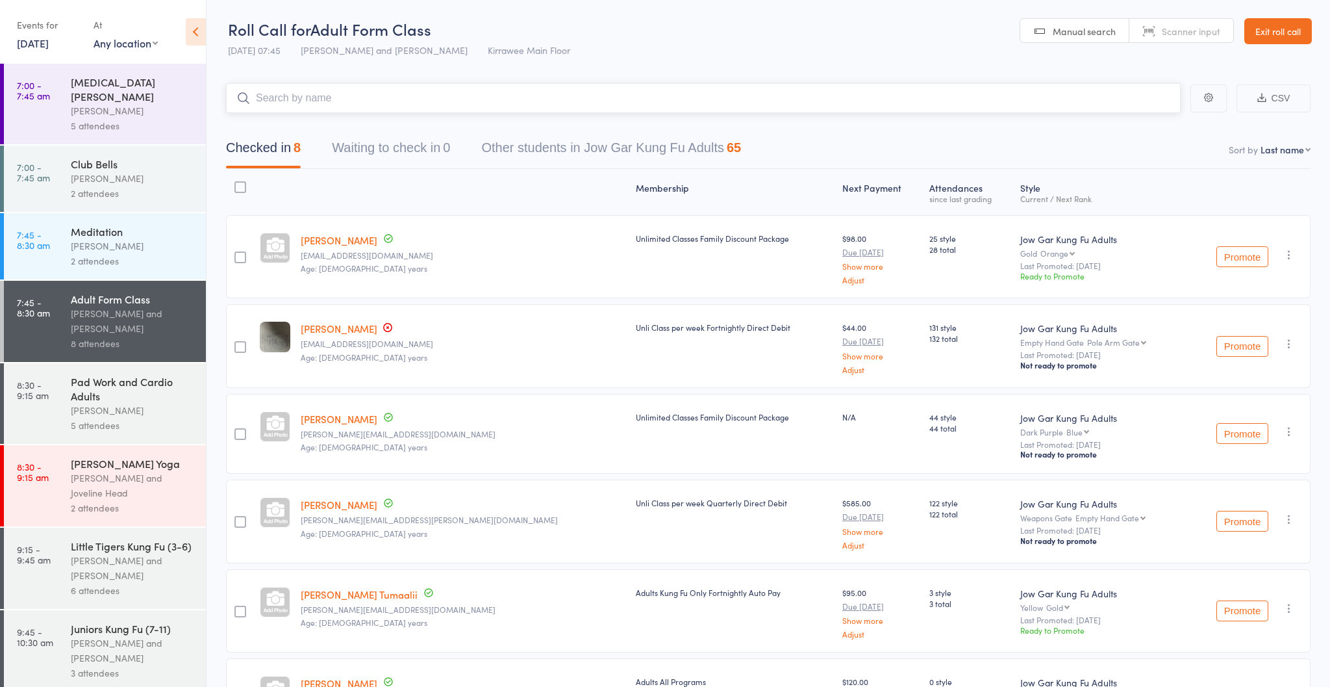
click at [357, 99] on input "search" at bounding box center [703, 98] width 955 height 30
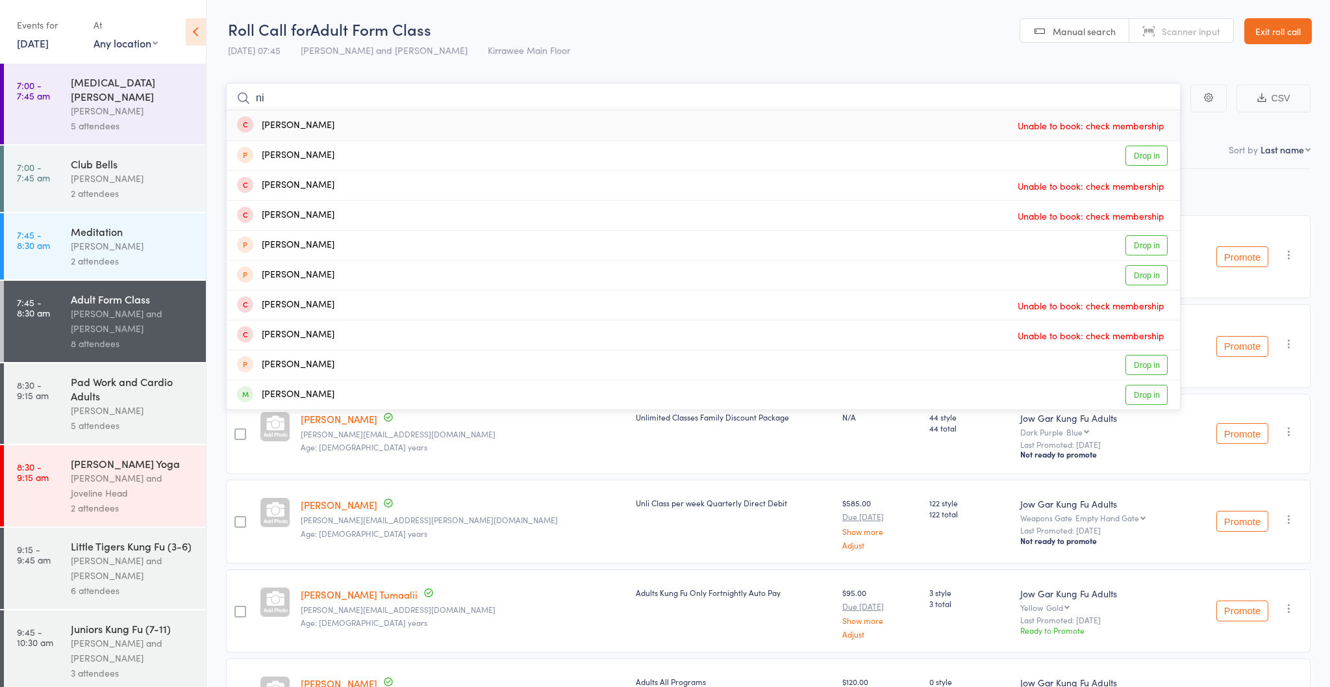
type input "n"
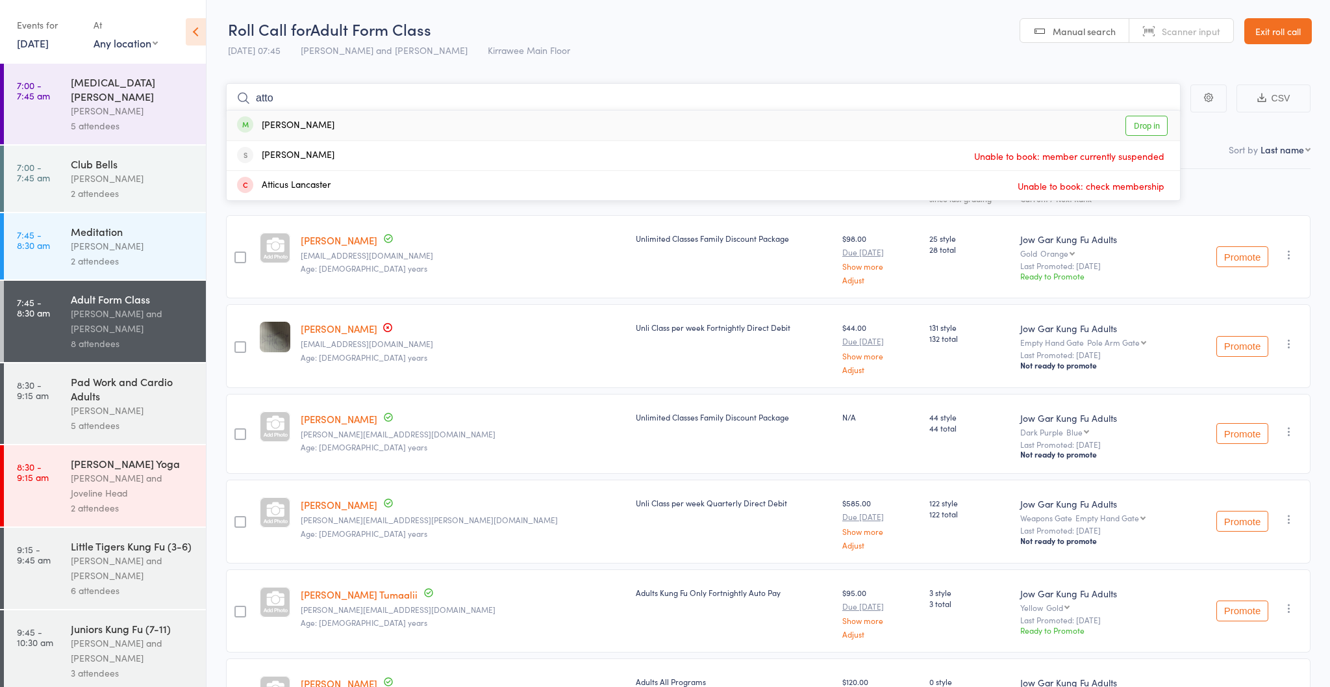
type input "atto"
drag, startPoint x: 358, startPoint y: 99, endPoint x: 372, endPoint y: 123, distance: 27.1
click at [372, 123] on div "Nicholas Attwood Drop in" at bounding box center [704, 125] width 954 height 30
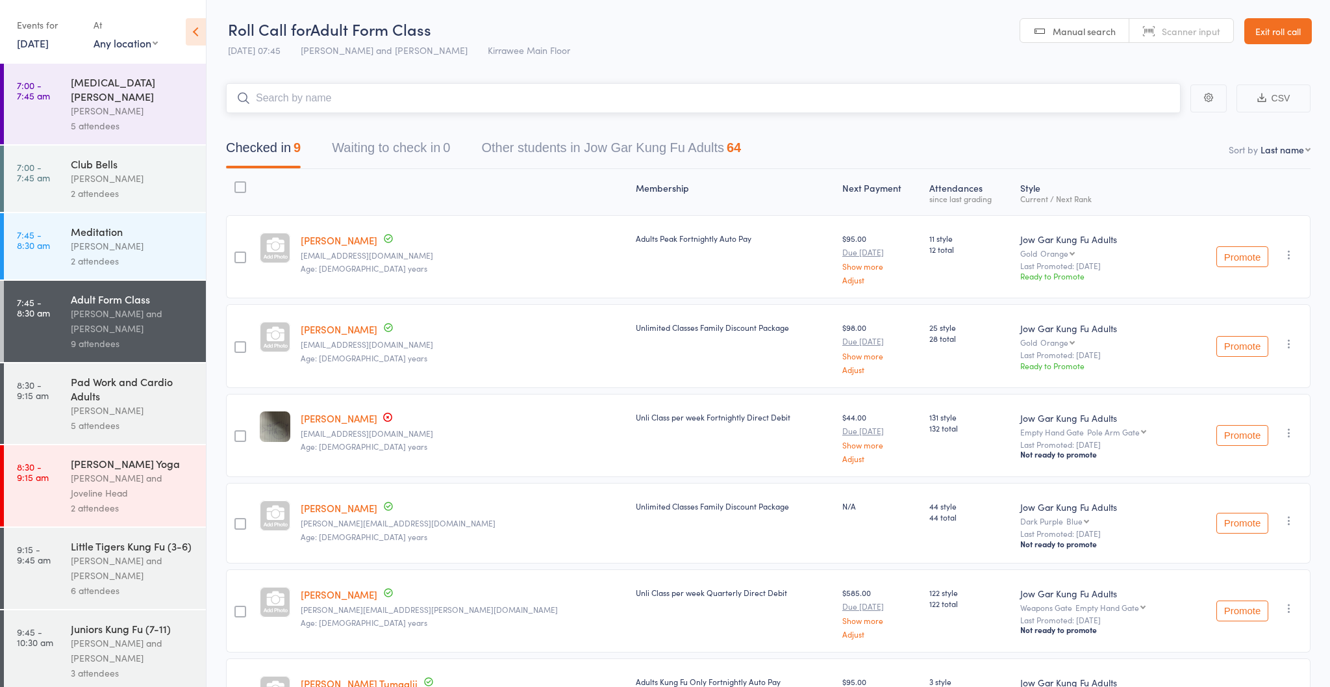
click at [511, 147] on button "Other students in Jow Gar Kung Fu Adults 64" at bounding box center [611, 151] width 260 height 34
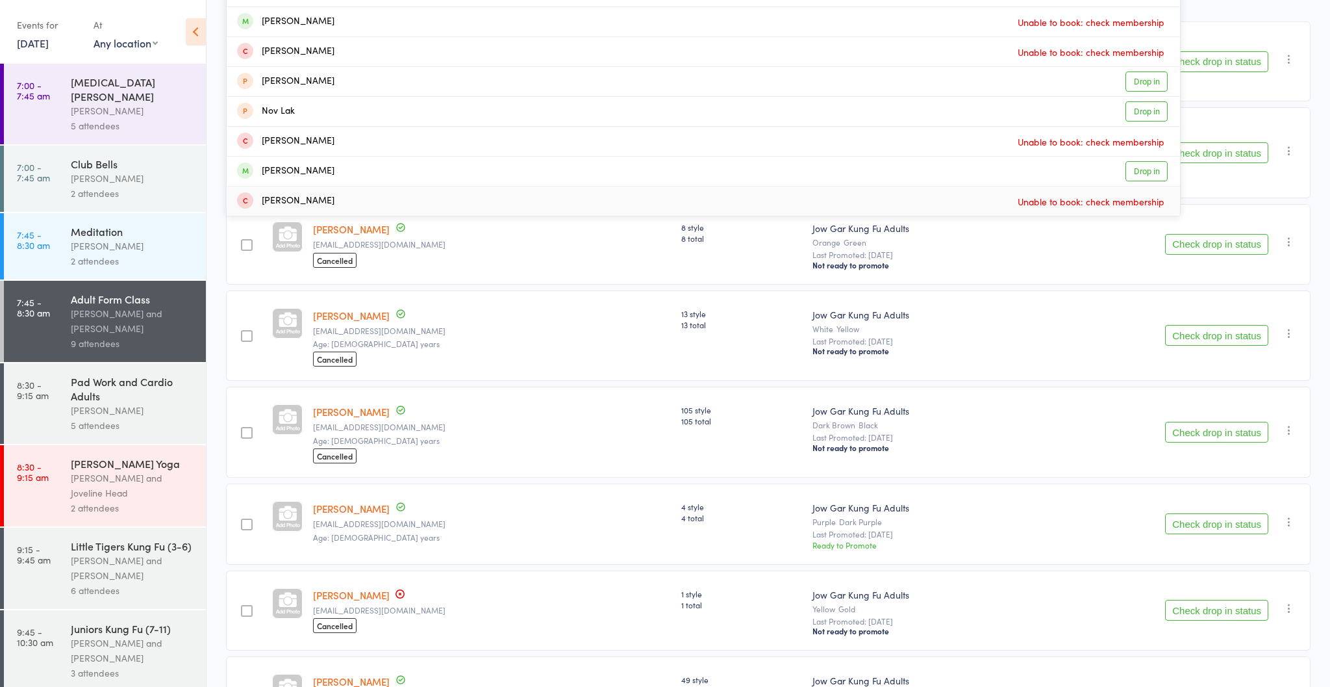
scroll to position [186, 0]
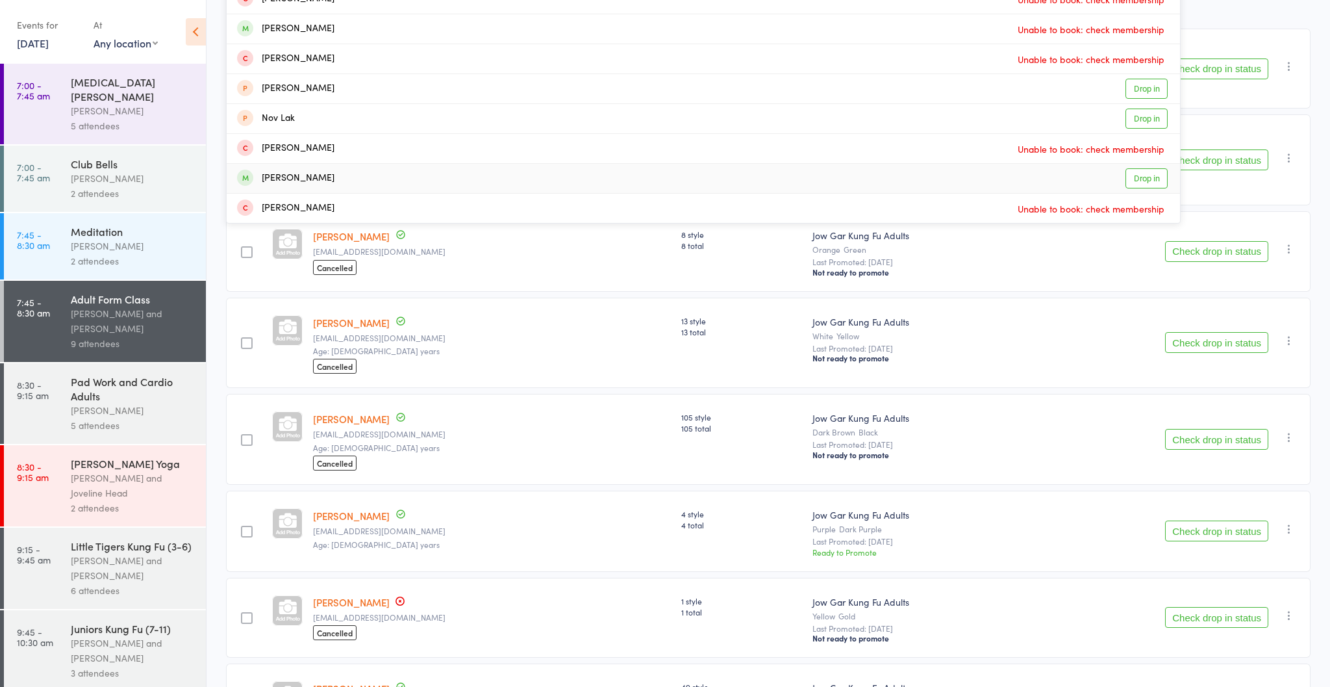
type input "lac"
click at [548, 178] on div "Lachlan Fraser Drop in" at bounding box center [704, 178] width 954 height 29
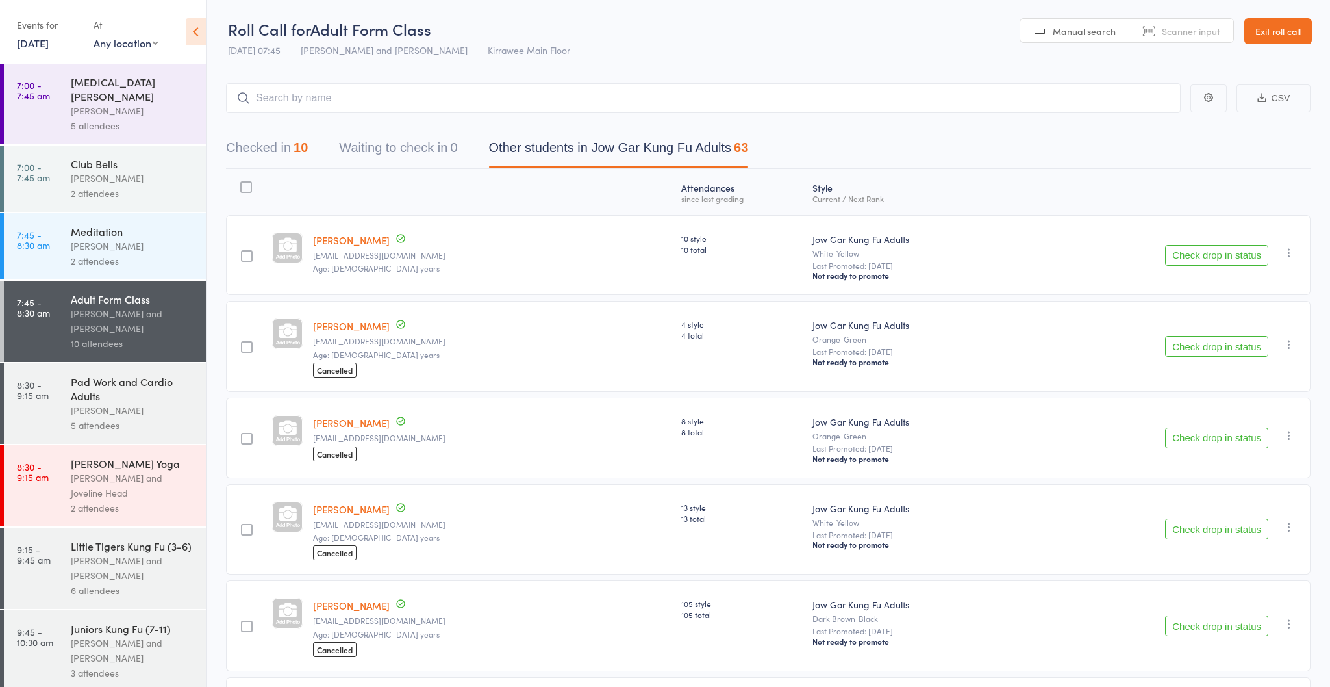
click at [161, 374] on div "Pad Work and Cardio Adults" at bounding box center [133, 388] width 124 height 29
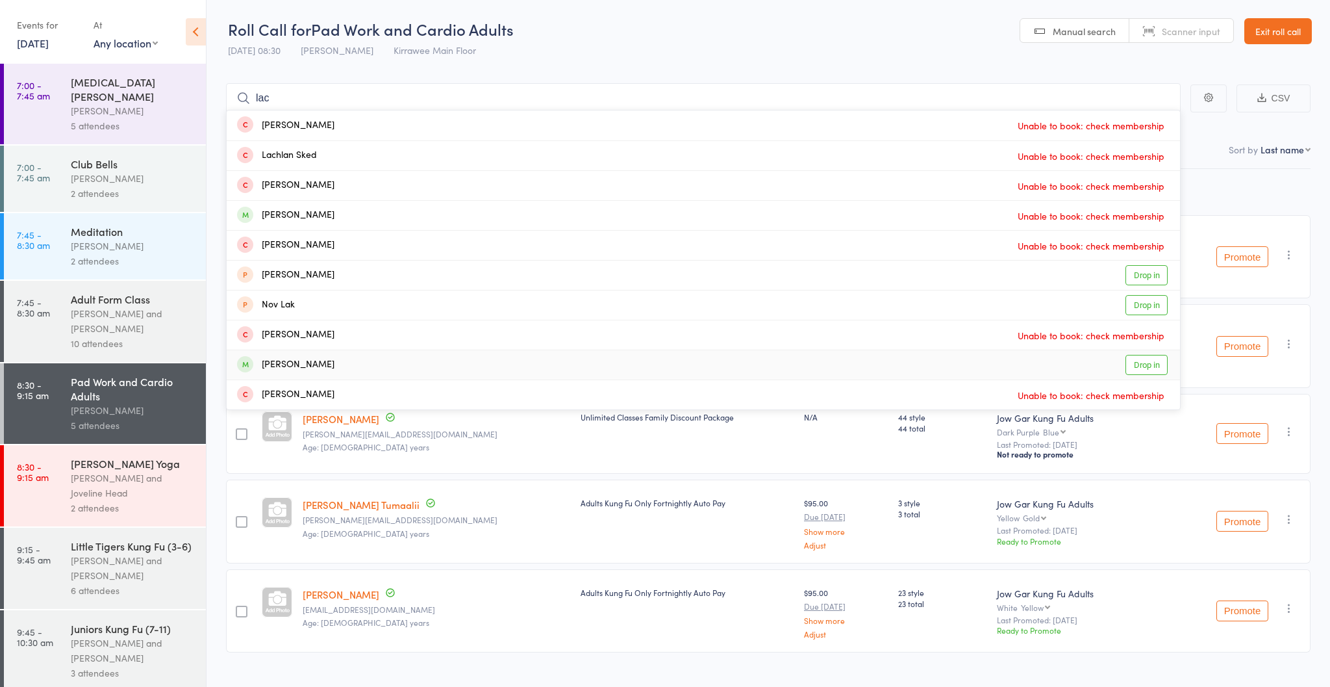
type input "lac"
click at [329, 359] on div "Lachlan Fraser Drop in" at bounding box center [704, 364] width 954 height 29
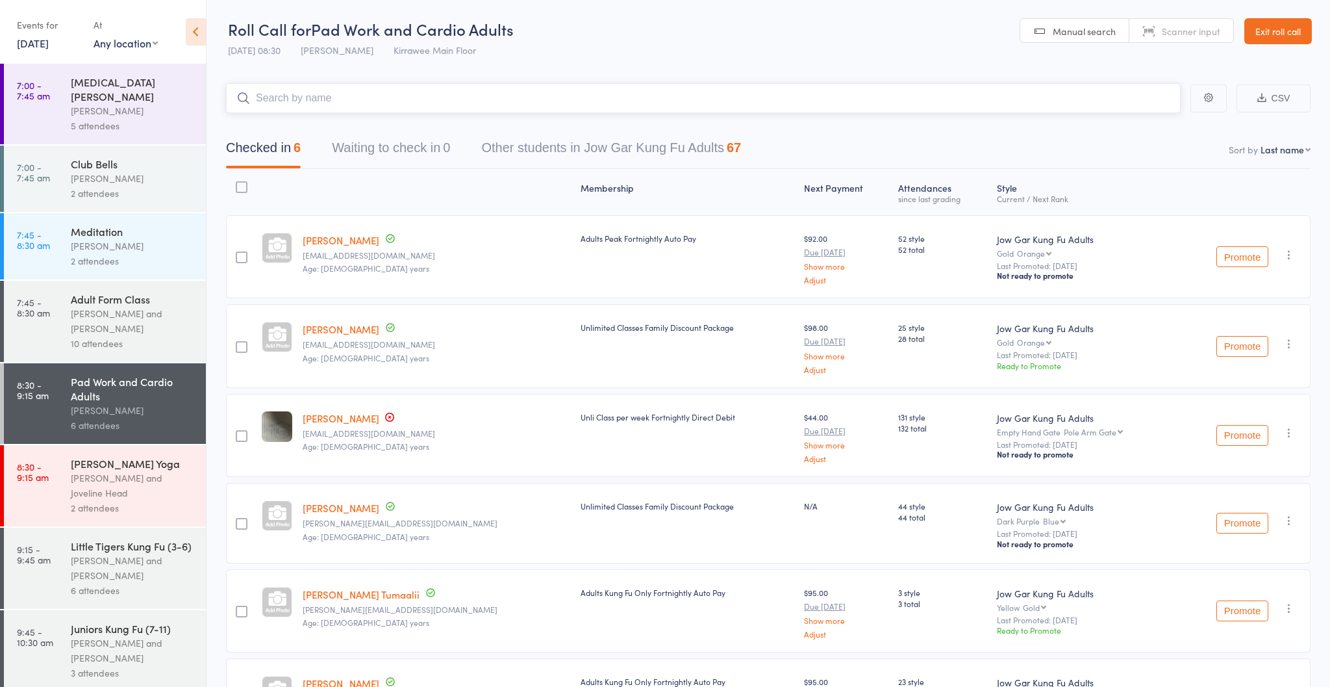
click at [579, 148] on button "Other students in Jow Gar Kung Fu Adults 67" at bounding box center [611, 151] width 260 height 34
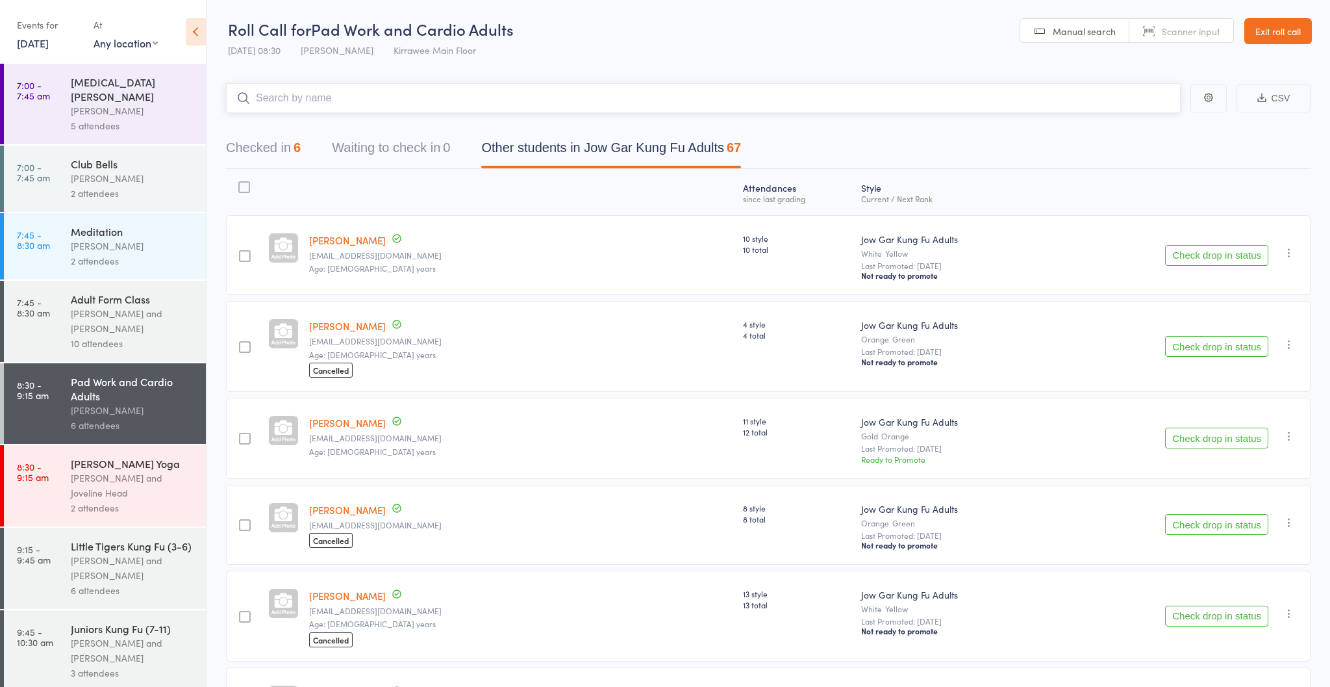
drag, startPoint x: 269, startPoint y: 146, endPoint x: 275, endPoint y: 142, distance: 7.6
click at [269, 146] on button "Checked in 6" at bounding box center [263, 151] width 75 height 34
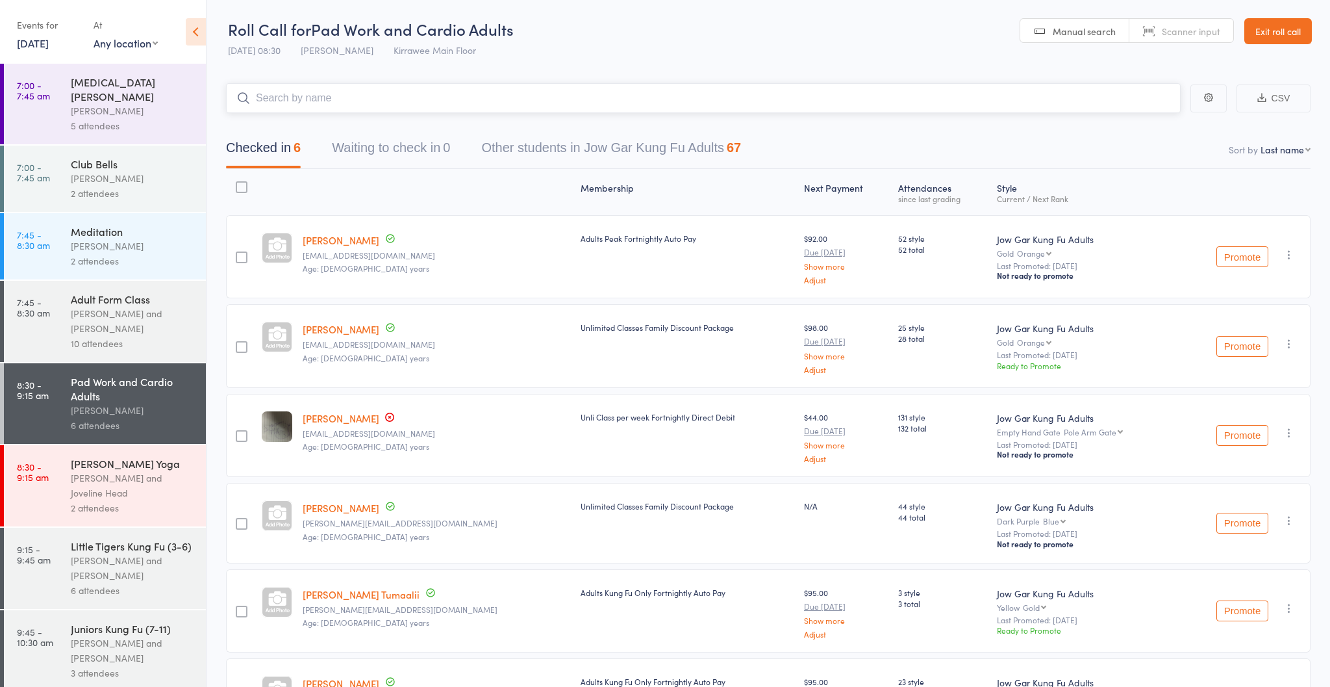
click at [329, 107] on input "search" at bounding box center [703, 98] width 955 height 30
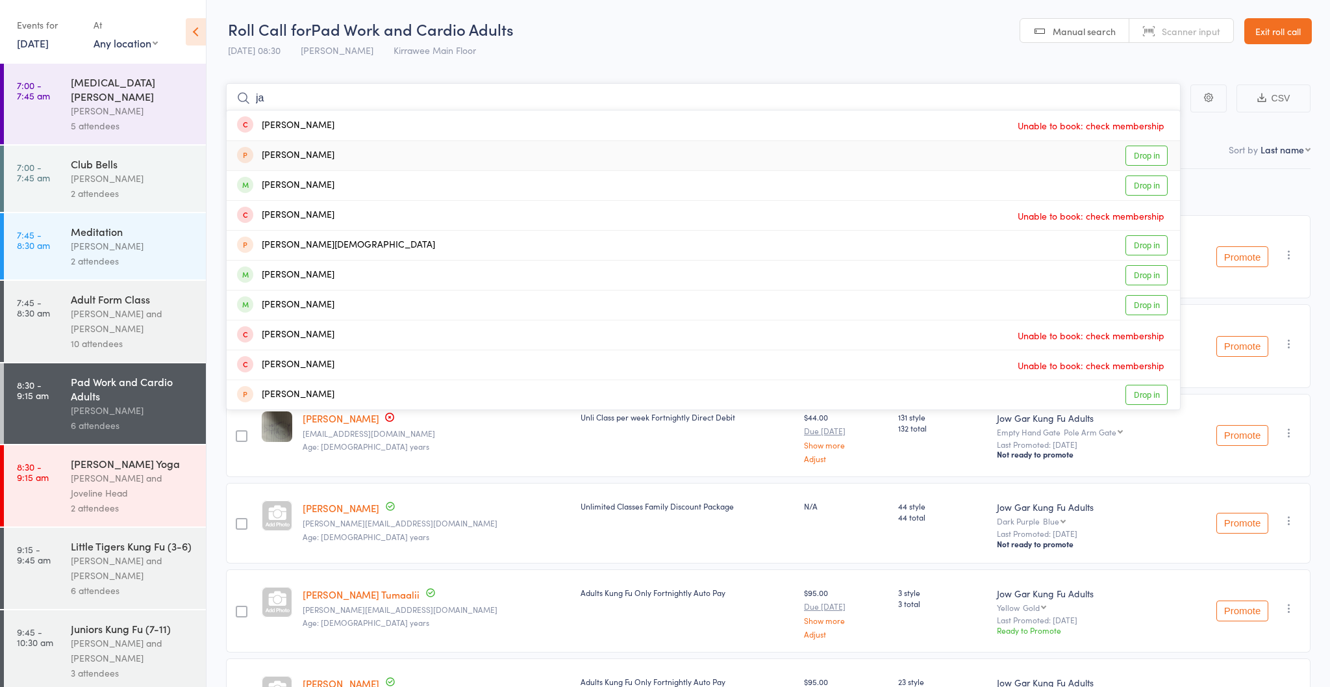
type input "j"
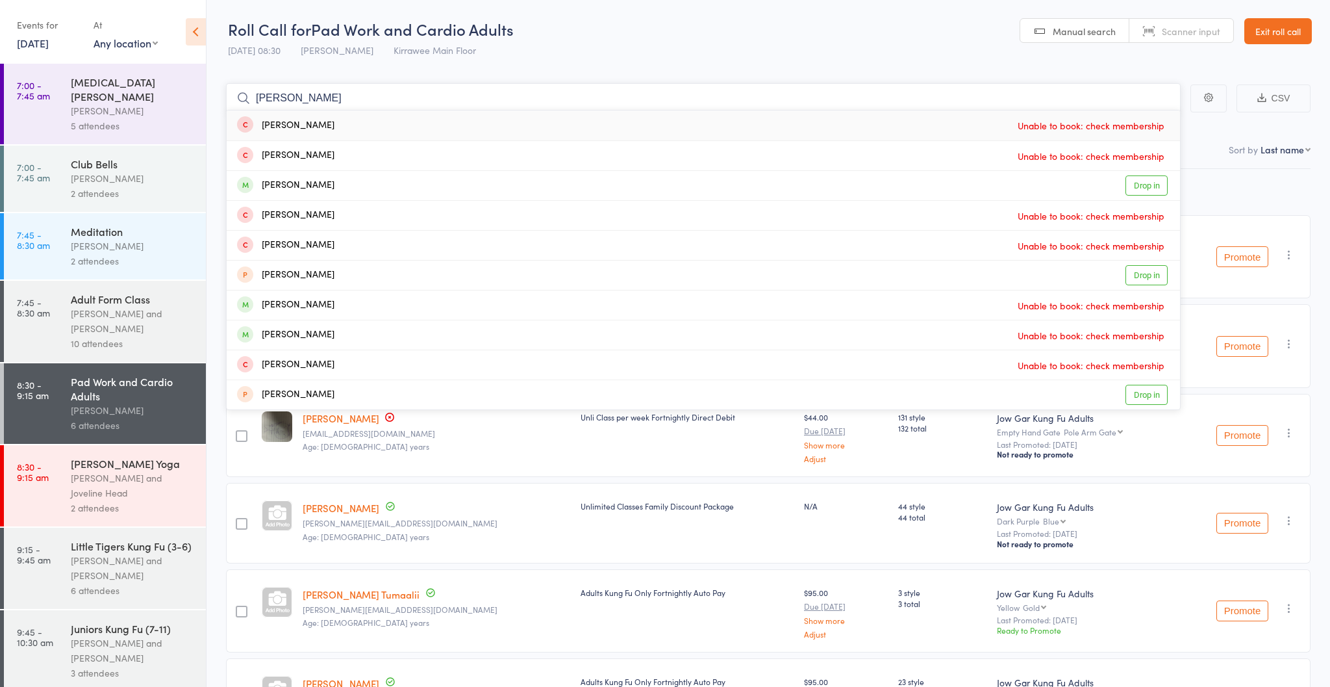
type input "Tristan"
drag, startPoint x: 406, startPoint y: 155, endPoint x: 1223, endPoint y: 192, distance: 818.0
click at [1223, 192] on div "Membership Next Payment Atten­dances since last grading Style Current / Next Ra…" at bounding box center [768, 458] width 1085 height 578
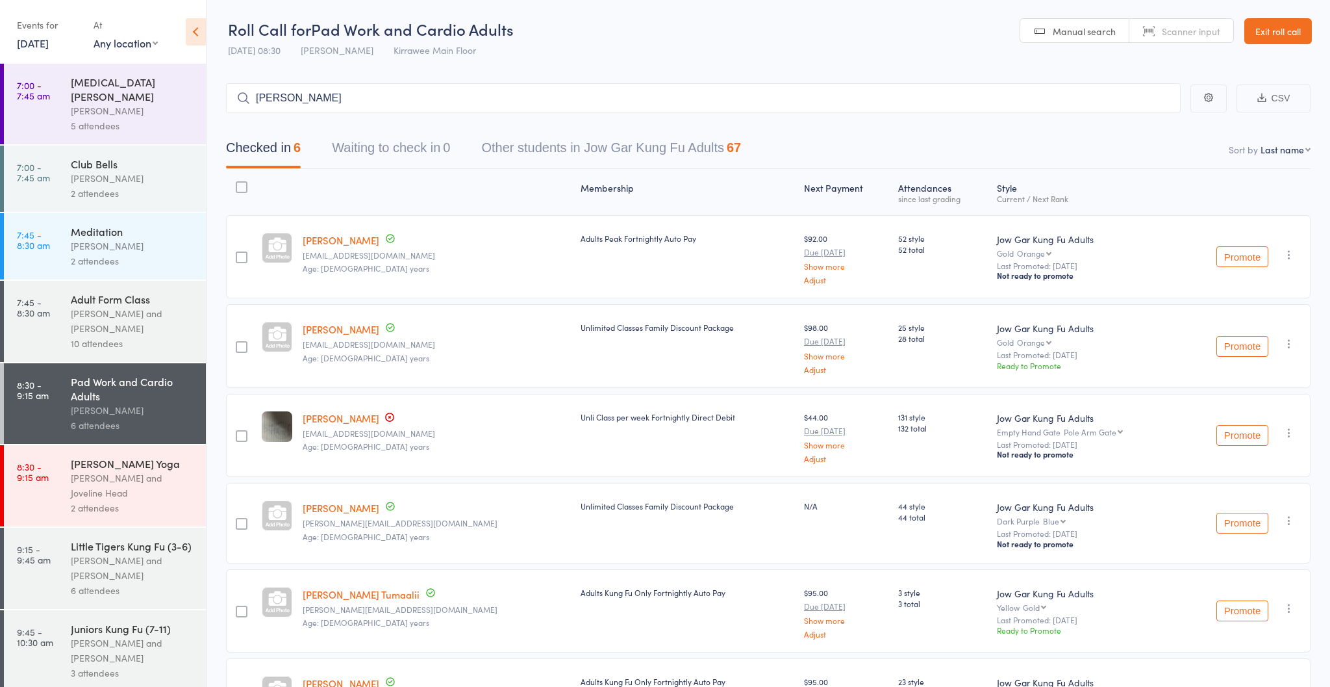
click at [741, 147] on div "67" at bounding box center [734, 147] width 14 height 14
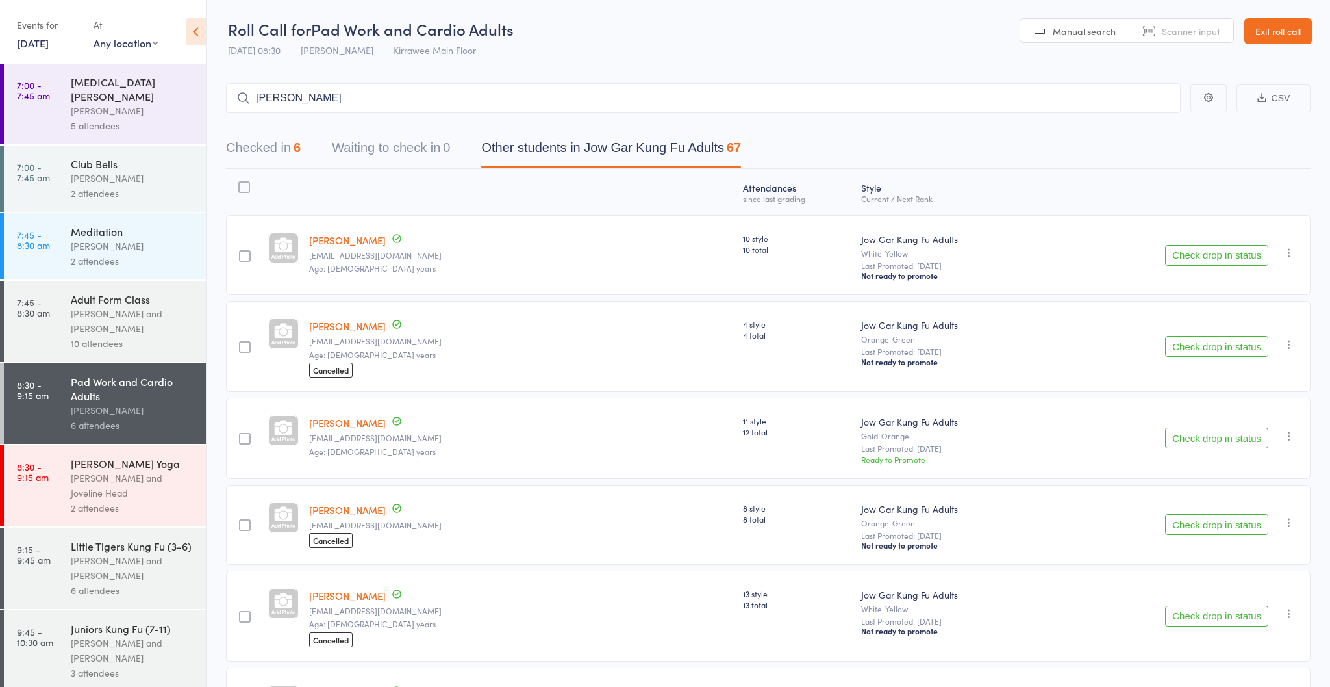
click at [291, 150] on button "Checked in 6" at bounding box center [263, 151] width 75 height 34
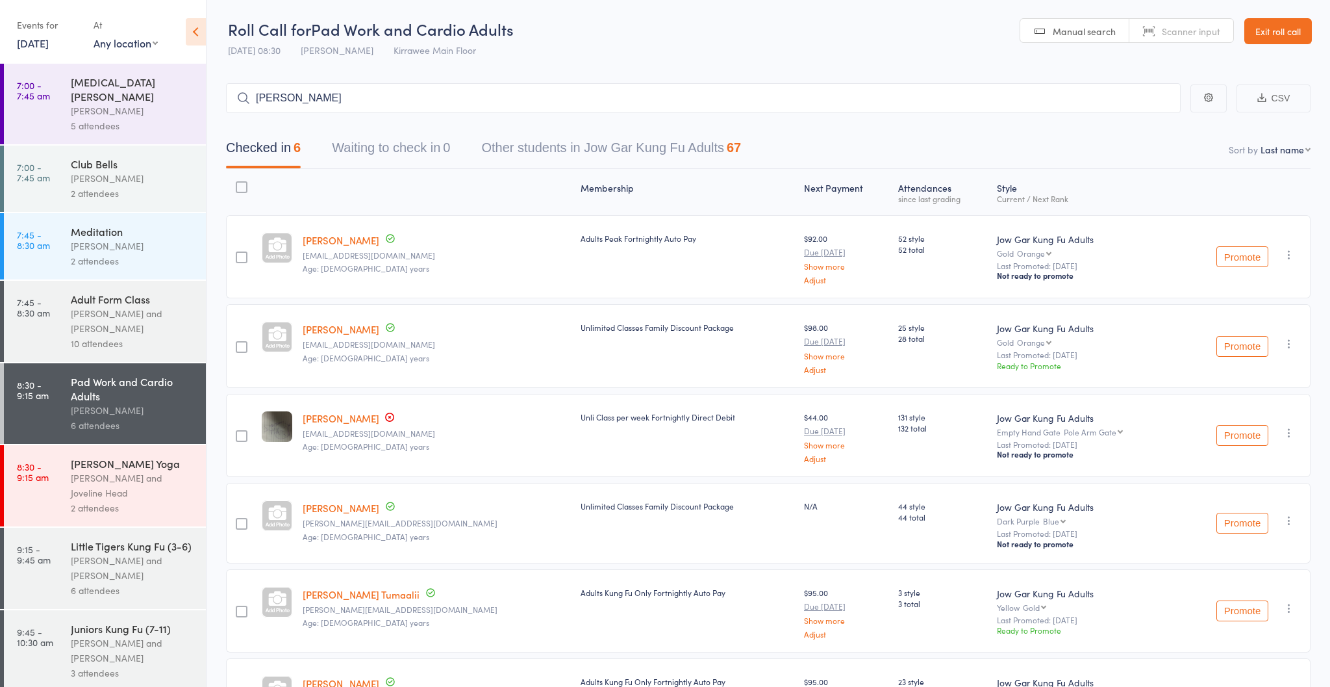
click at [150, 539] on div "Little Tigers Kung Fu (3-6)" at bounding box center [133, 546] width 124 height 14
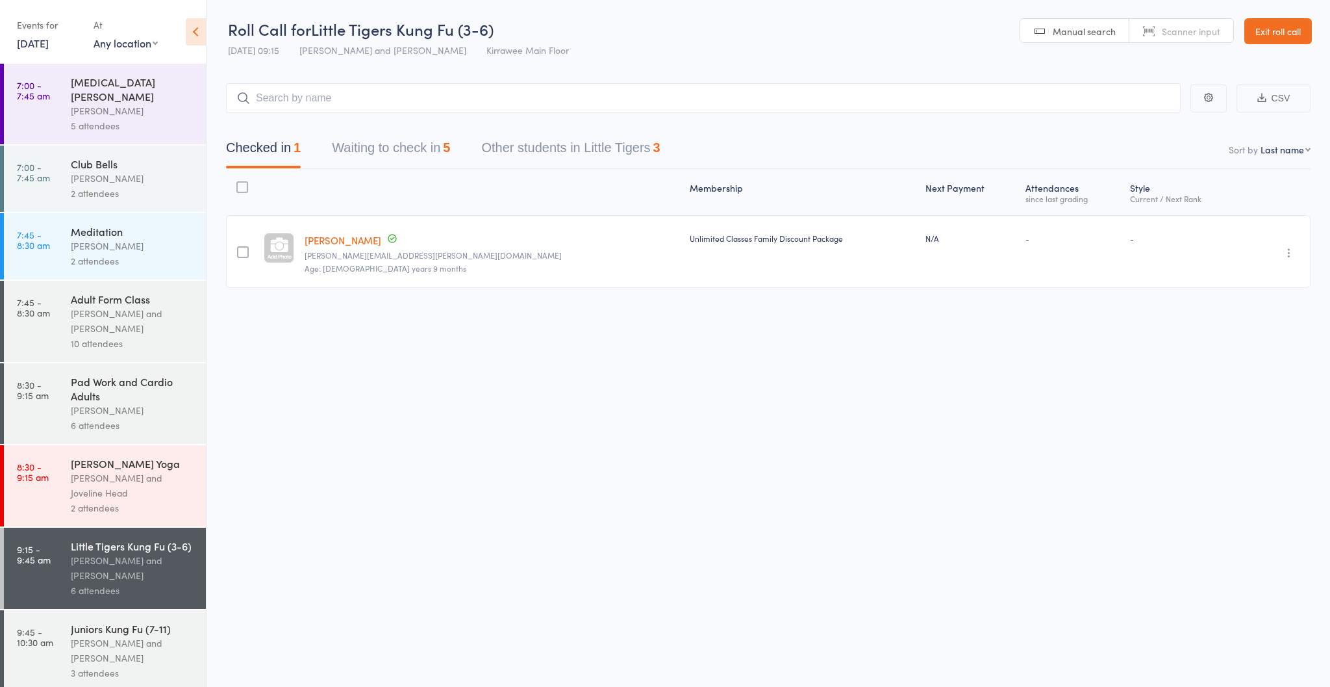
click at [128, 635] on div "[PERSON_NAME] and [PERSON_NAME]" at bounding box center [133, 650] width 124 height 30
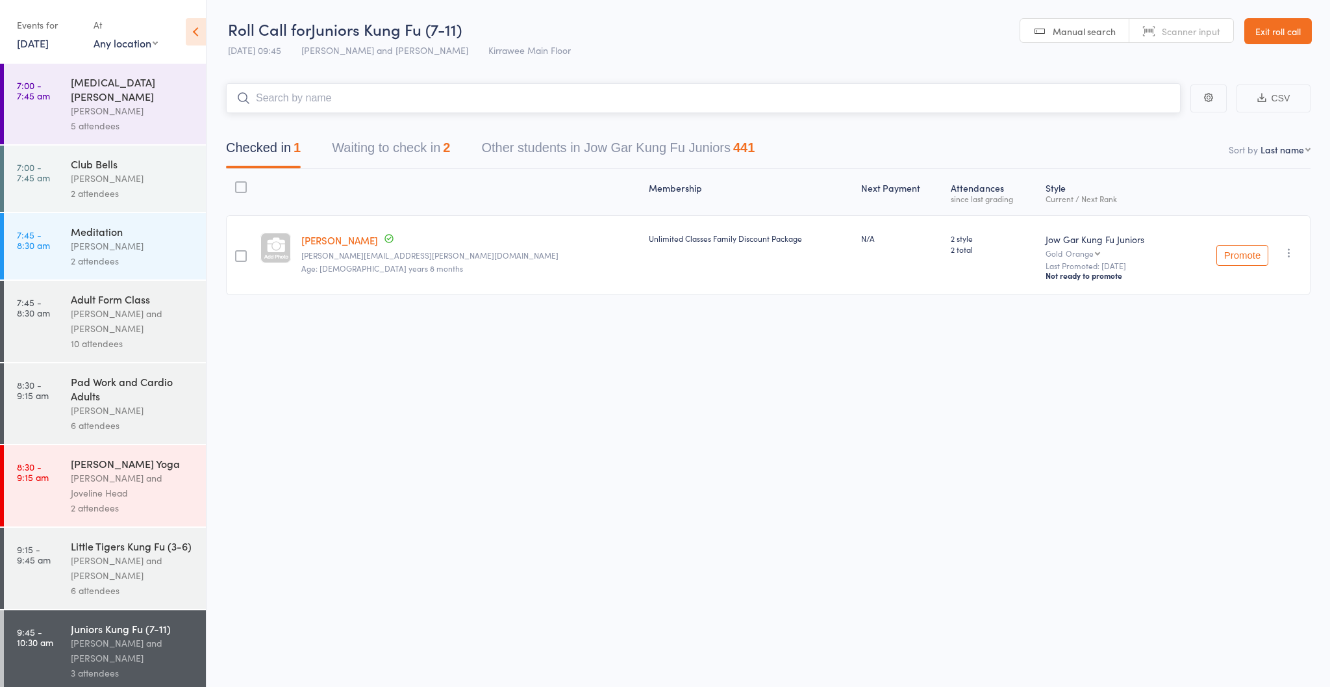
click at [345, 96] on input "search" at bounding box center [703, 98] width 955 height 30
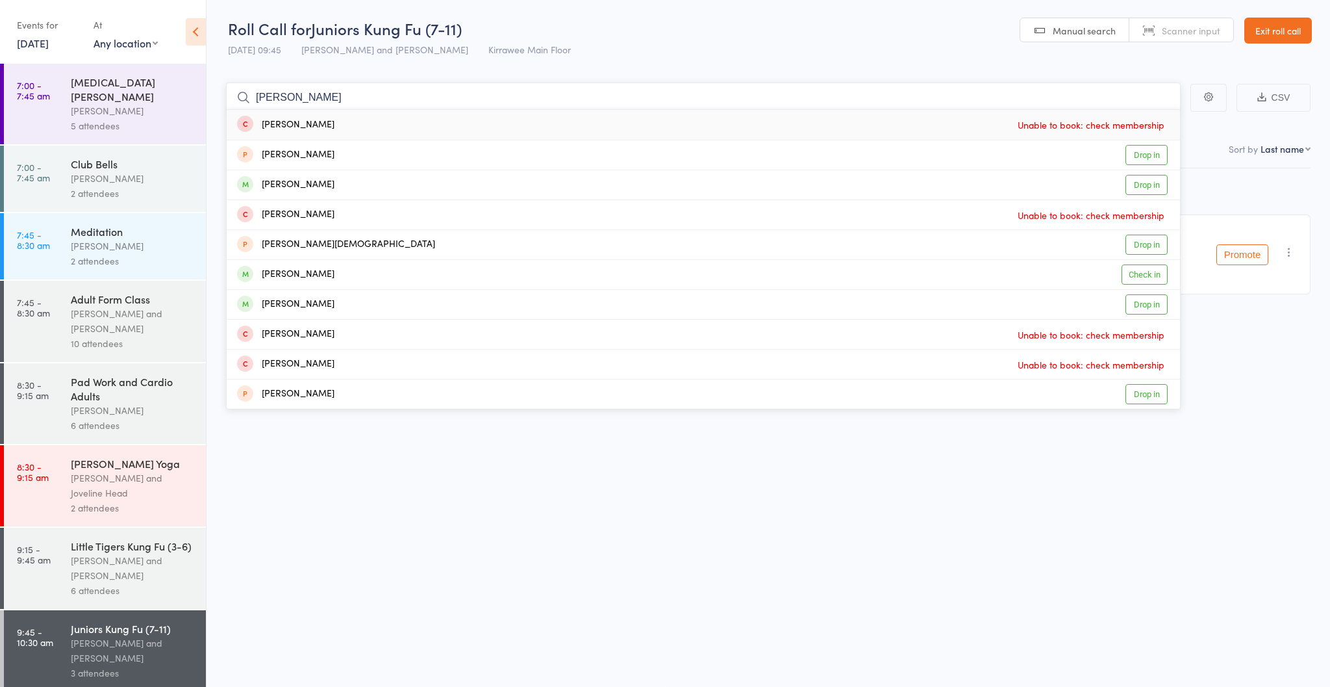
scroll to position [1, 0]
type input "James"
click at [609, 283] on div "James Lindsay Check in" at bounding box center [704, 274] width 954 height 29
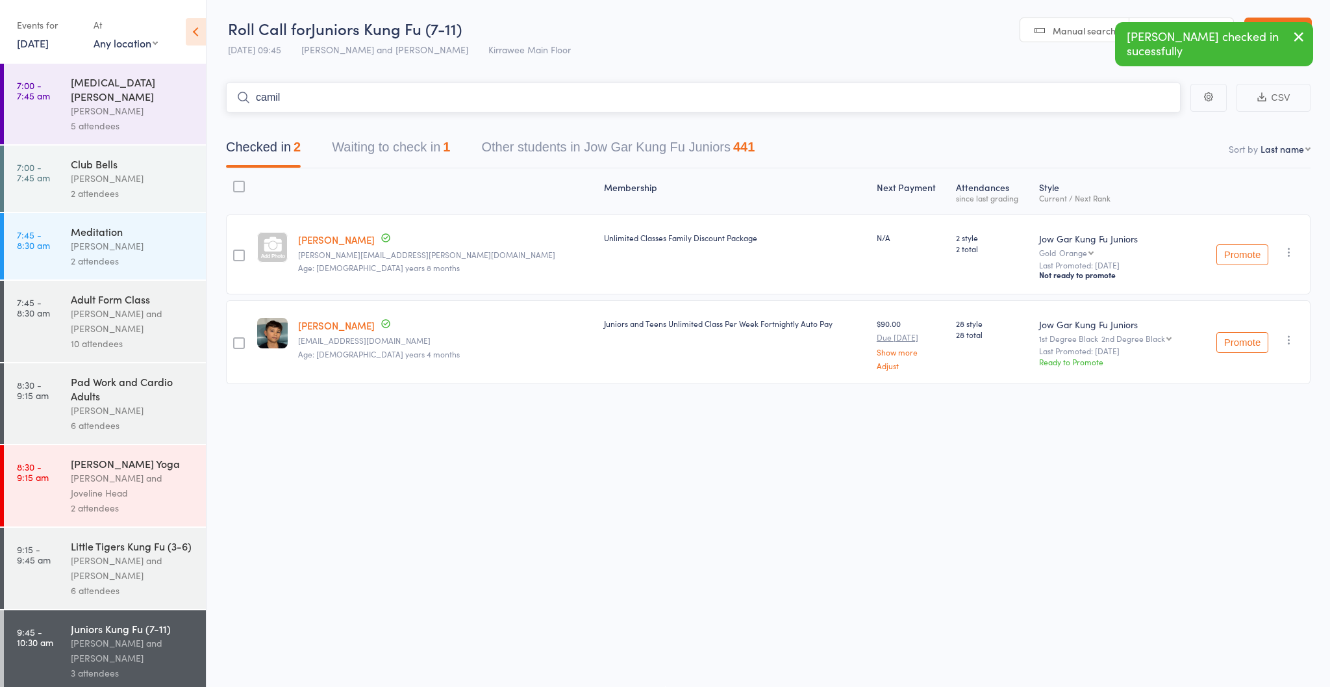
type input "camilo"
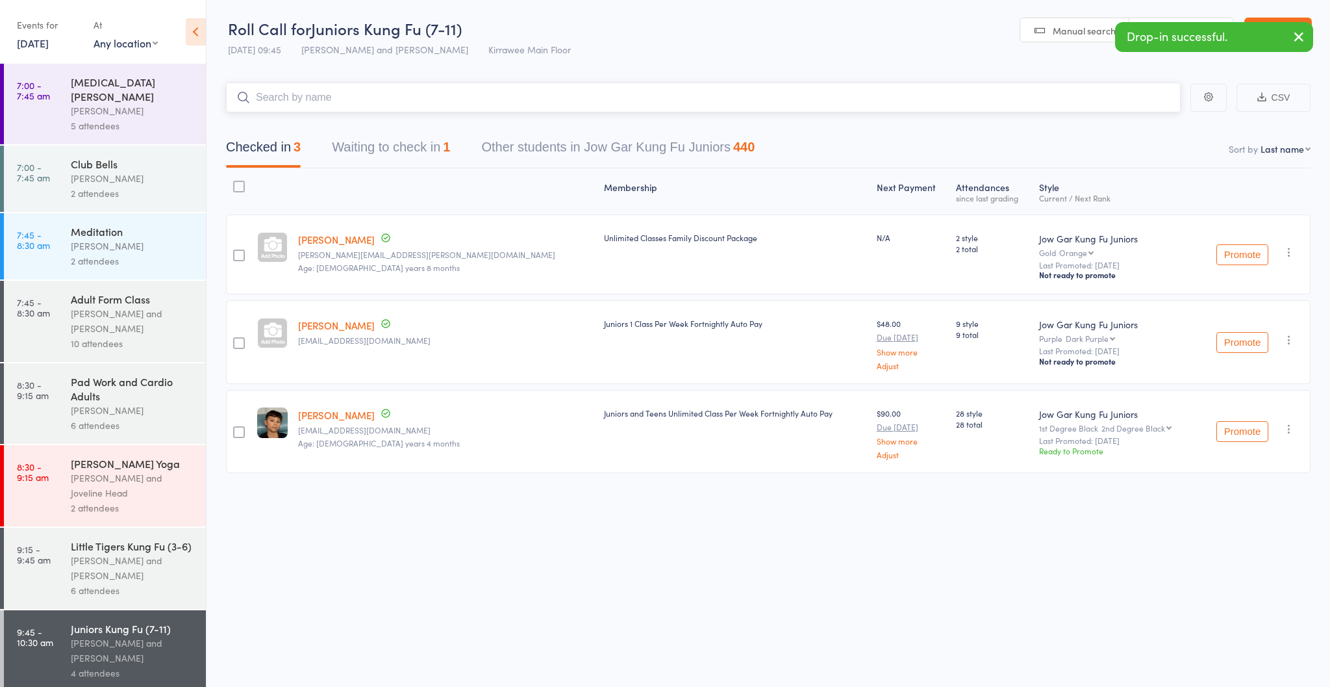
click at [417, 99] on input "search" at bounding box center [703, 98] width 955 height 30
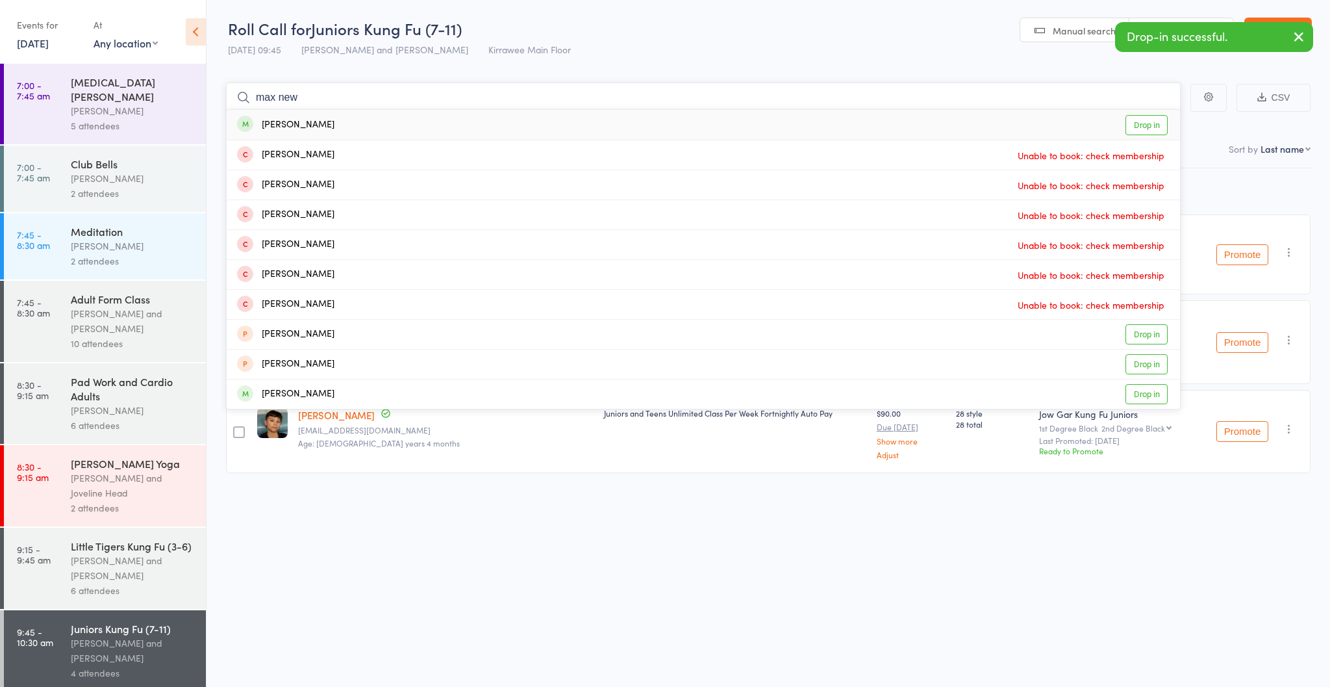
type input "max new"
click at [380, 125] on div "Max Newbury Drop in" at bounding box center [704, 125] width 954 height 30
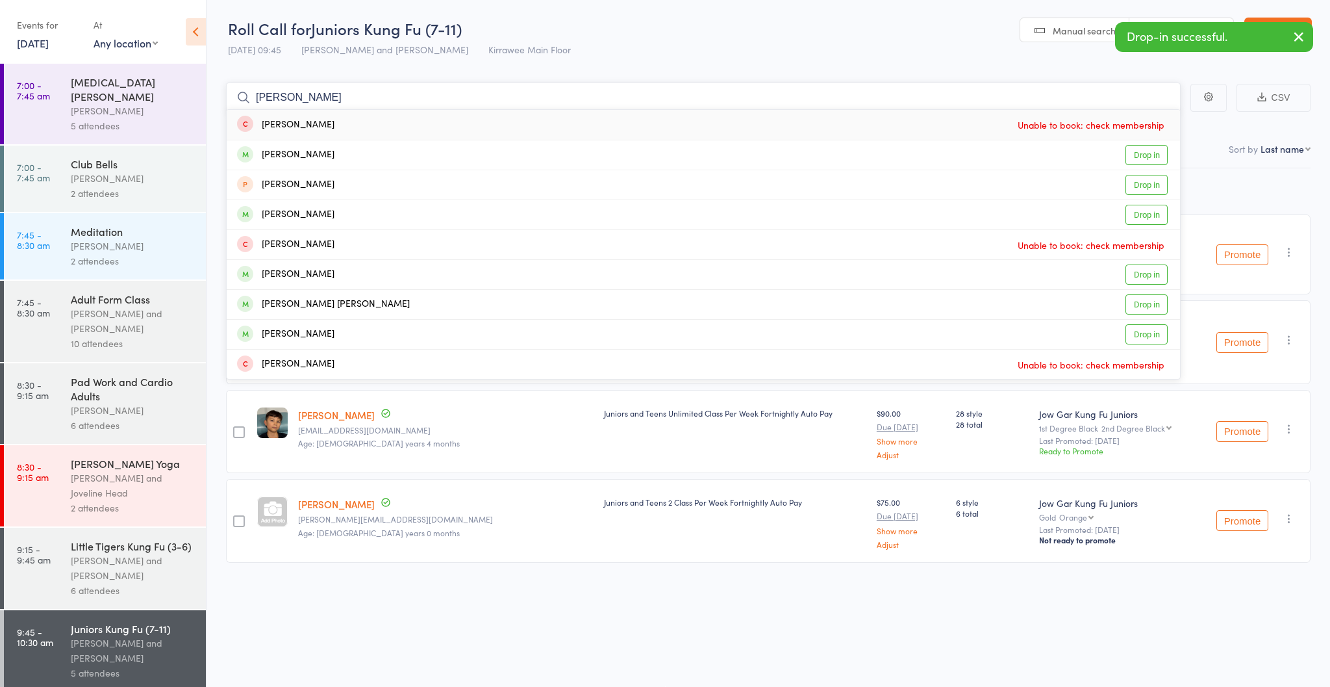
type input "Amelia"
drag, startPoint x: 380, startPoint y: 125, endPoint x: 338, endPoint y: 208, distance: 93.3
click at [338, 208] on div "Amelia Poulter Drop in" at bounding box center [704, 214] width 954 height 29
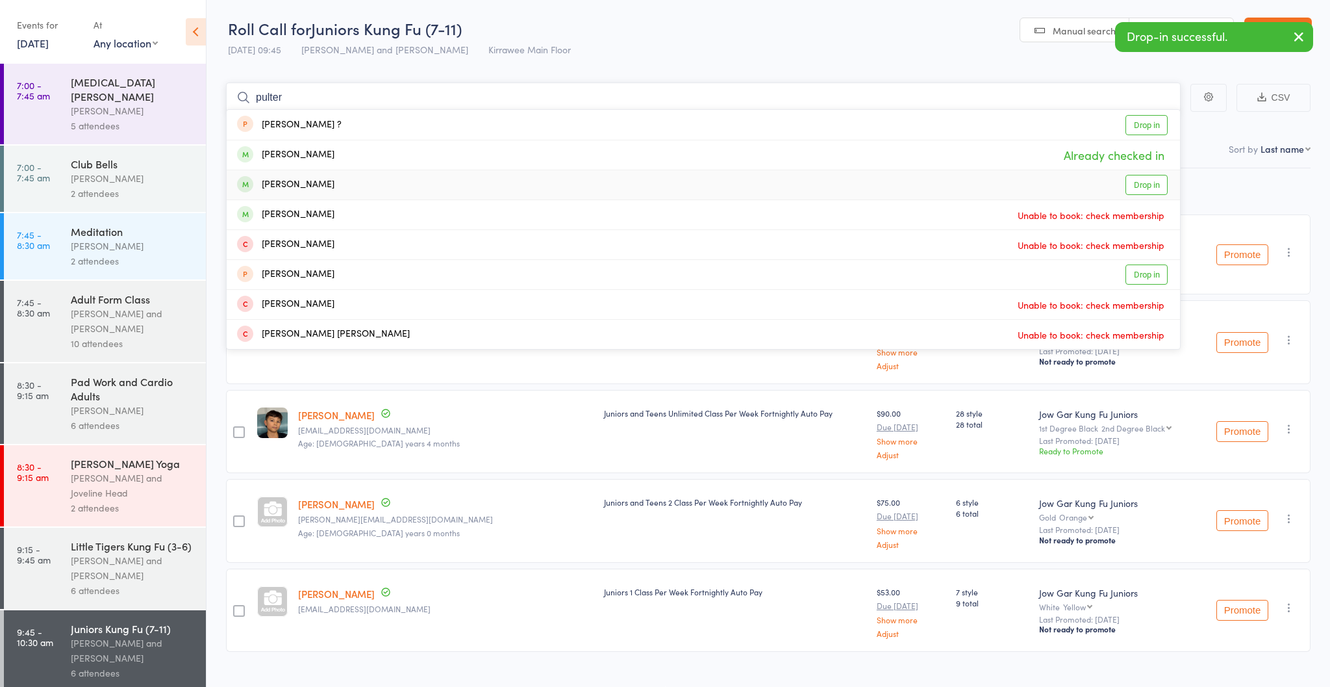
type input "pulter"
click at [354, 192] on div "Michael Poulter Drop in" at bounding box center [704, 184] width 954 height 29
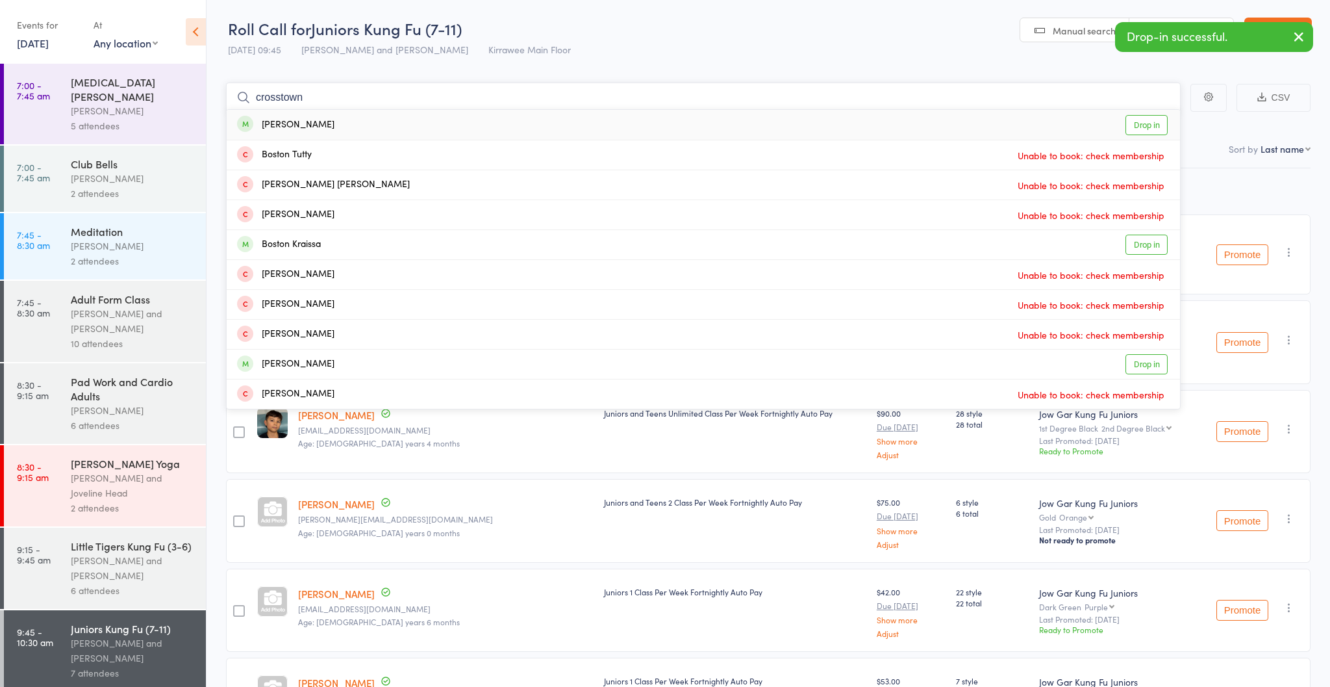
type input "crosstown"
drag, startPoint x: 354, startPoint y: 192, endPoint x: 353, endPoint y: 123, distance: 68.9
click at [353, 123] on div "Harrison Croston Drop in" at bounding box center [704, 125] width 954 height 30
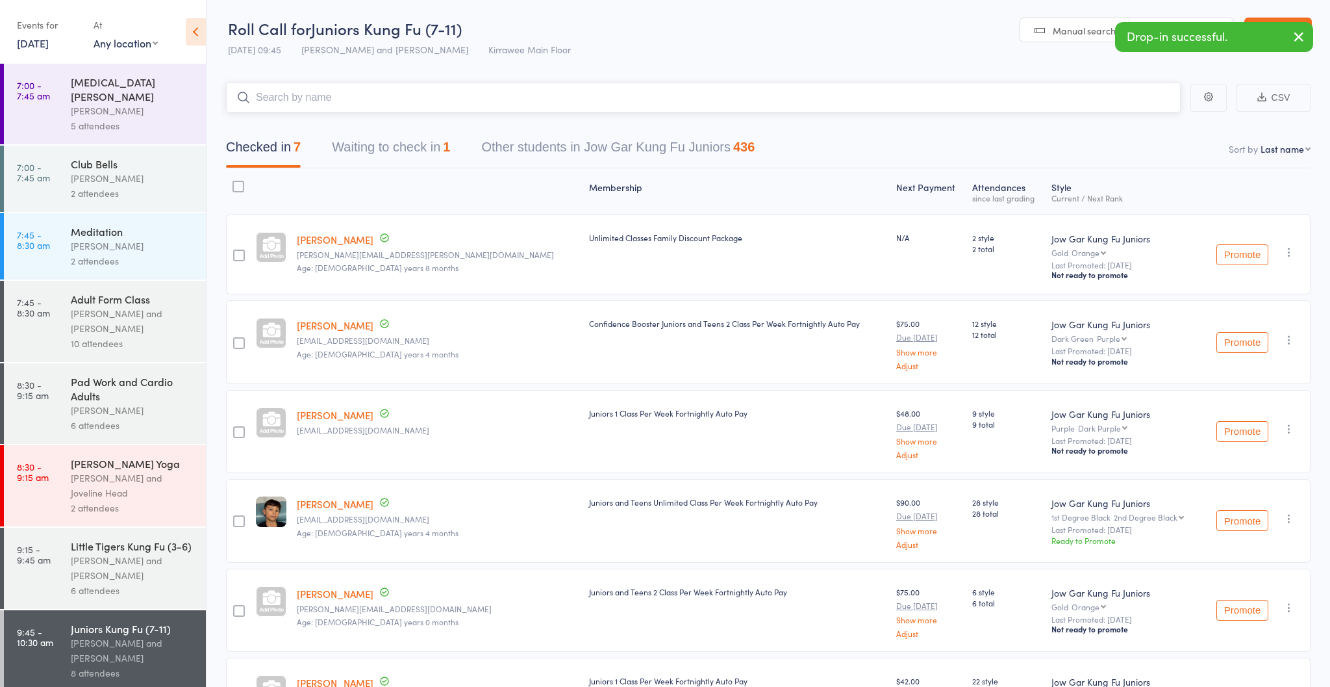
click at [318, 102] on input "search" at bounding box center [703, 98] width 955 height 30
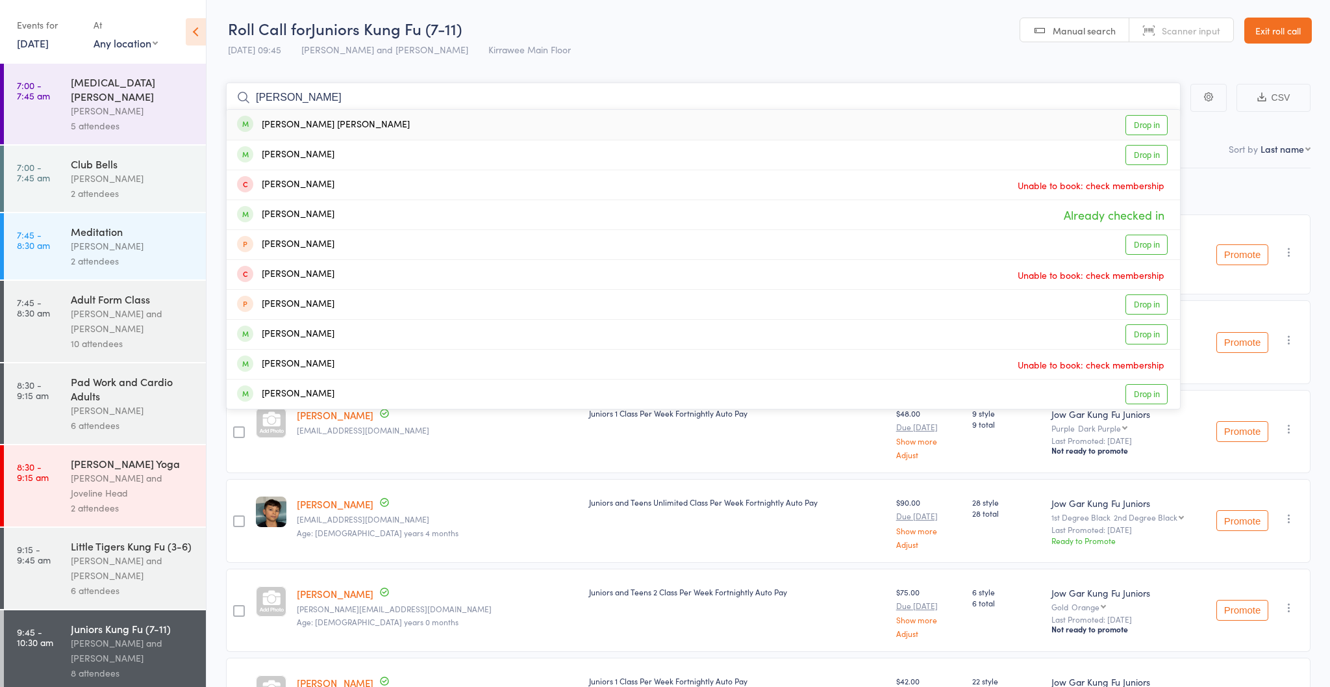
type input "Newson"
drag, startPoint x: 345, startPoint y: 107, endPoint x: 329, endPoint y: 131, distance: 29.5
click at [329, 131] on div "Archer Newson Drop in" at bounding box center [704, 125] width 954 height 30
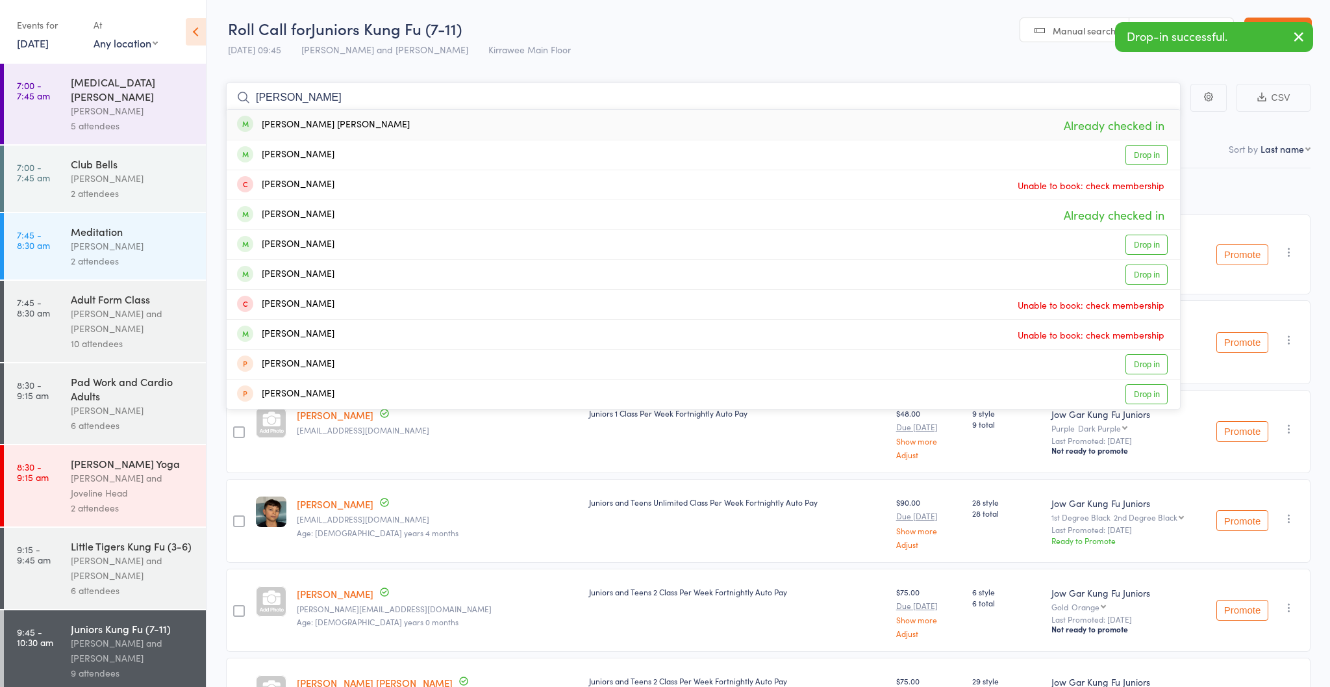
type input "Newson"
drag, startPoint x: 329, startPoint y: 131, endPoint x: 313, endPoint y: 150, distance: 24.5
click at [313, 150] on div "Amina Ali-Newson" at bounding box center [285, 154] width 97 height 15
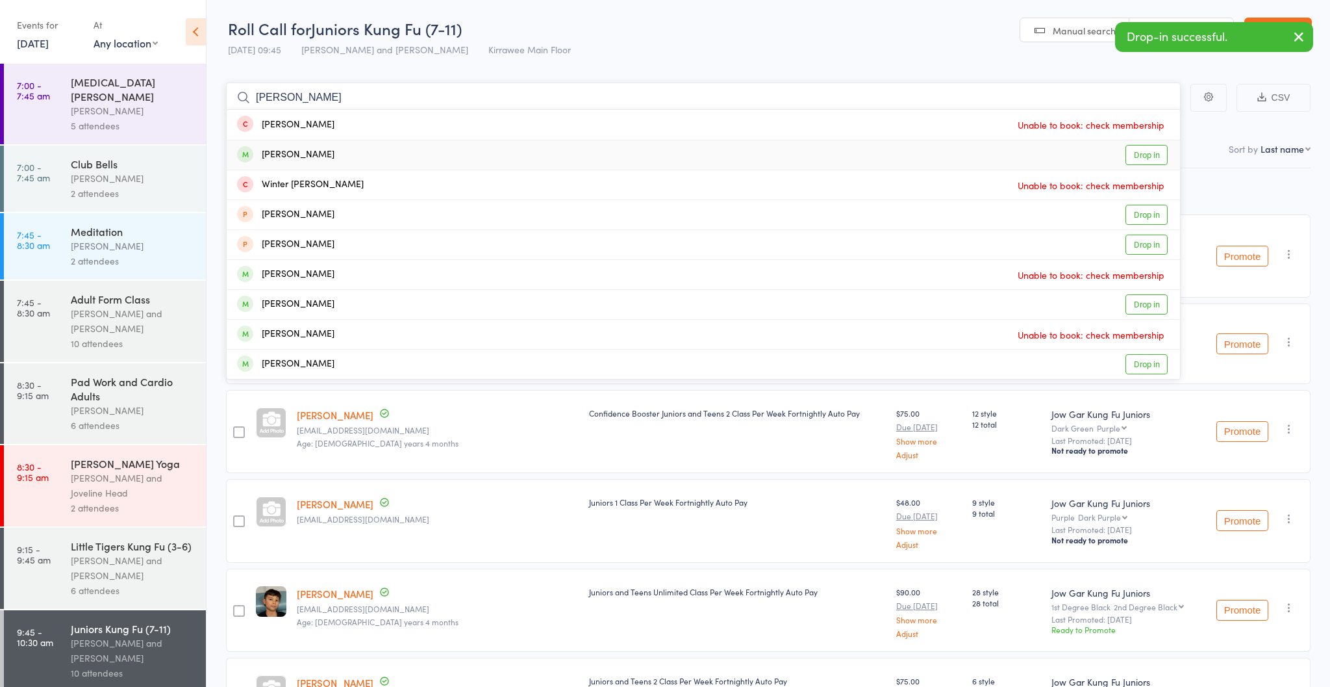
type input "winters"
click at [299, 160] on div "Alexander Winters" at bounding box center [285, 154] width 97 height 15
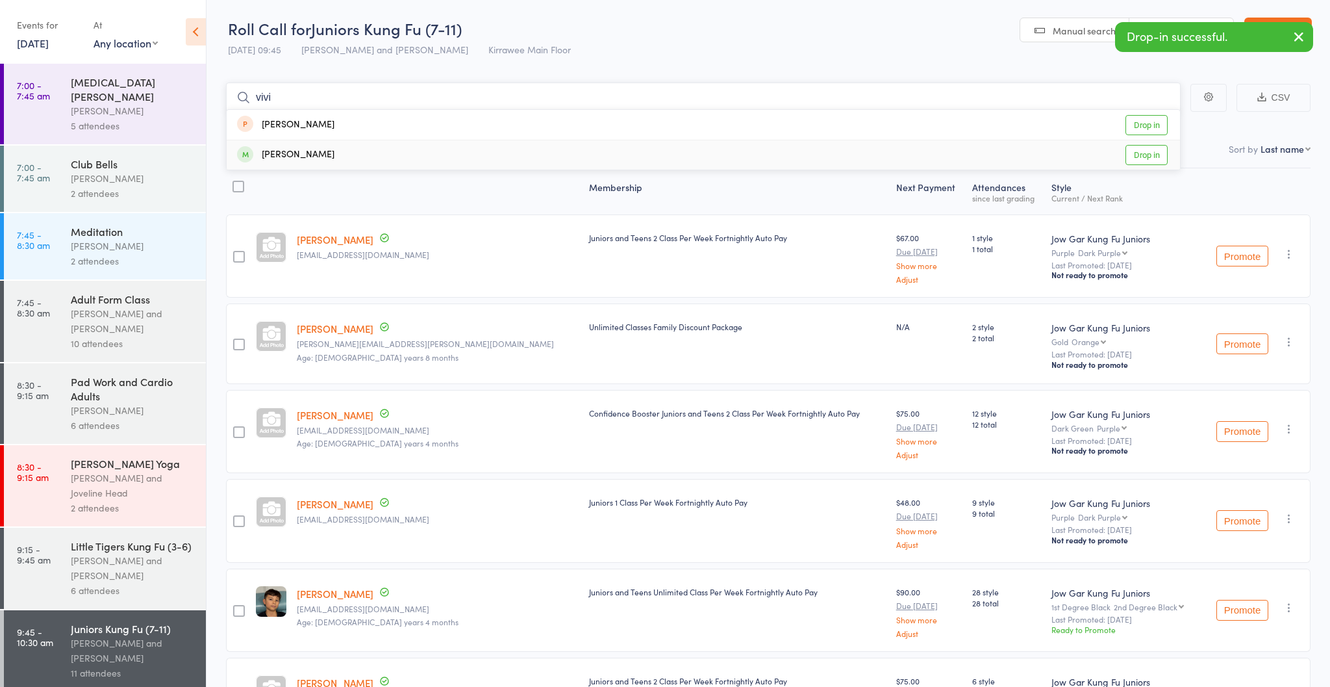
type input "vivi"
click at [312, 156] on div "Vivienne Hicks" at bounding box center [285, 154] width 97 height 15
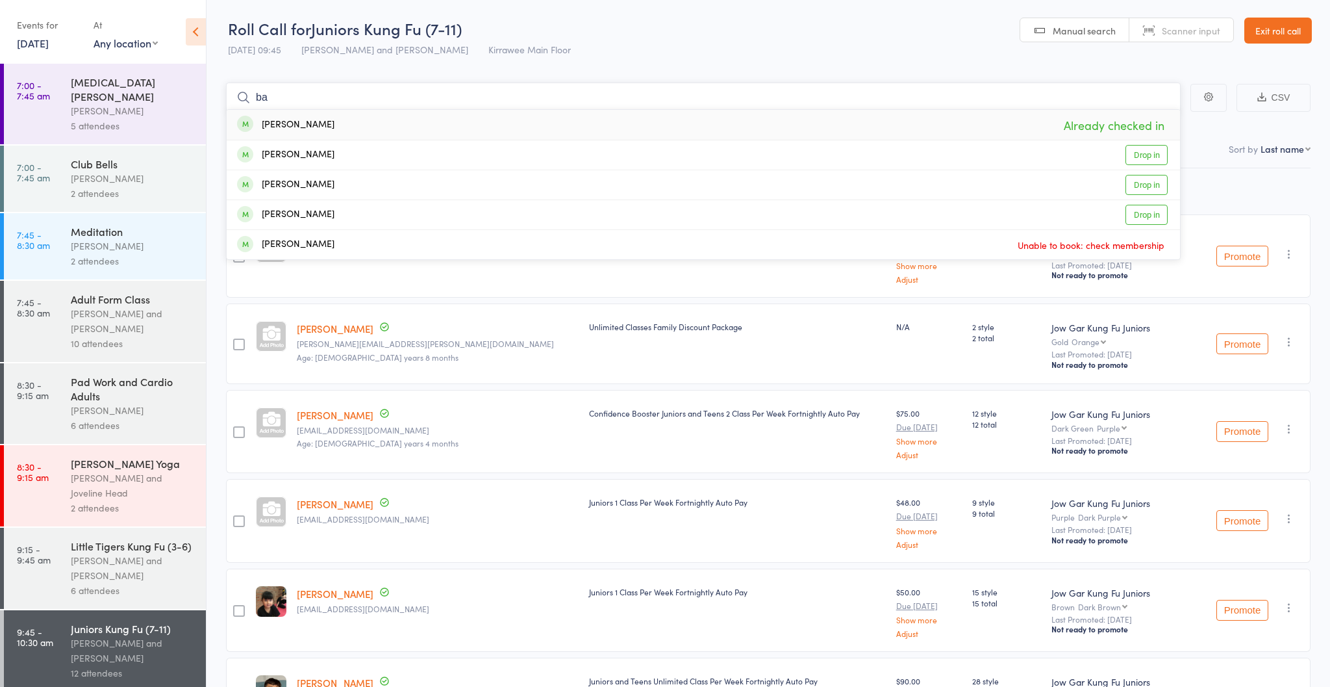
type input "b"
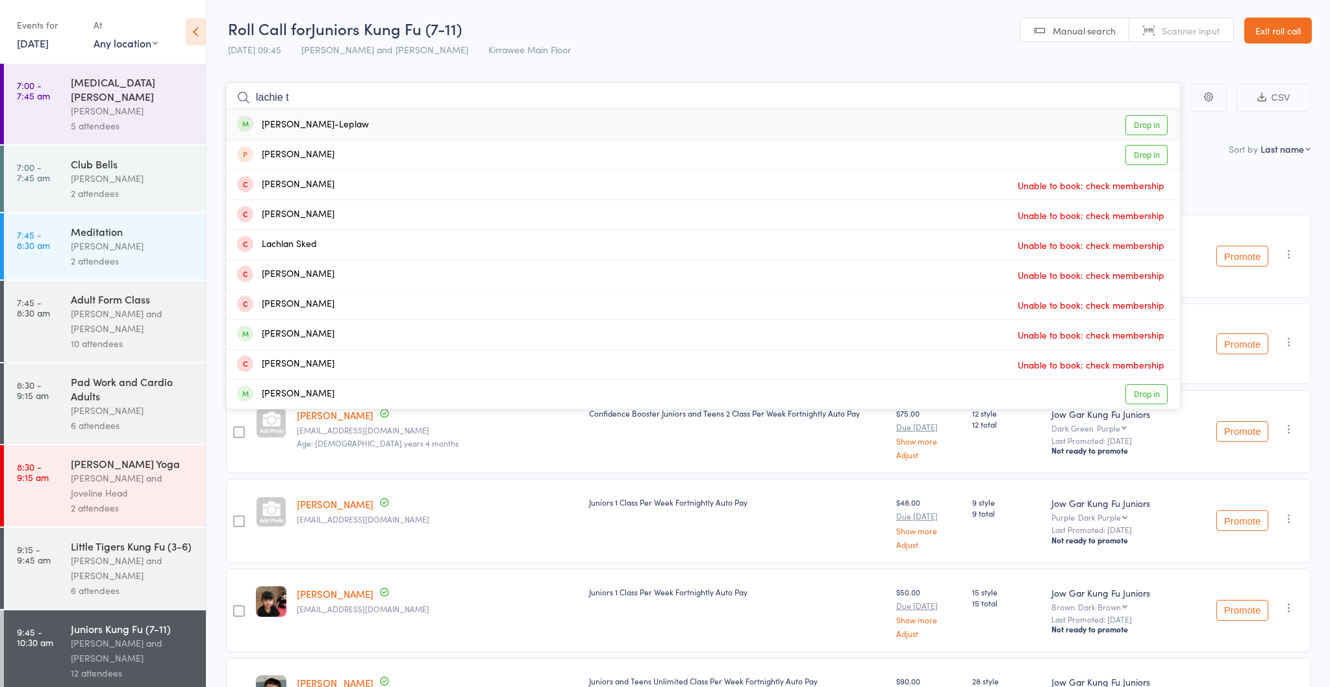
type input "lachie t"
click at [319, 127] on div "Lachie Taylor-Leplaw" at bounding box center [303, 125] width 132 height 15
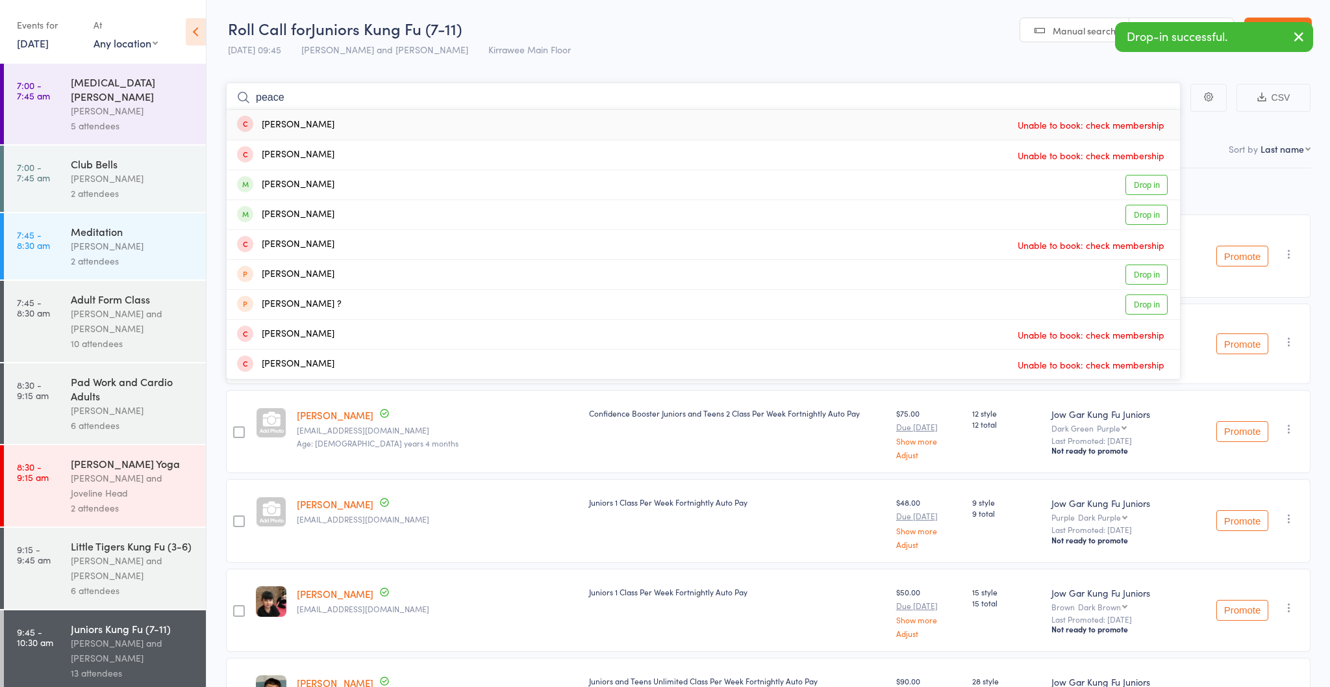
type input "peace"
drag, startPoint x: 319, startPoint y: 127, endPoint x: 326, endPoint y: 185, distance: 58.9
click at [326, 185] on div "April Pearce Drop in" at bounding box center [704, 184] width 954 height 29
type input "peace"
drag, startPoint x: 327, startPoint y: 184, endPoint x: 328, endPoint y: 212, distance: 28.0
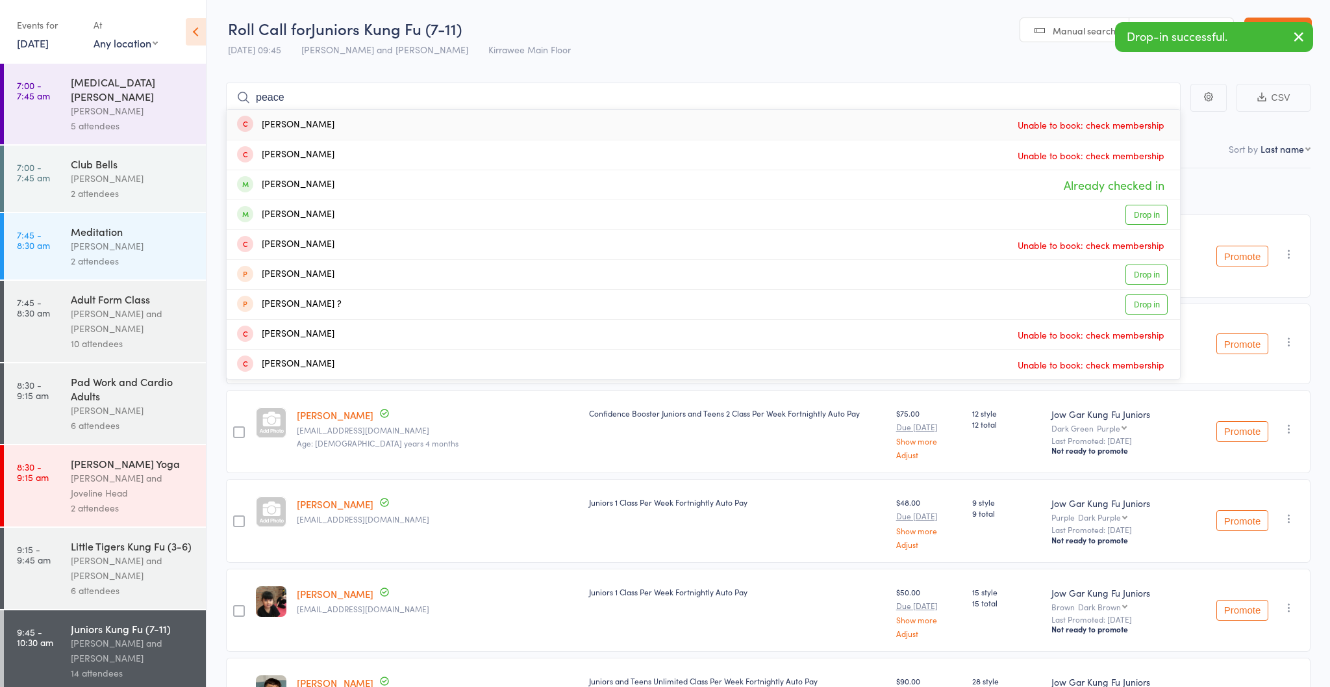
click at [328, 212] on div "Bodhi Pearce Drop in" at bounding box center [704, 214] width 954 height 29
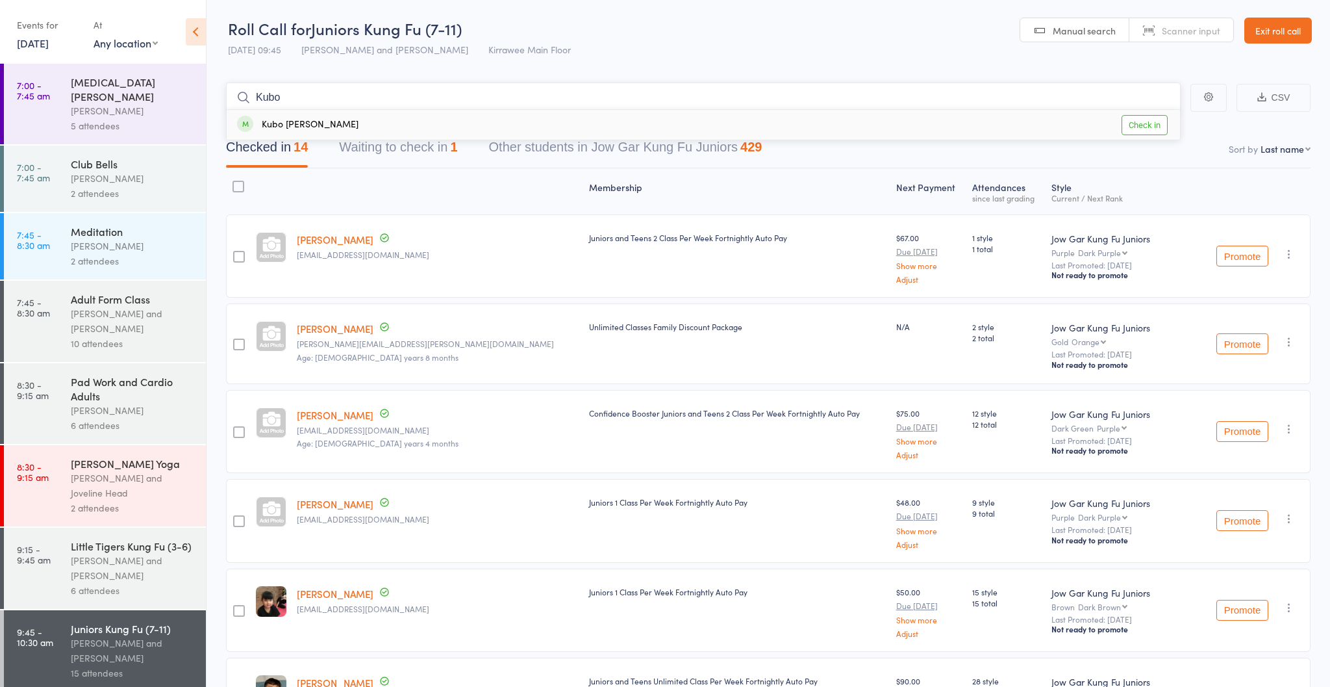
type input "Kubo"
drag, startPoint x: 328, startPoint y: 212, endPoint x: 395, endPoint y: 130, distance: 106.2
click at [395, 130] on div "Kubo Pikus Check in" at bounding box center [704, 125] width 954 height 30
click at [388, 149] on button "Waiting to check in 1" at bounding box center [398, 150] width 118 height 34
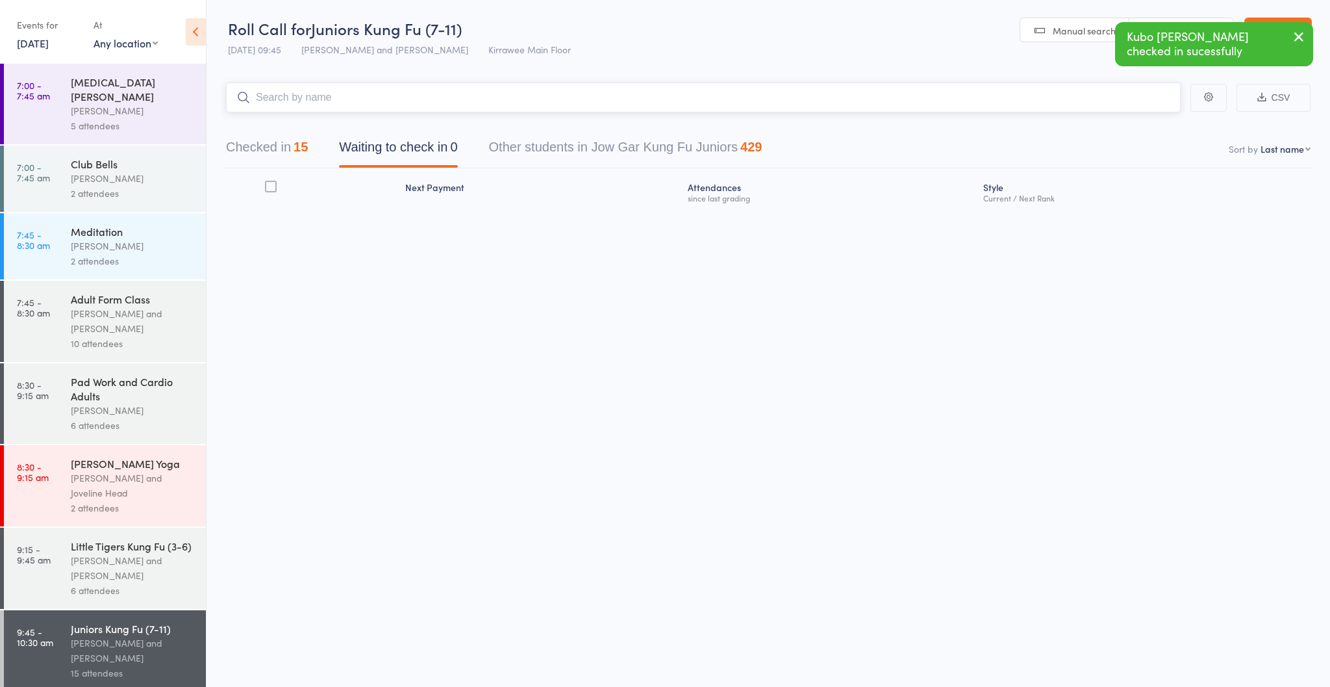
click at [257, 144] on button "Checked in 15" at bounding box center [267, 150] width 82 height 34
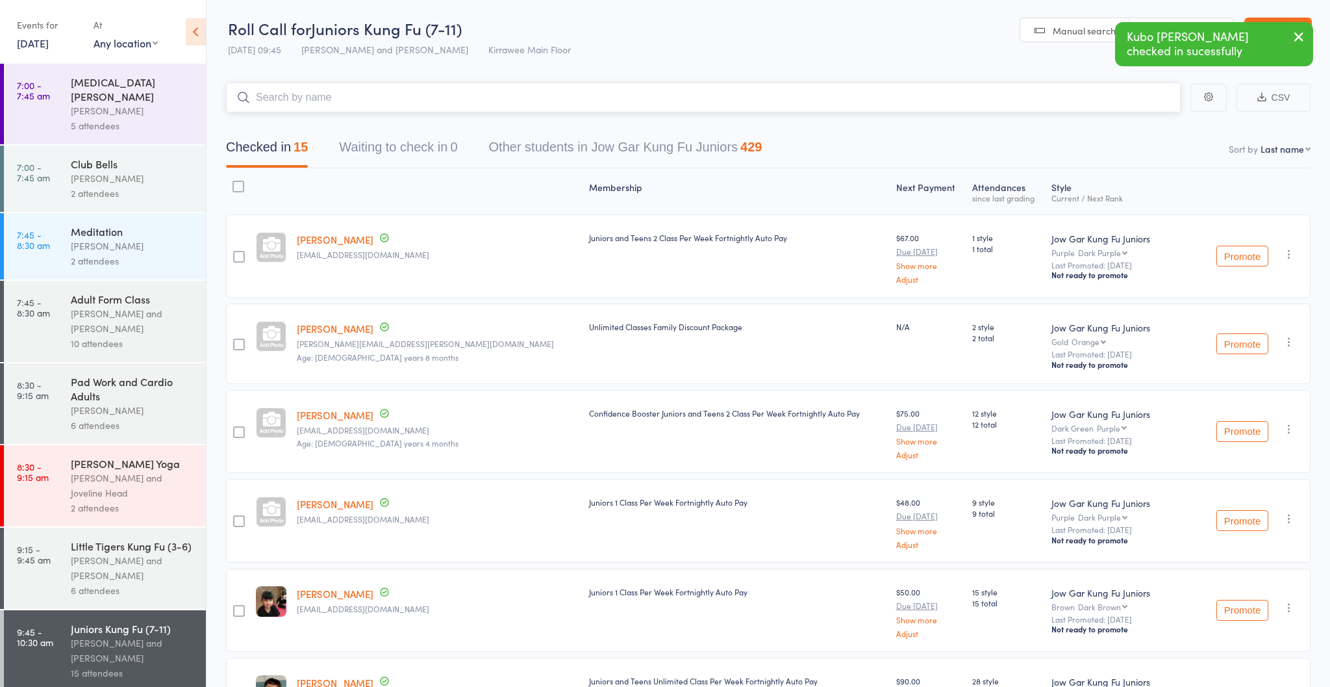
scroll to position [3, 0]
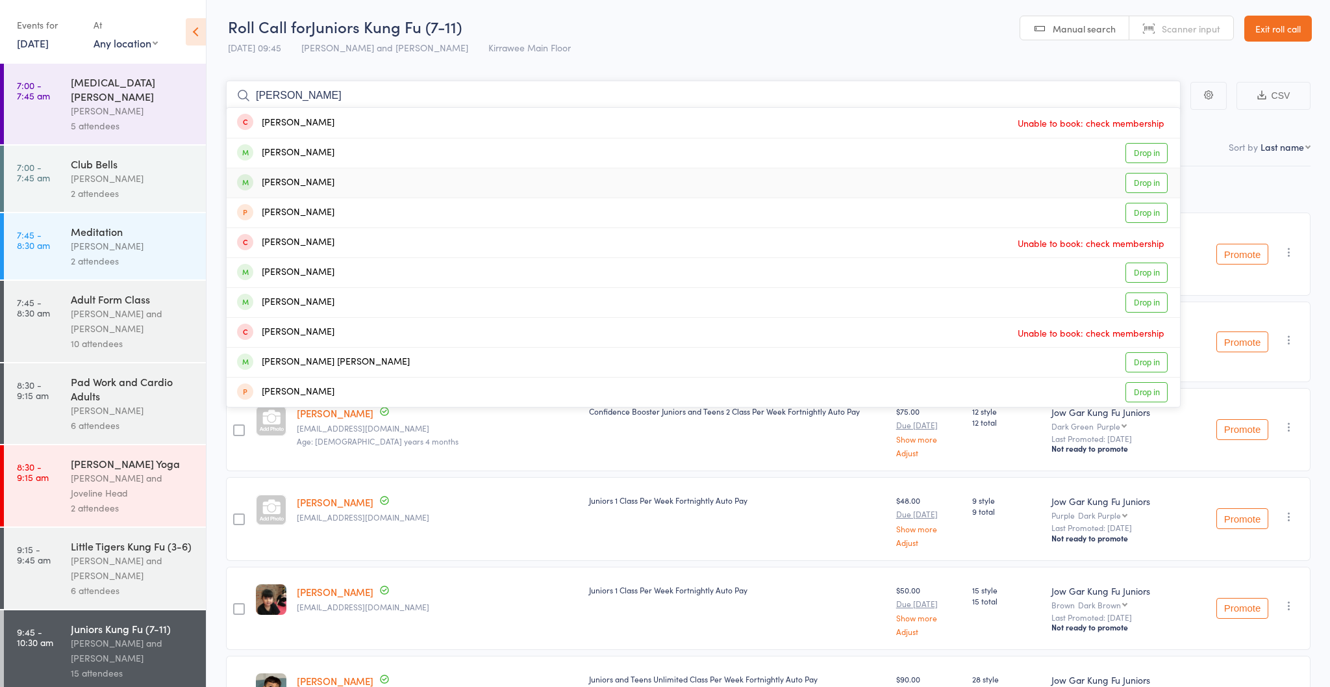
type input "lee"
click at [292, 188] on div "Xavier Lee" at bounding box center [285, 182] width 97 height 15
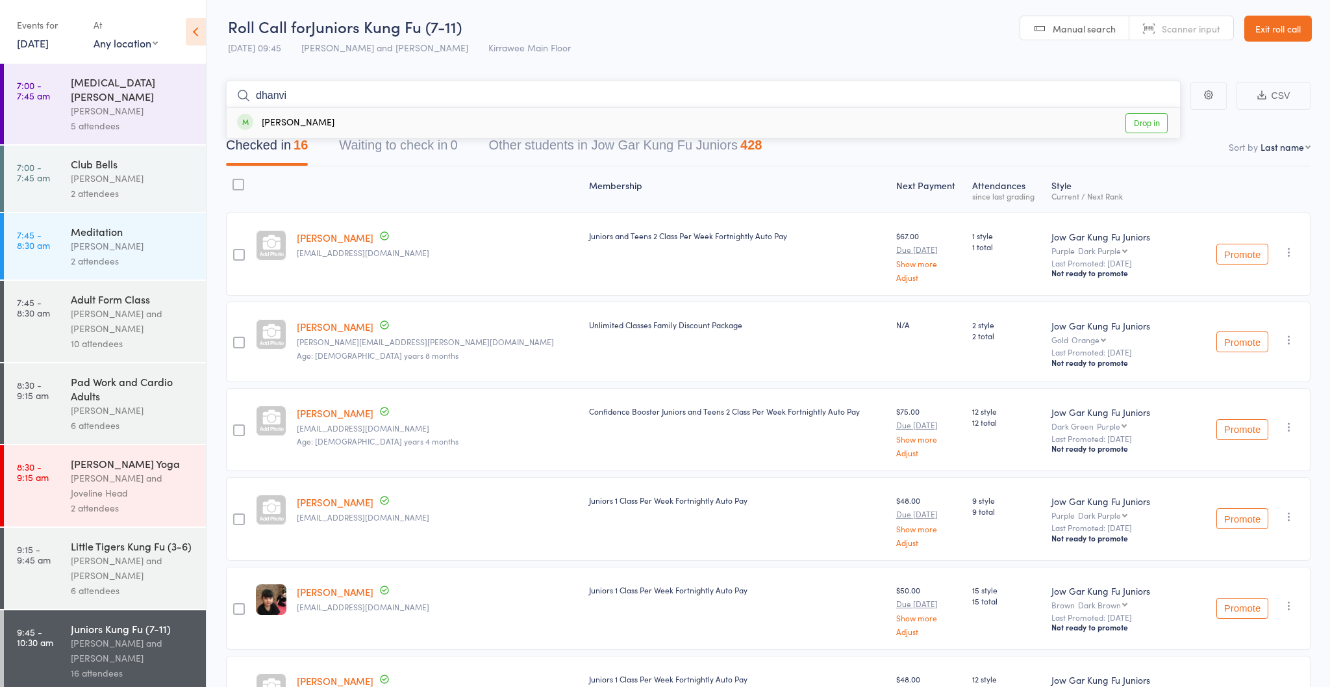
type input "dhanvi"
click at [356, 118] on div "Dhanvi Devarakonda Drop in" at bounding box center [704, 123] width 954 height 30
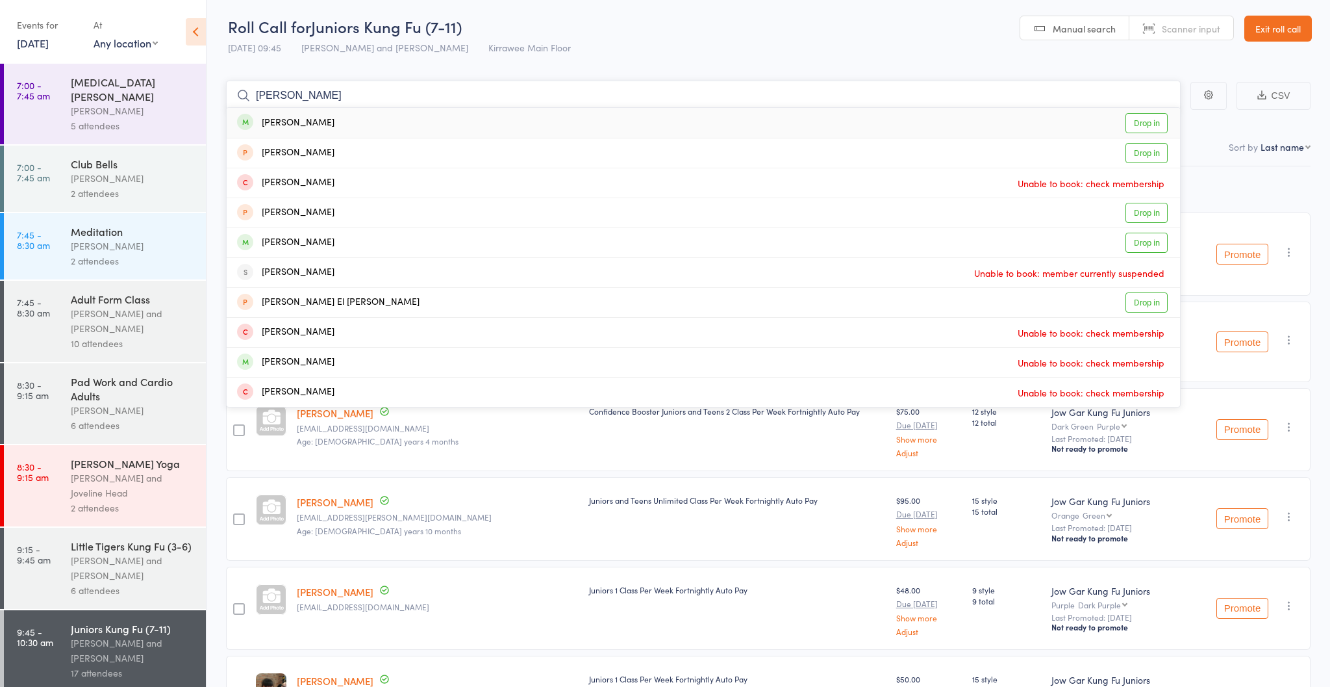
type input "Ella g"
click at [303, 126] on div "Ella Gallagher" at bounding box center [285, 123] width 97 height 15
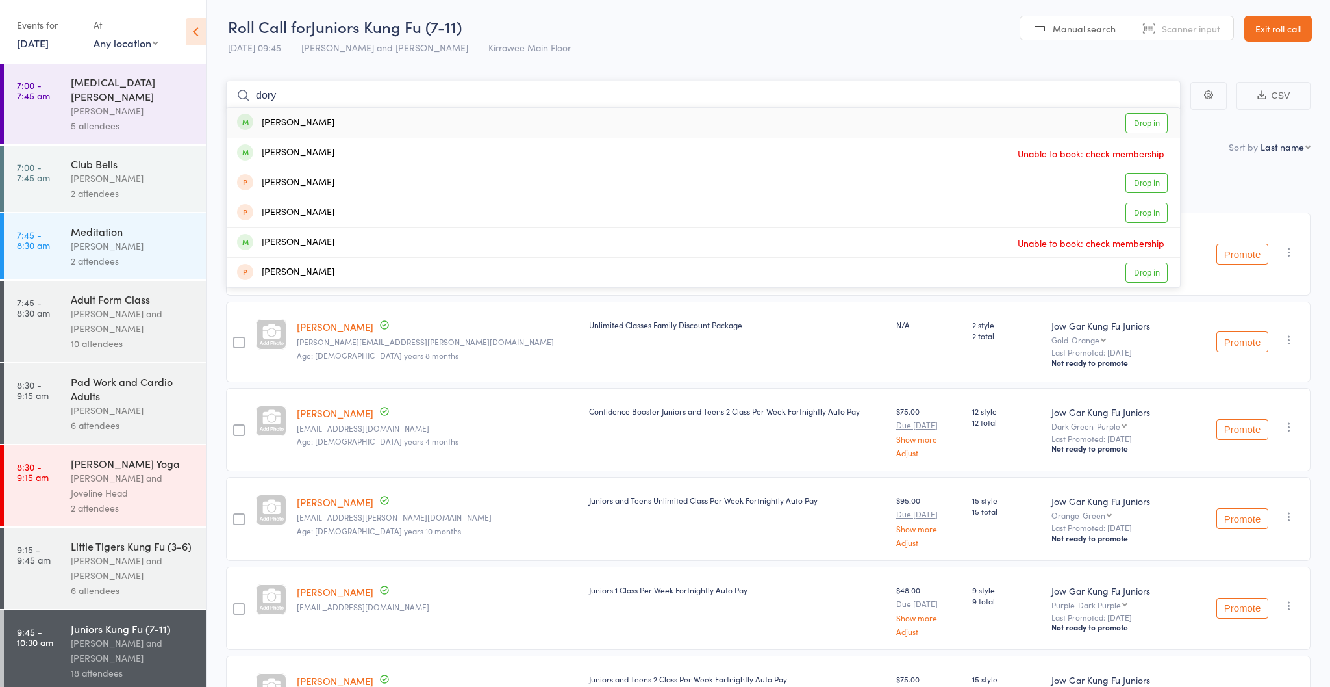
type input "dory"
drag, startPoint x: 303, startPoint y: 125, endPoint x: 317, endPoint y: 131, distance: 14.6
click at [317, 131] on div "Alex Dorahy Drop in" at bounding box center [704, 123] width 954 height 30
